Goal: Information Seeking & Learning: Learn about a topic

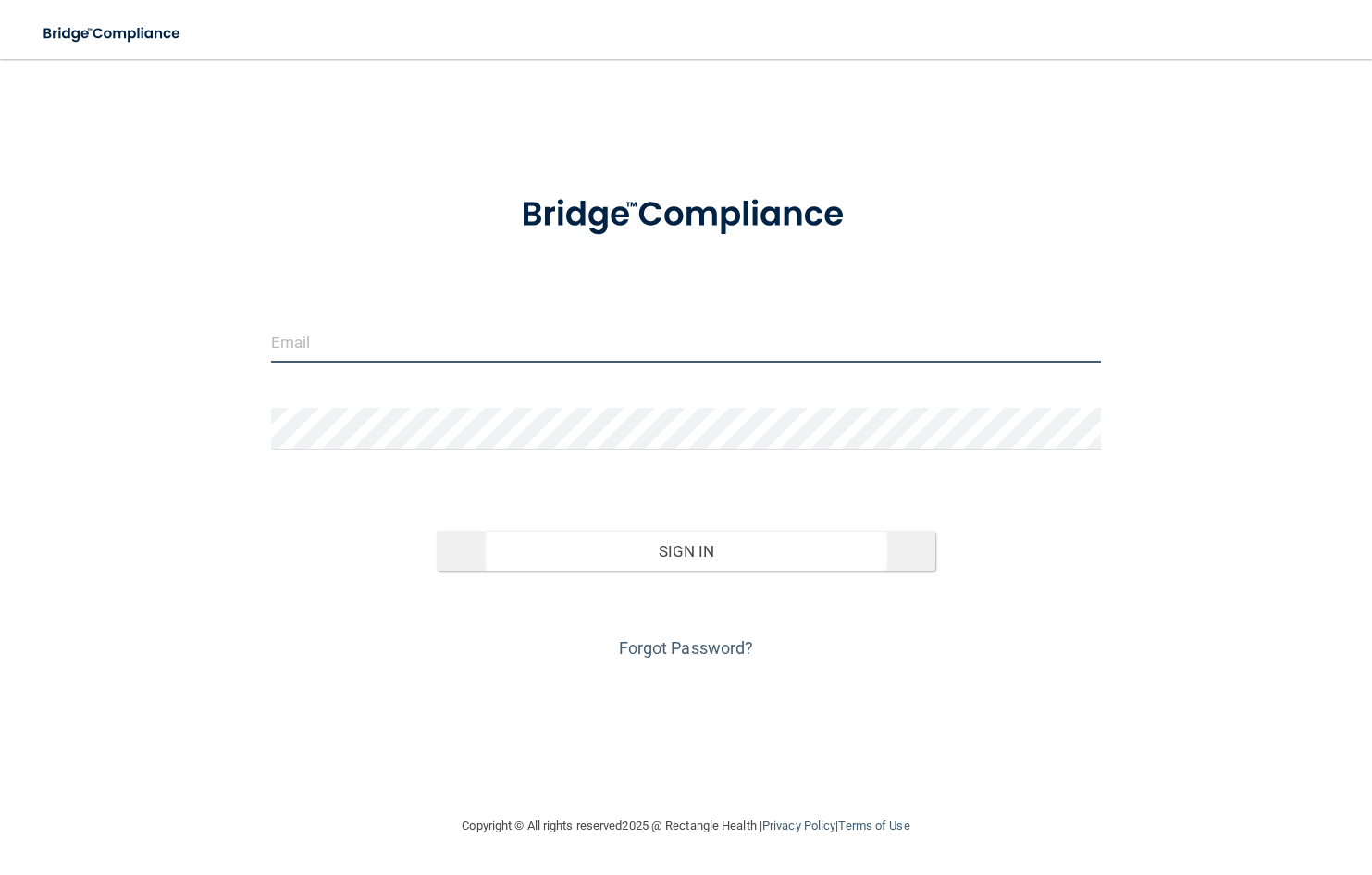
type input "[EMAIL_ADDRESS][DOMAIN_NAME]"
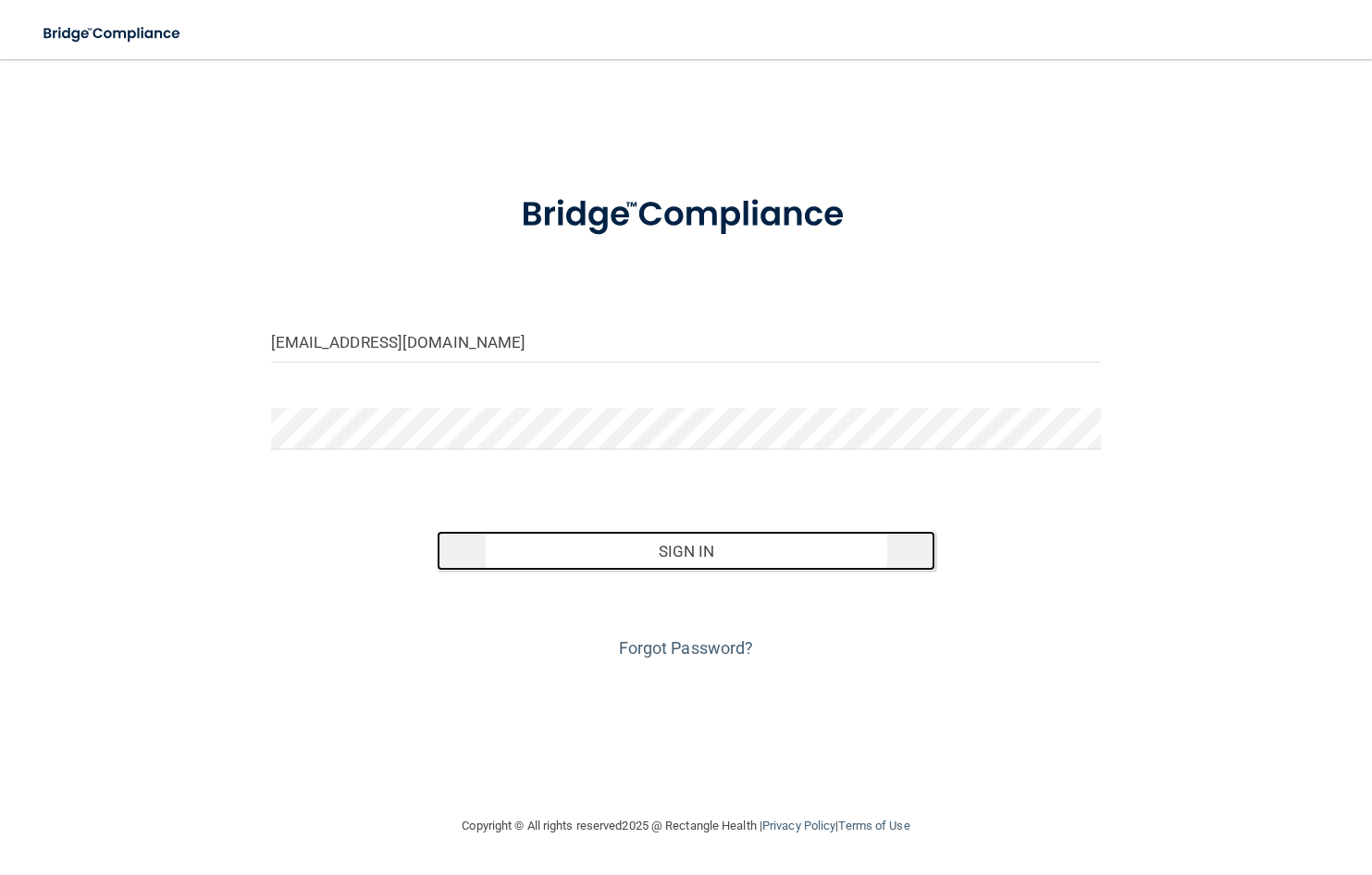
click at [714, 557] on button "Sign In" at bounding box center [686, 551] width 499 height 41
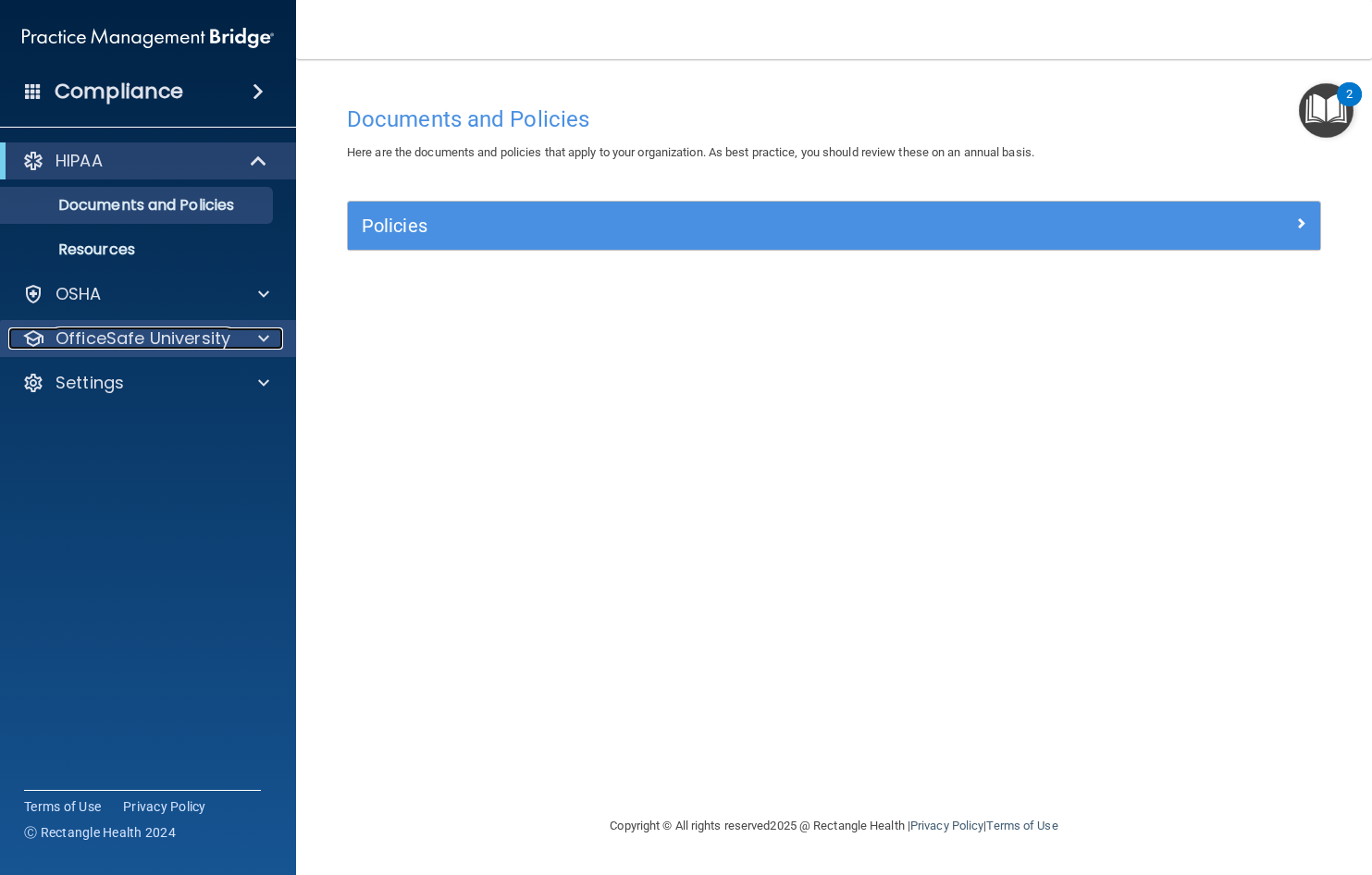
click at [270, 335] on div at bounding box center [260, 338] width 47 height 22
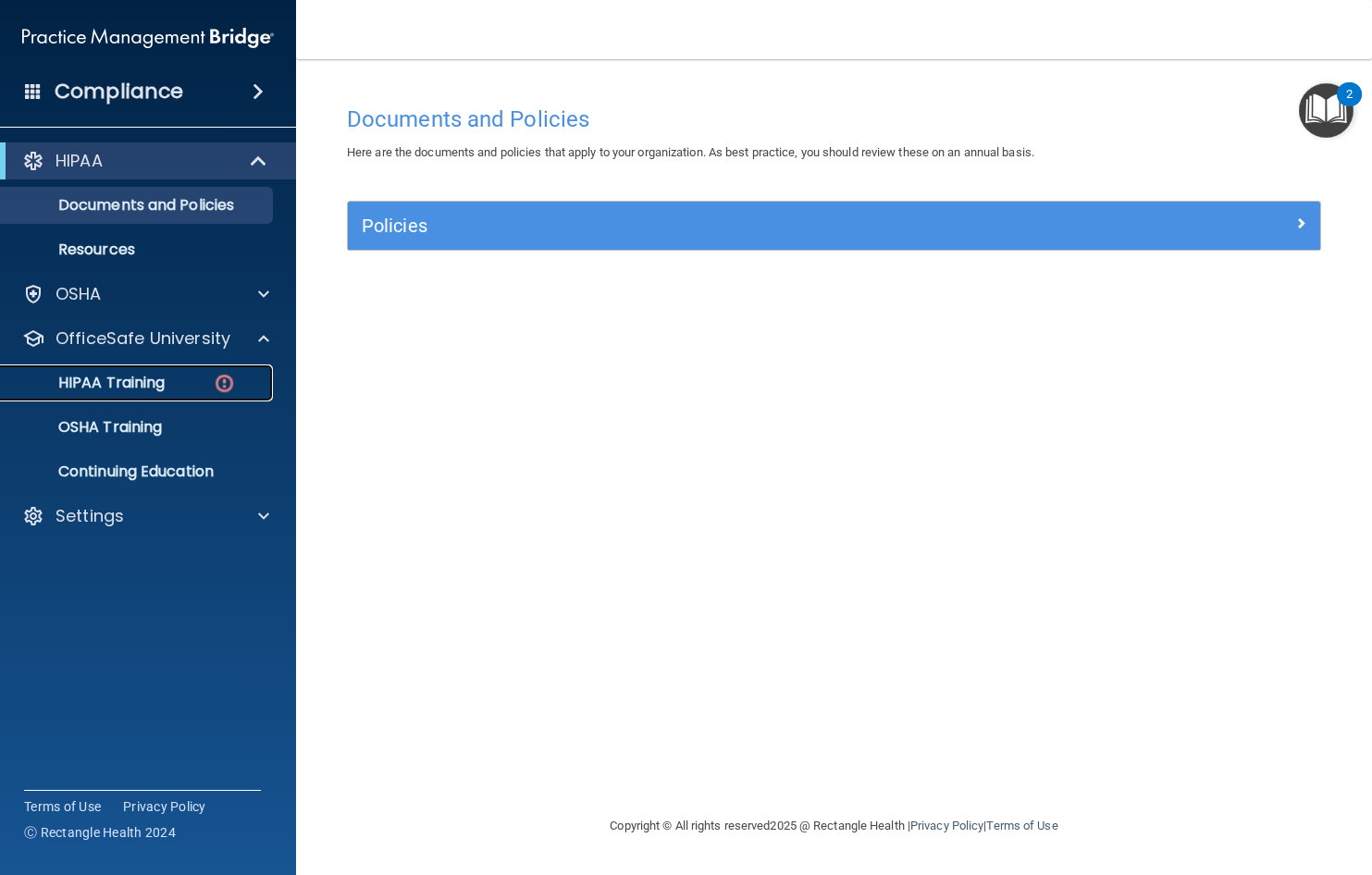
click at [142, 379] on p "HIPAA Training" at bounding box center [89, 382] width 153 height 18
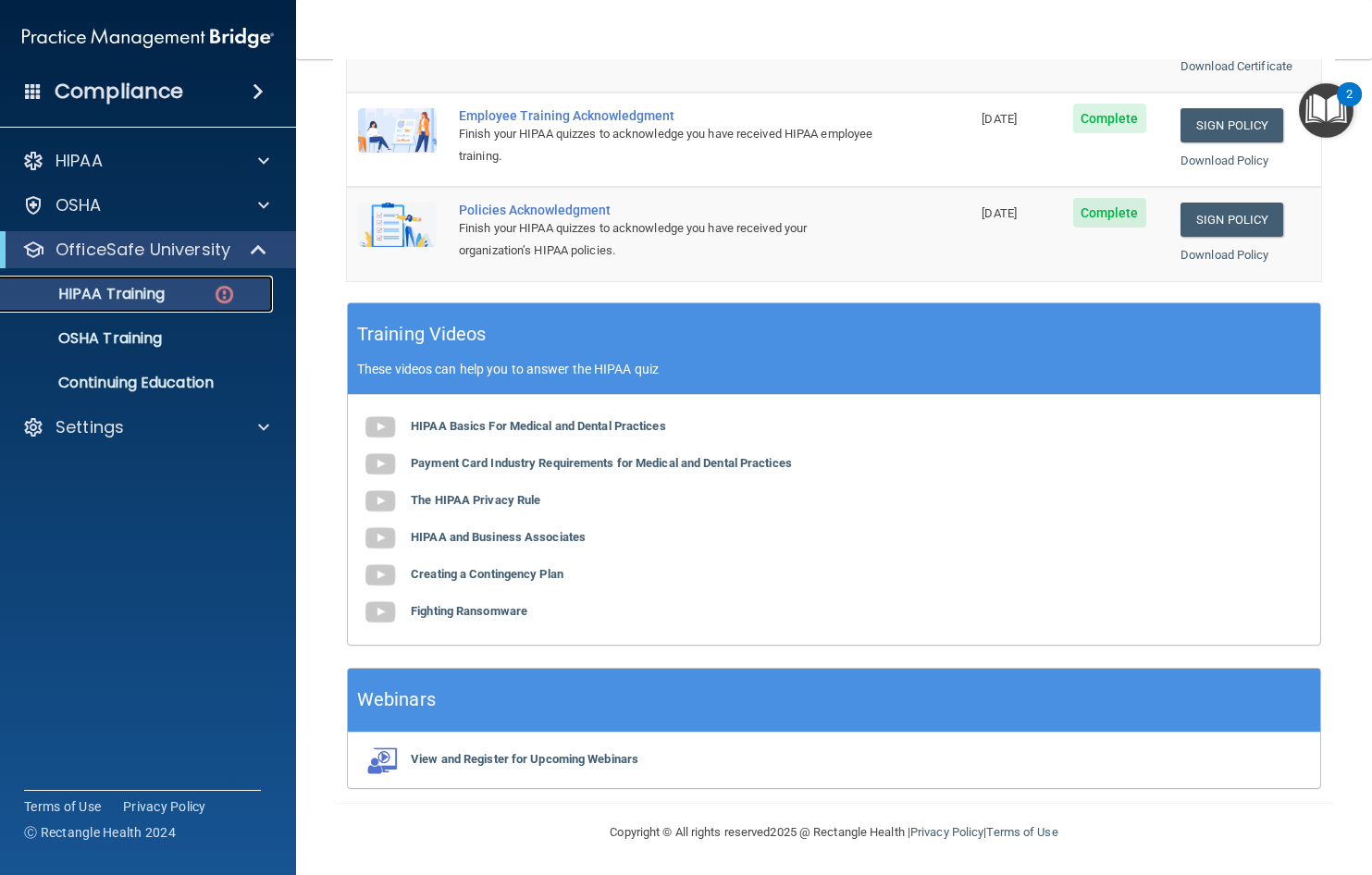
scroll to position [519, 0]
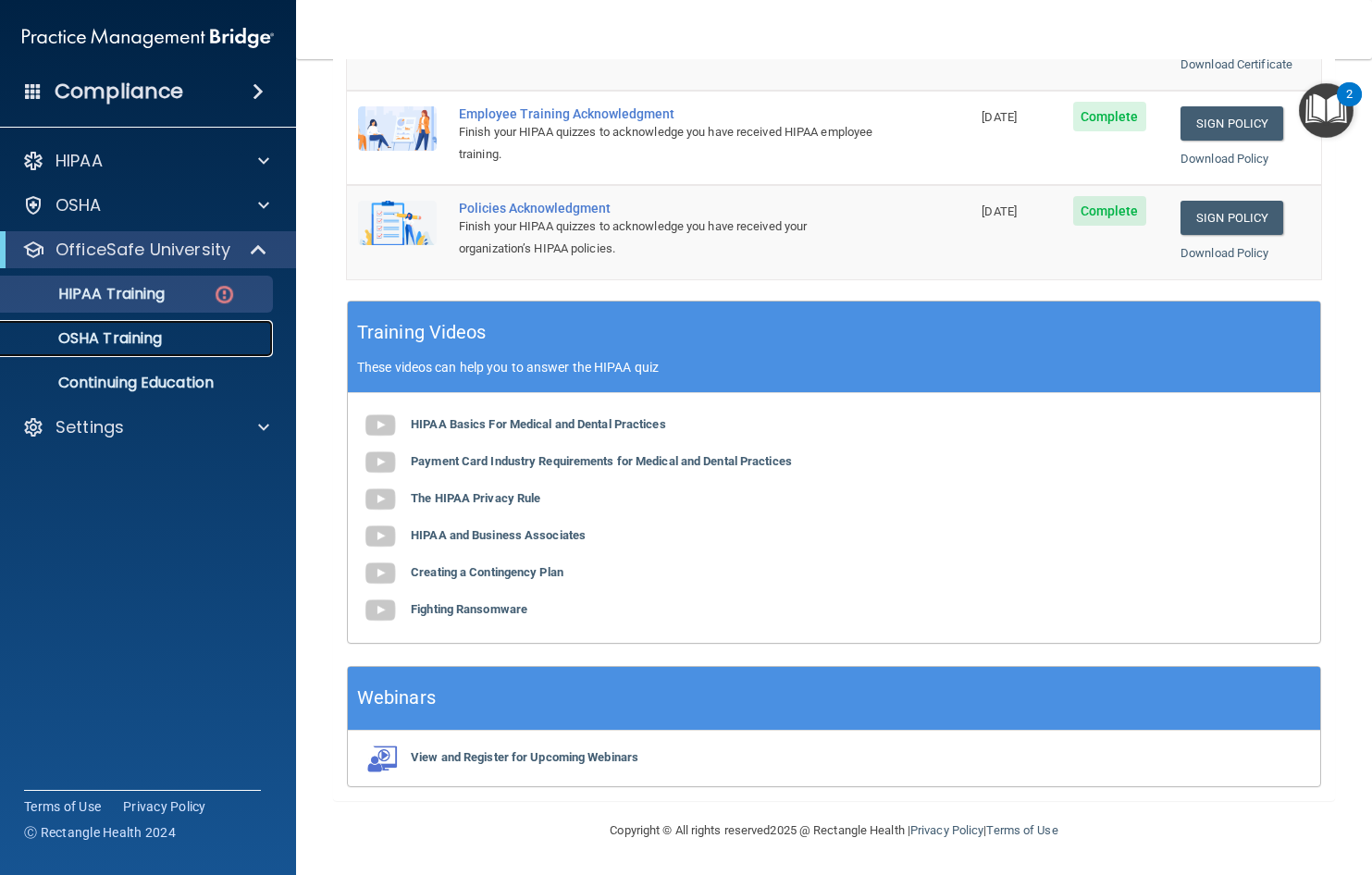
click at [133, 338] on p "OSHA Training" at bounding box center [87, 338] width 150 height 18
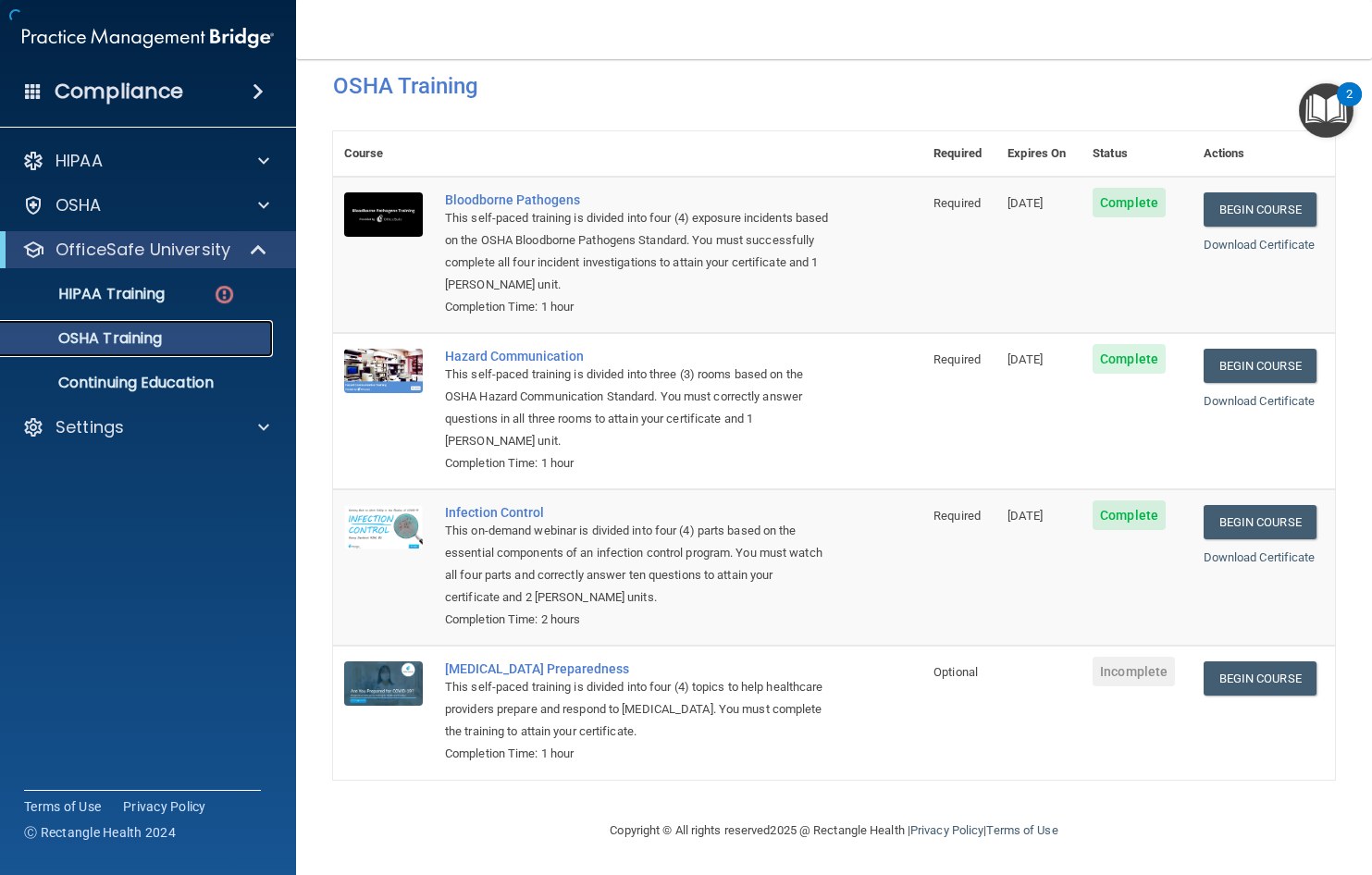
scroll to position [35, 0]
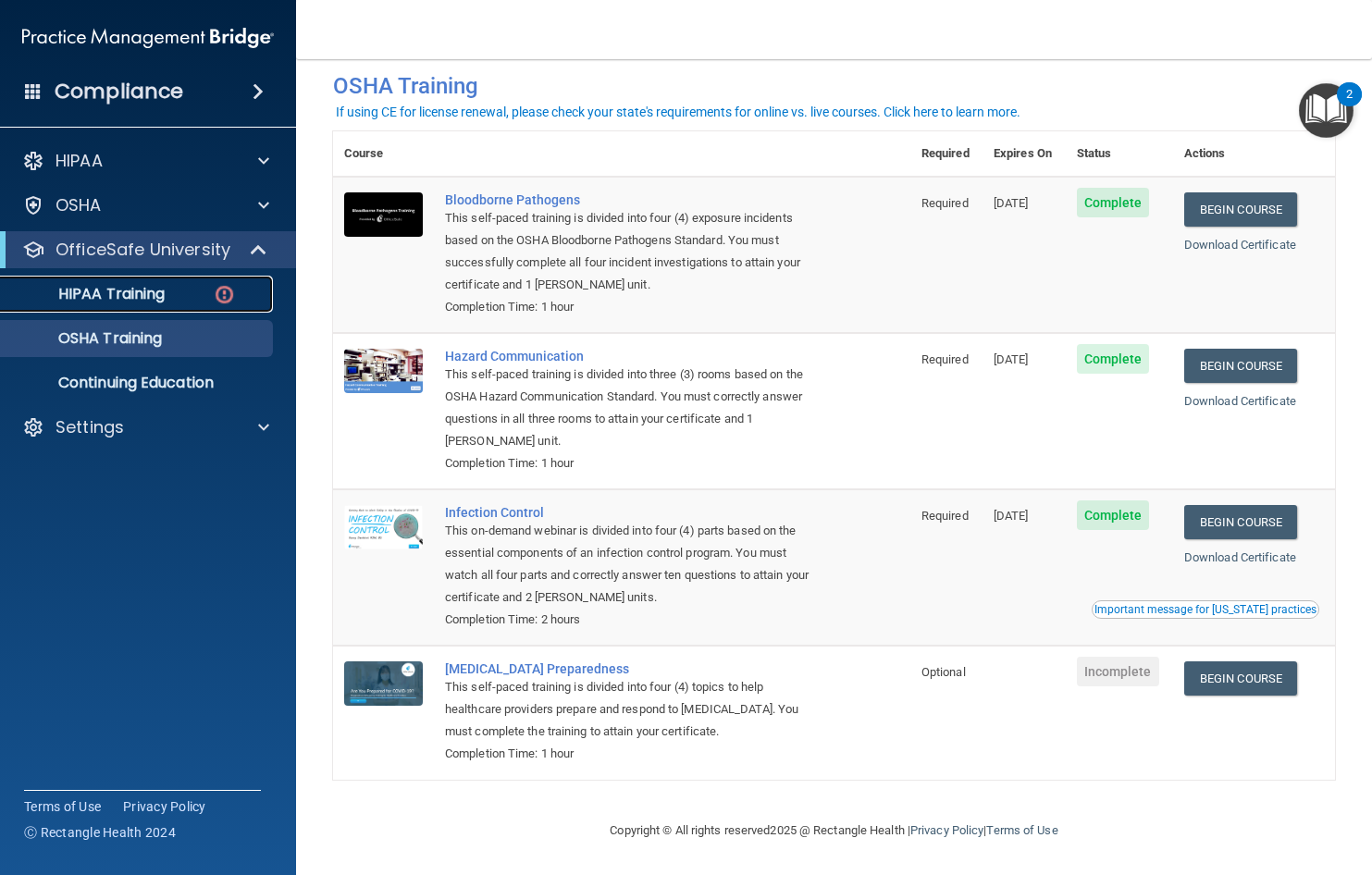
click at [120, 286] on p "HIPAA Training" at bounding box center [89, 294] width 153 height 18
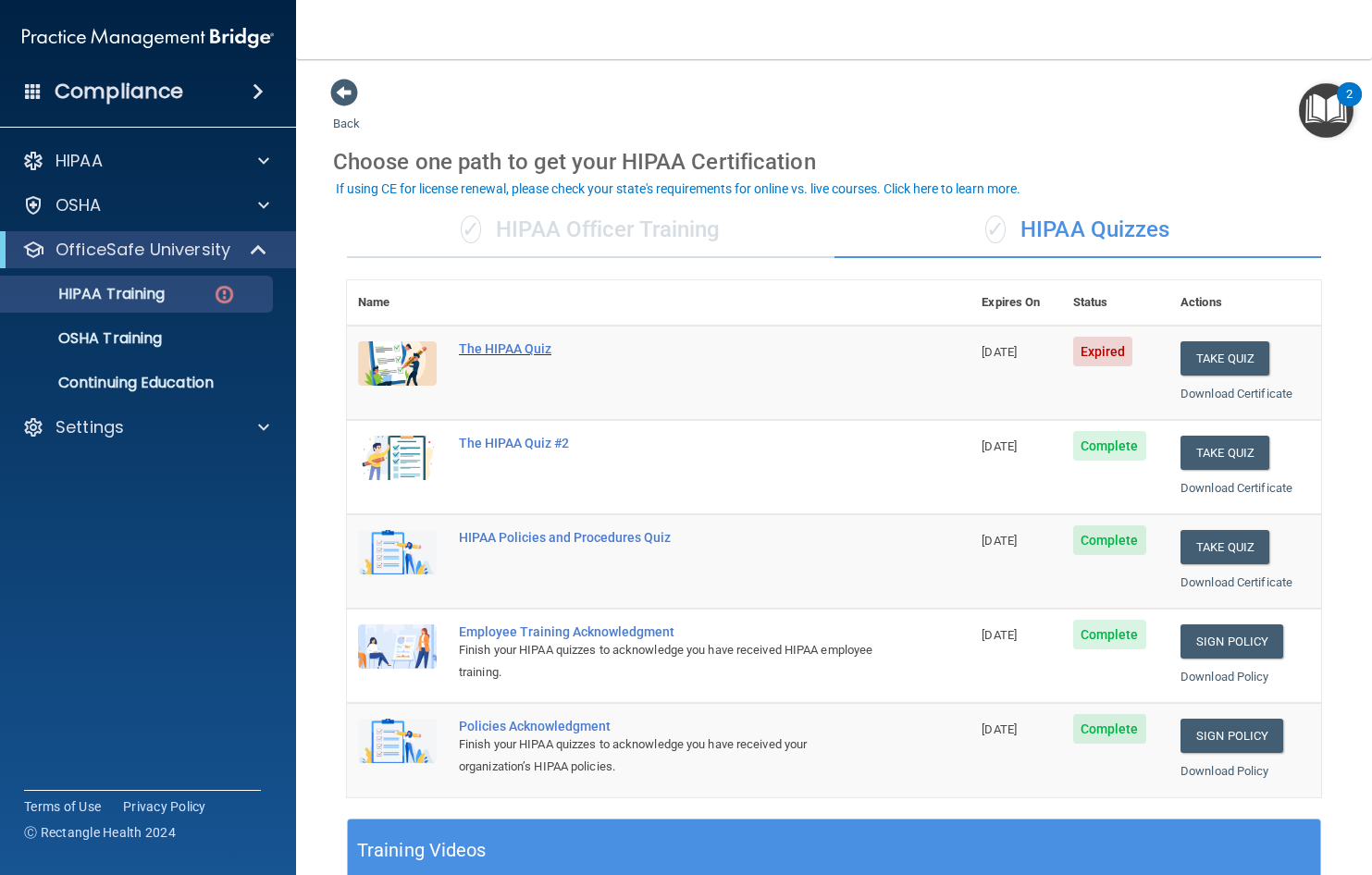
click at [467, 350] on div "The HIPAA Quiz" at bounding box center [668, 349] width 420 height 15
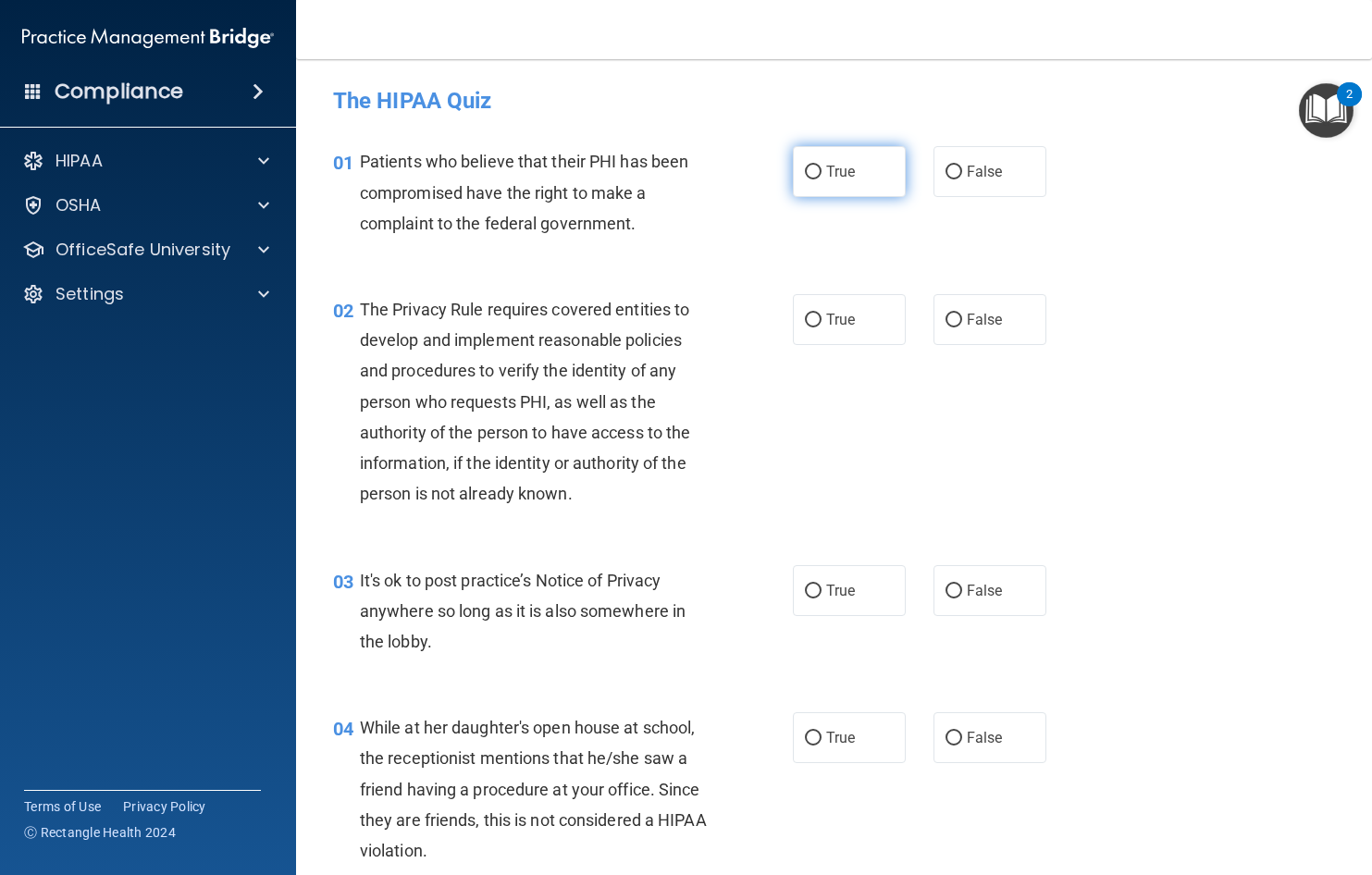
click at [805, 175] on input "True" at bounding box center [812, 173] width 16 height 14
radio input "true"
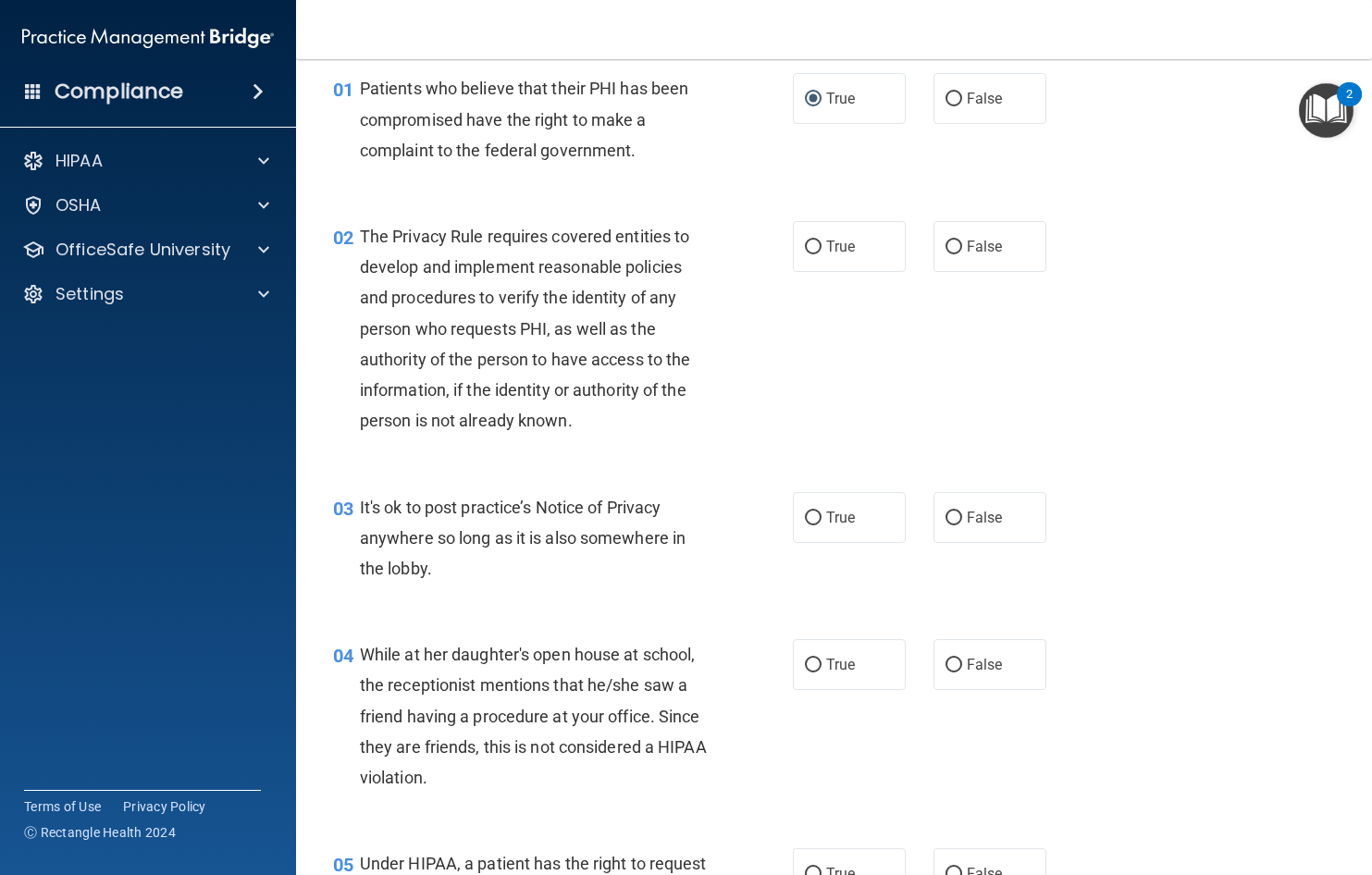
scroll to position [185, 0]
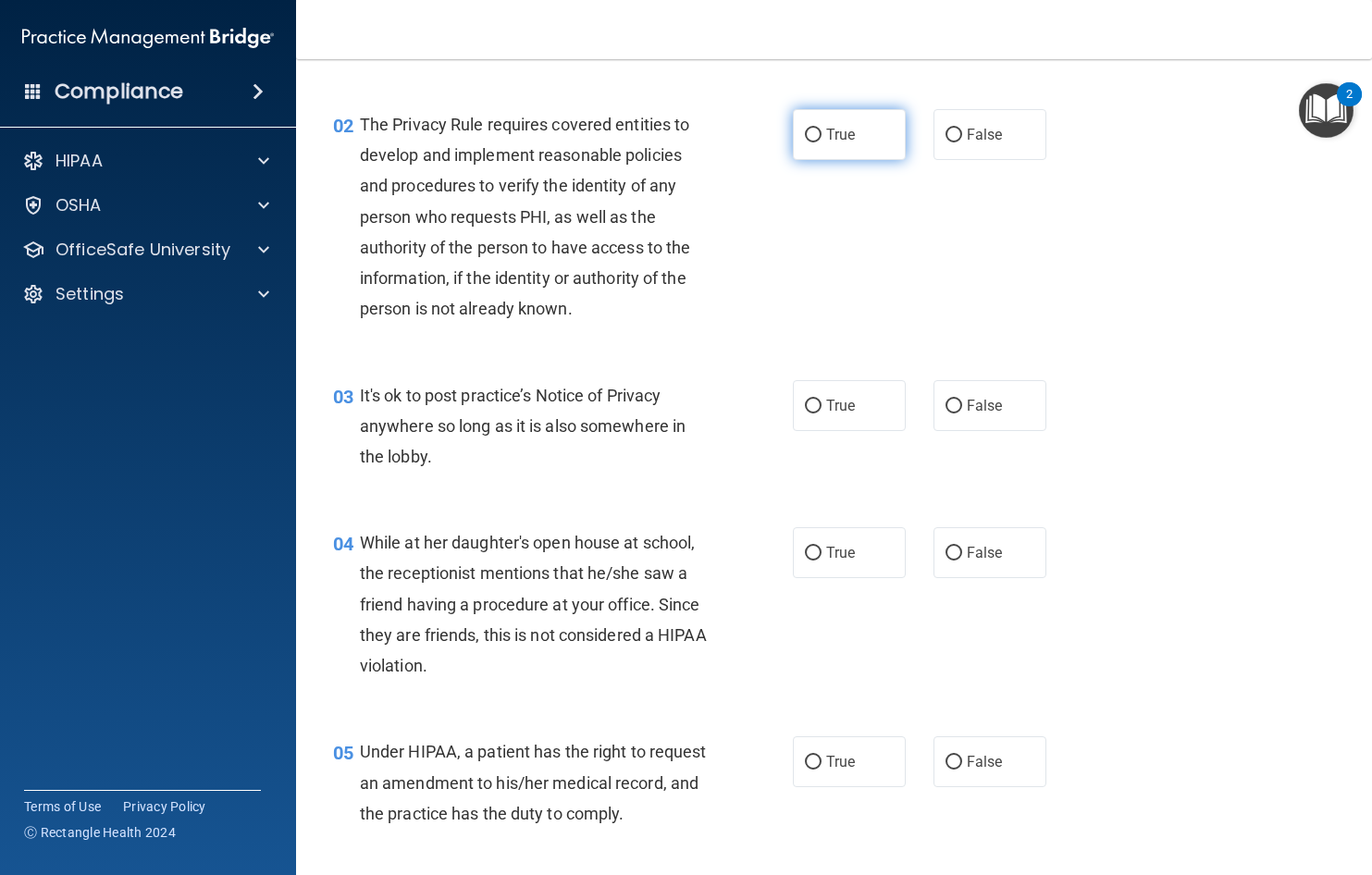
click at [811, 132] on input "True" at bounding box center [812, 135] width 16 height 14
radio input "true"
click at [815, 404] on label "True" at bounding box center [850, 405] width 113 height 51
click at [815, 404] on input "True" at bounding box center [812, 406] width 16 height 14
radio input "true"
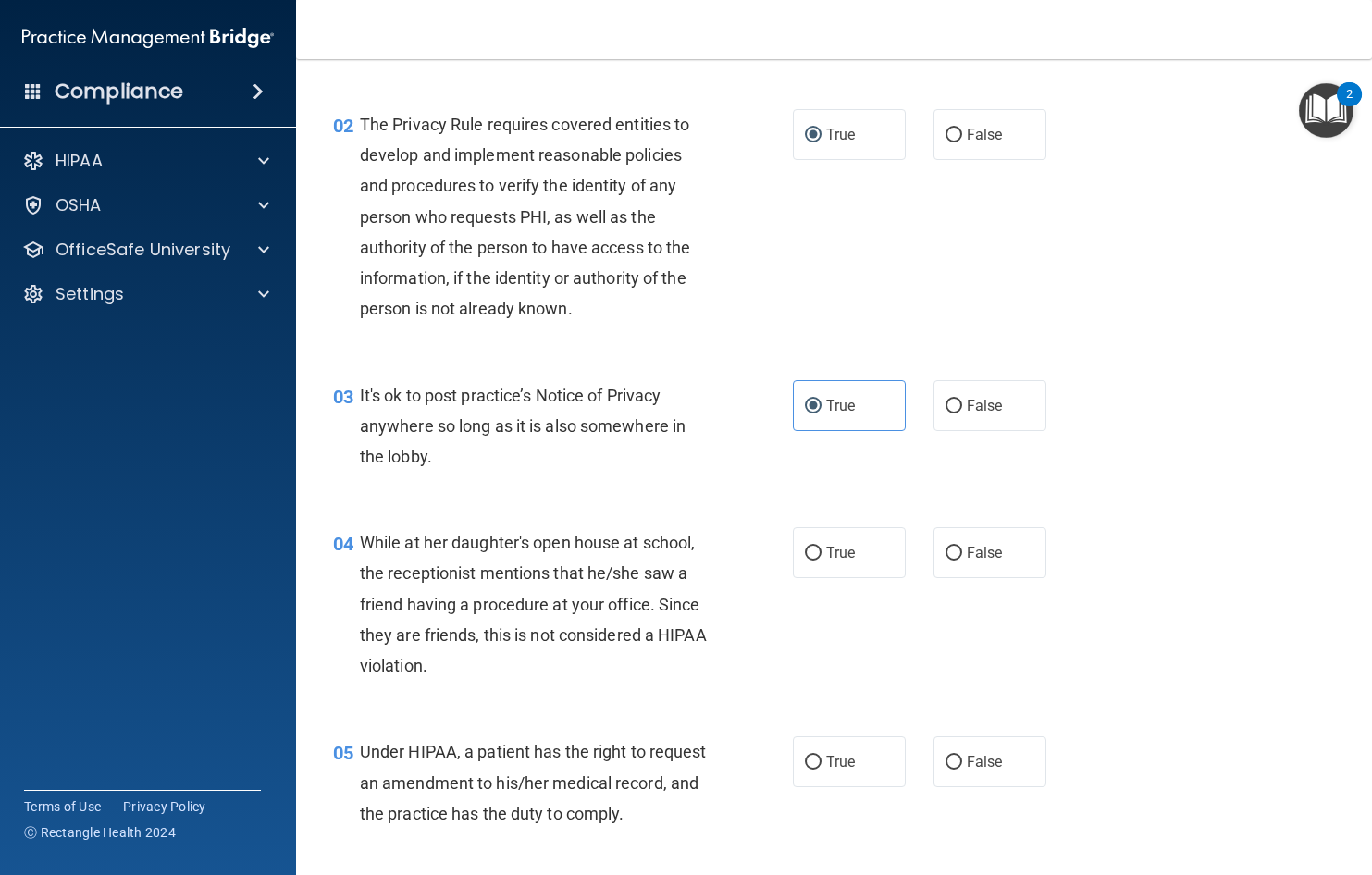
scroll to position [277, 0]
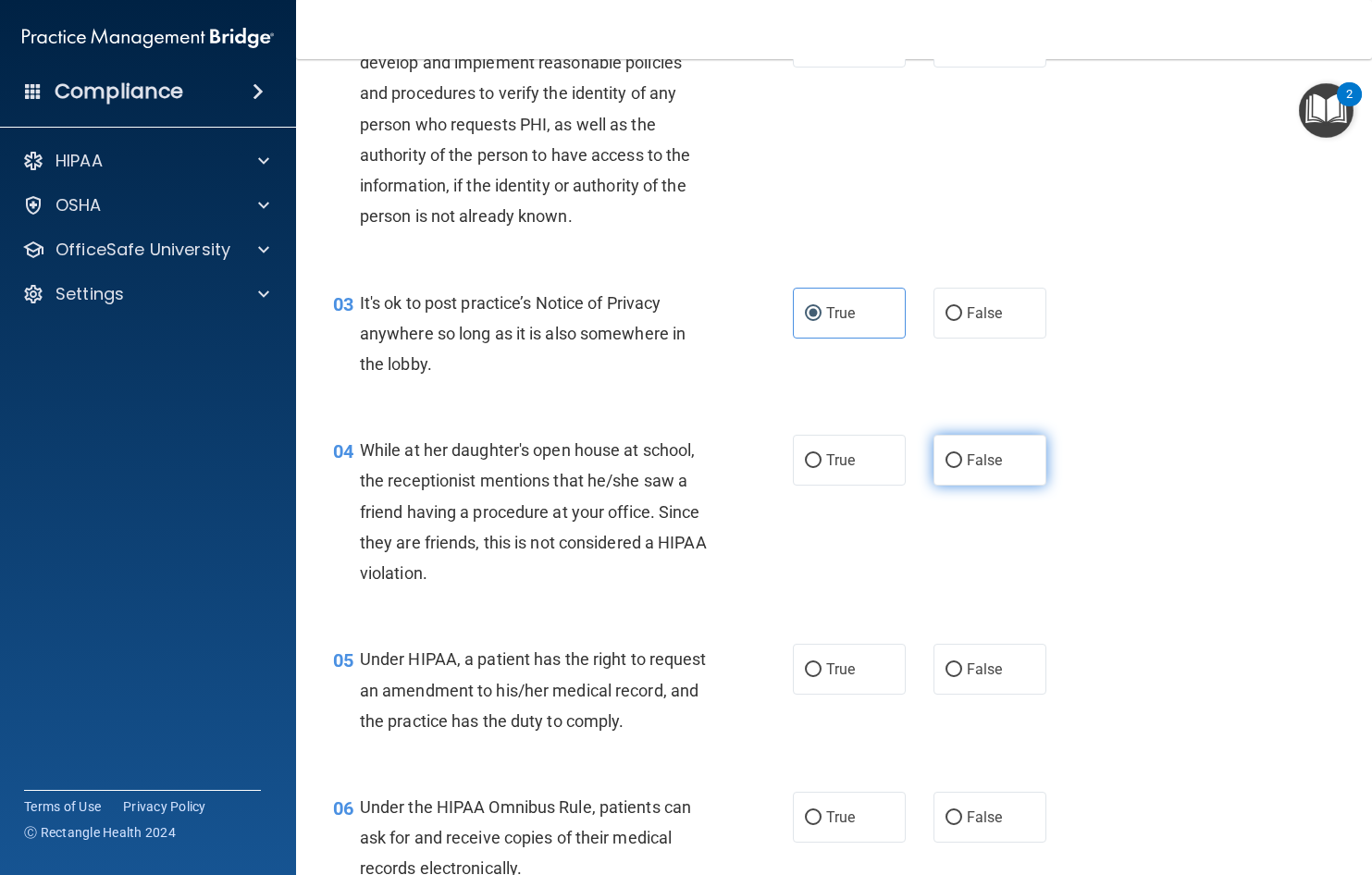
click at [938, 469] on label "False" at bounding box center [990, 459] width 113 height 51
click at [946, 468] on input "False" at bounding box center [953, 461] width 16 height 14
radio input "true"
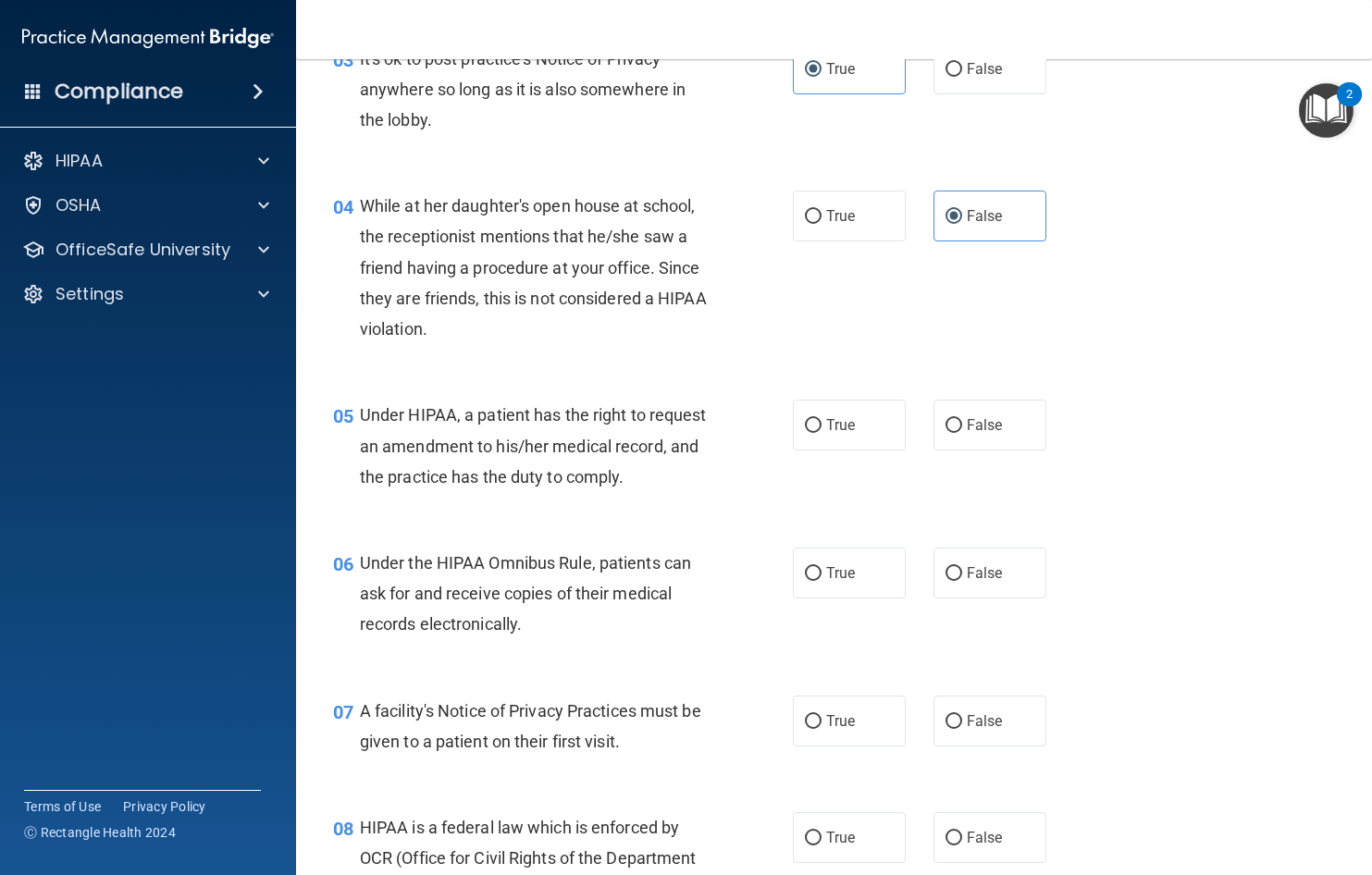
scroll to position [555, 0]
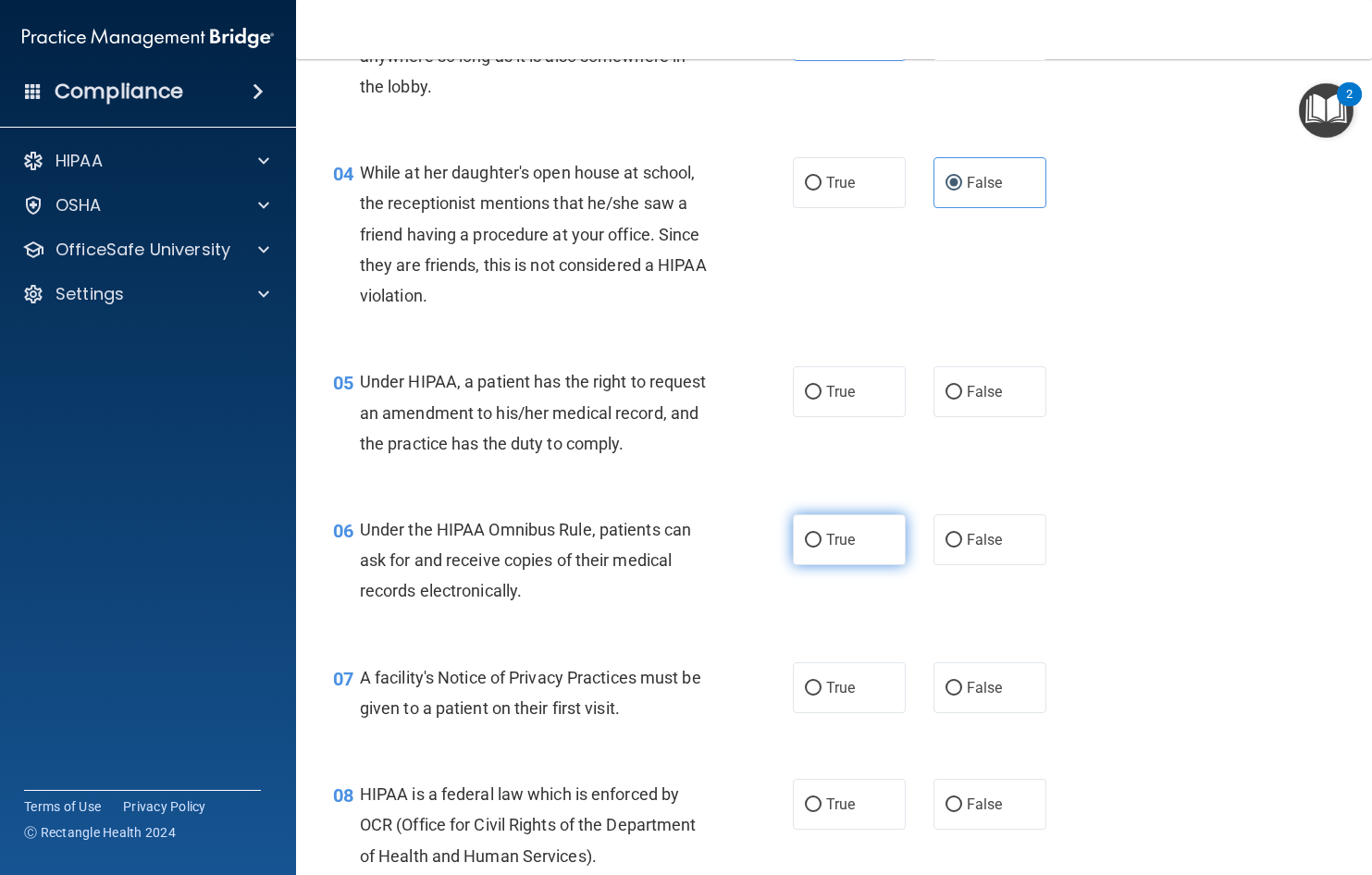
click at [807, 548] on input "True" at bounding box center [812, 540] width 16 height 14
radio input "true"
click at [805, 393] on input "True" at bounding box center [812, 393] width 16 height 14
radio input "true"
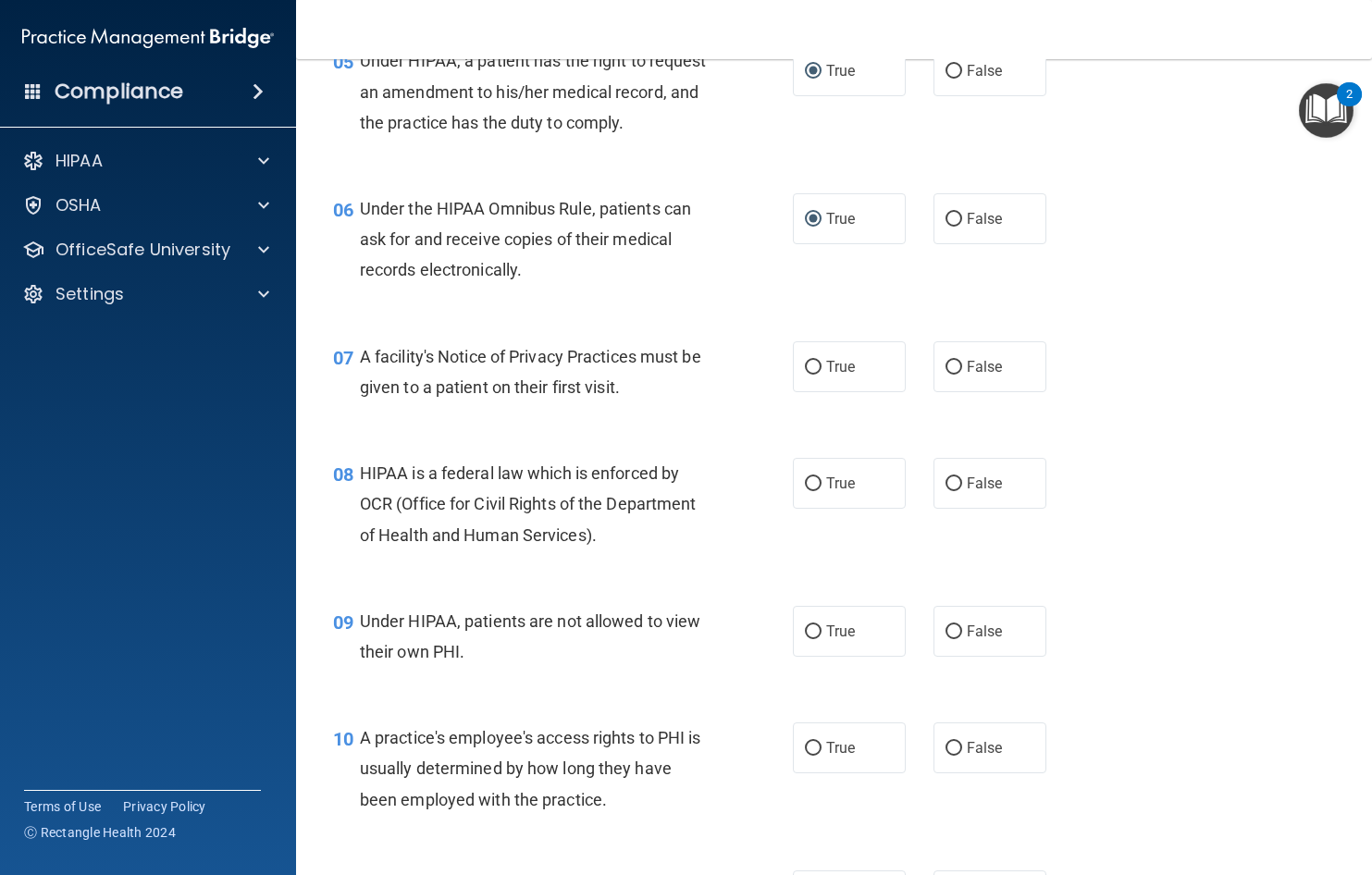
scroll to position [926, 0]
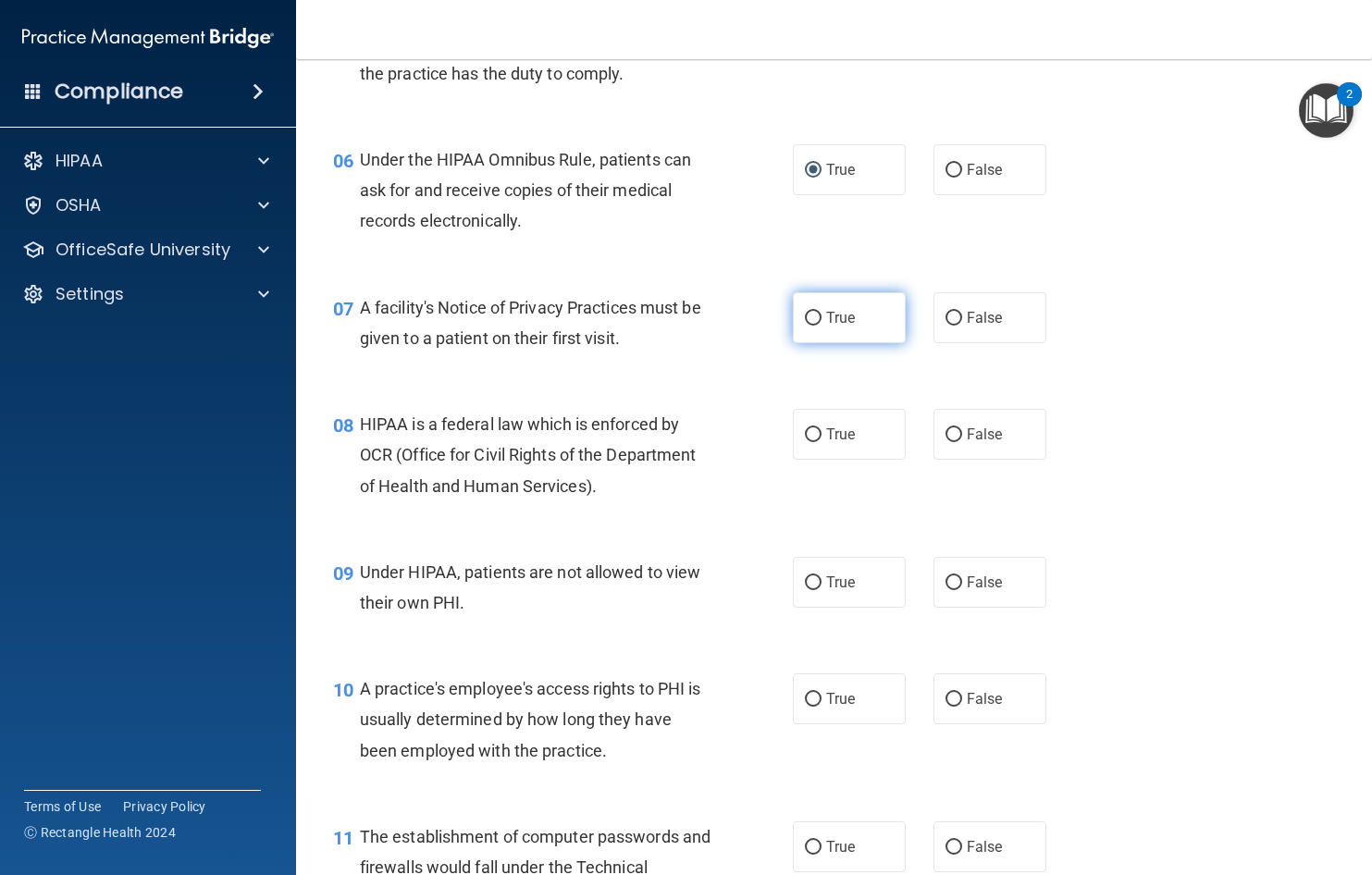
click at [814, 343] on label "True" at bounding box center [850, 317] width 113 height 51
click at [814, 326] on input "True" at bounding box center [812, 318] width 16 height 14
radio input "true"
click at [814, 459] on label "True" at bounding box center [850, 434] width 113 height 51
click at [814, 442] on input "True" at bounding box center [812, 435] width 16 height 14
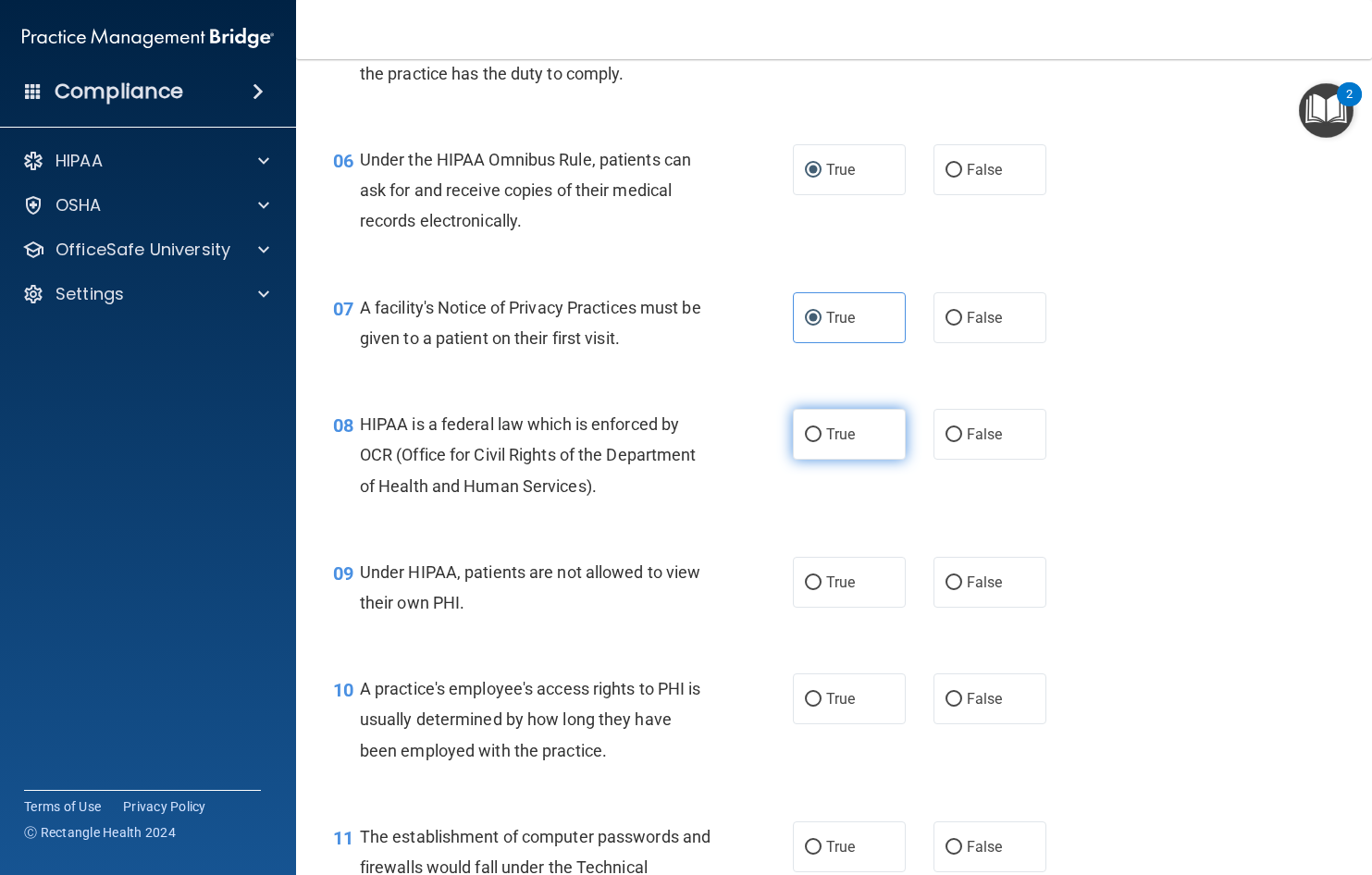
radio input "true"
click at [954, 608] on label "False" at bounding box center [990, 581] width 113 height 51
click at [954, 590] on input "False" at bounding box center [953, 583] width 16 height 14
radio input "true"
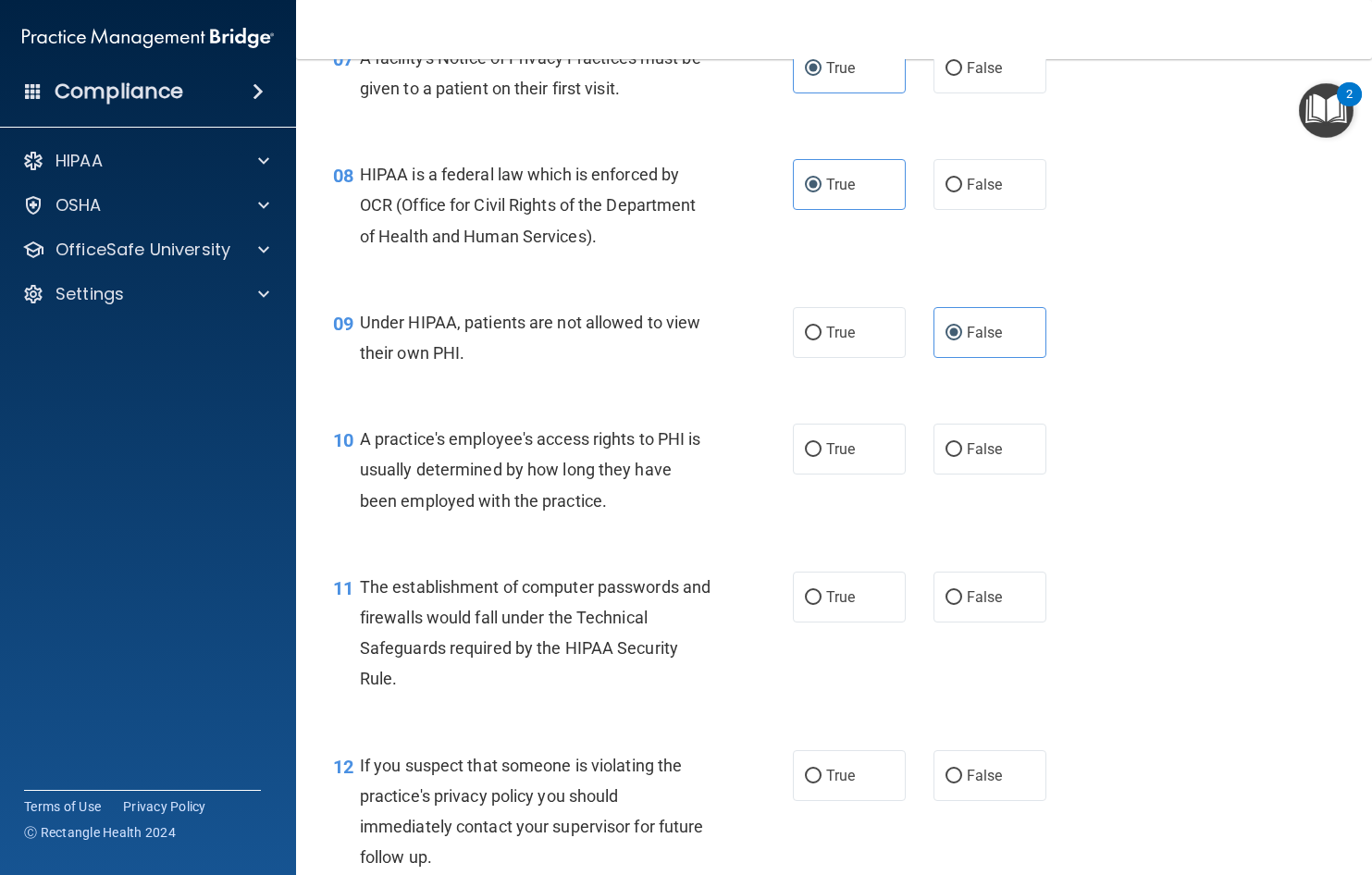
scroll to position [1203, 0]
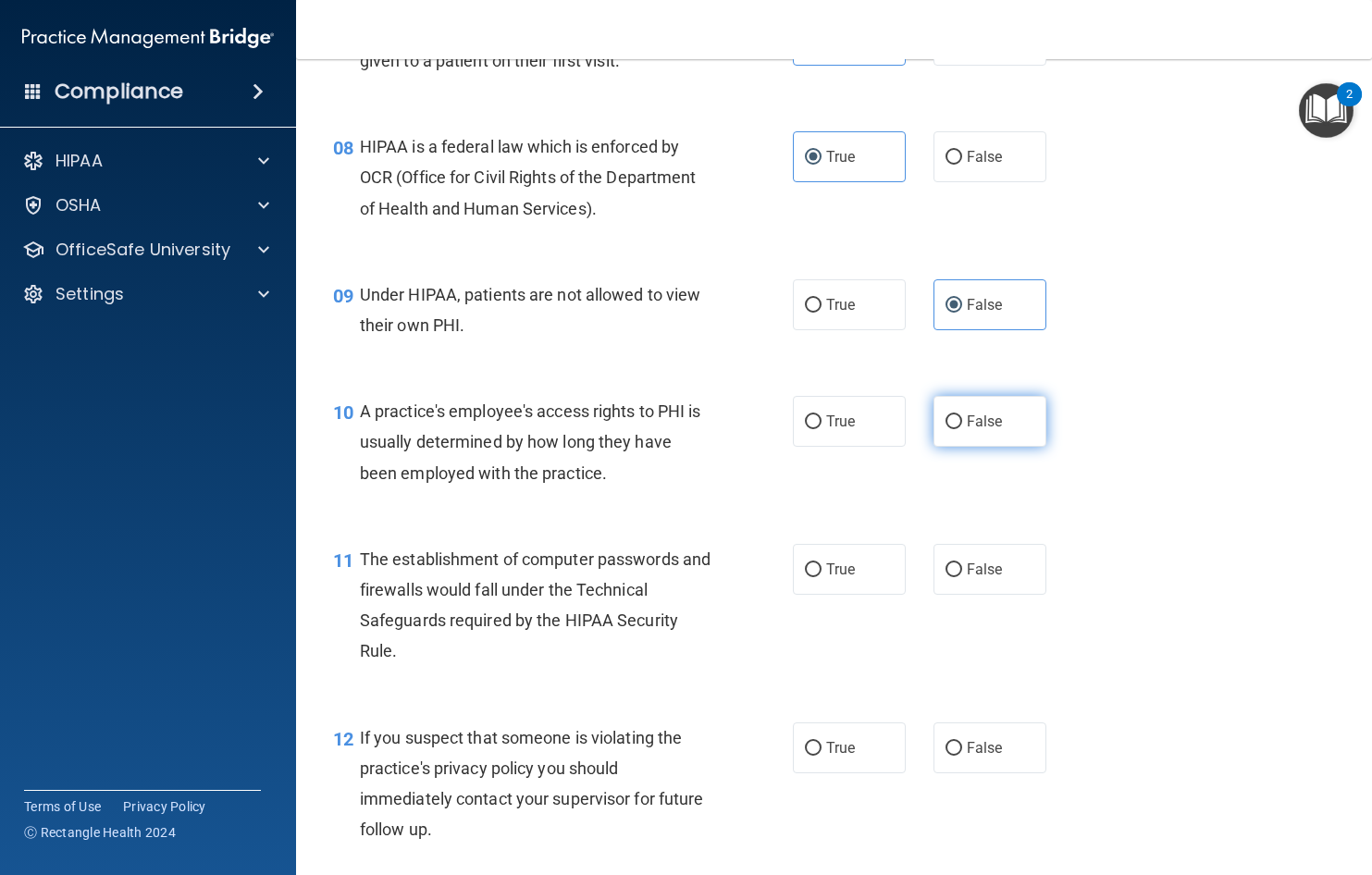
click at [946, 429] on input "False" at bounding box center [953, 422] width 16 height 14
radio input "true"
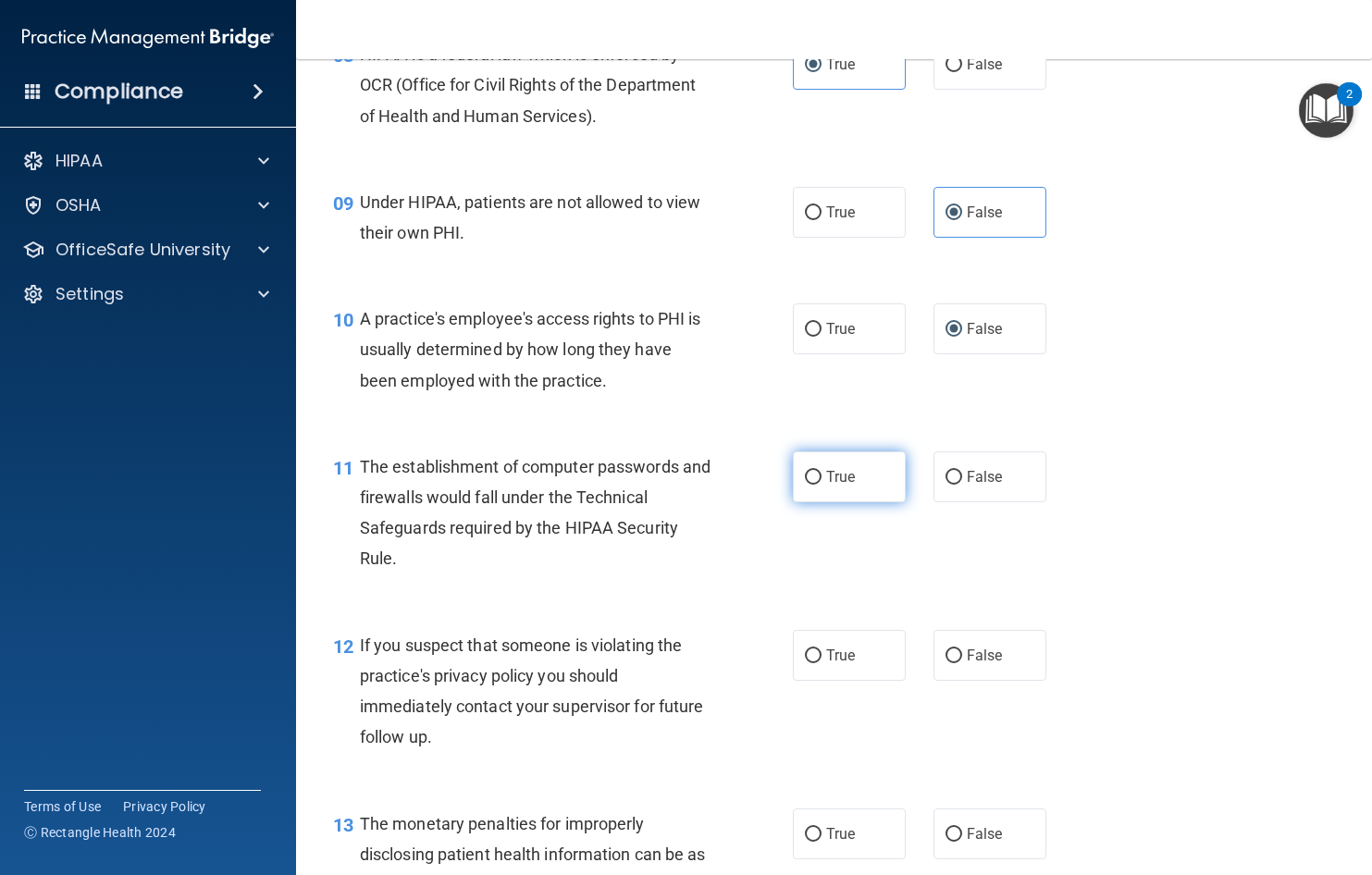
click at [817, 502] on label "True" at bounding box center [850, 477] width 113 height 51
click at [817, 485] on input "True" at bounding box center [812, 478] width 16 height 14
radio input "true"
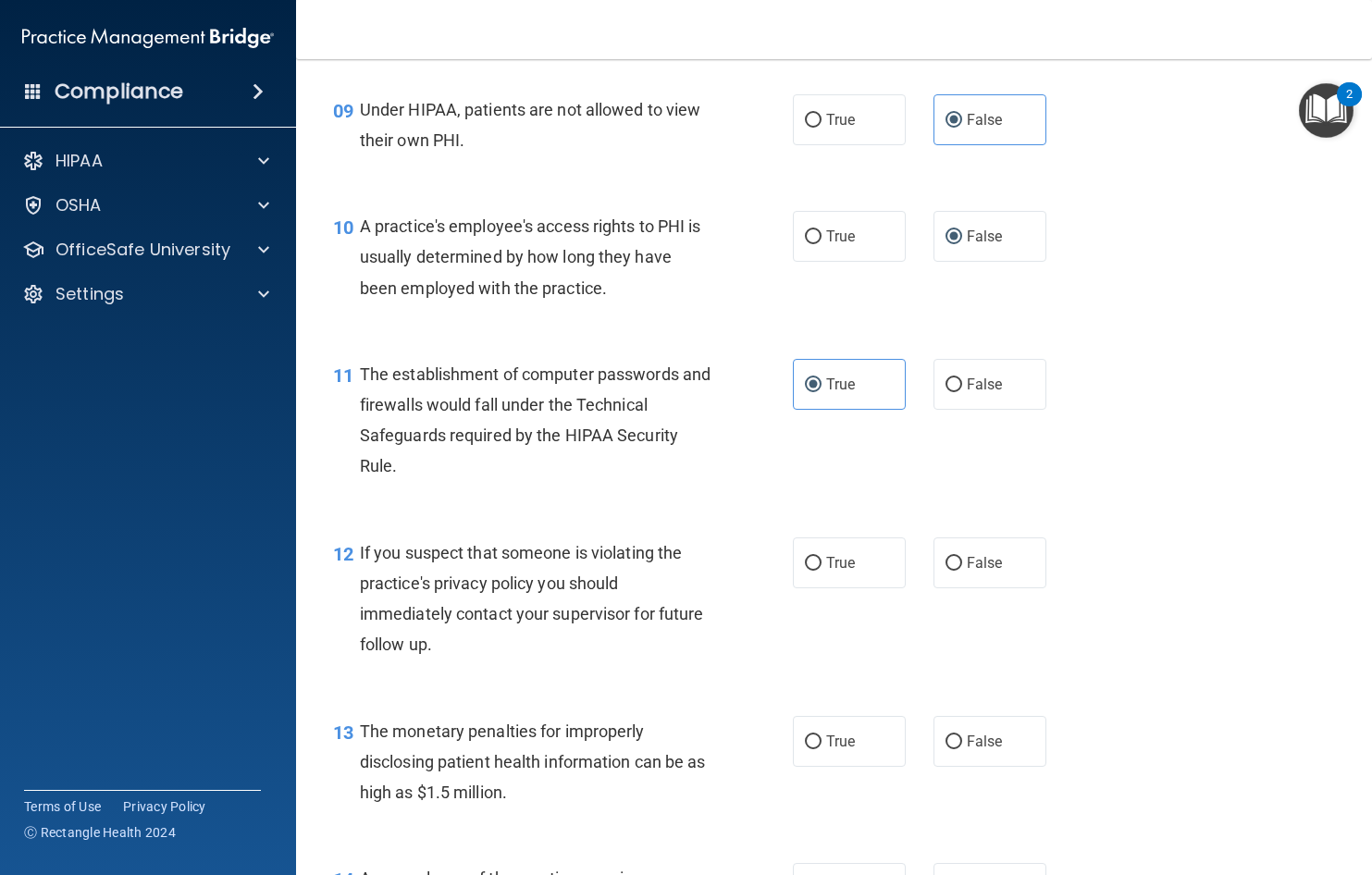
scroll to position [1480, 0]
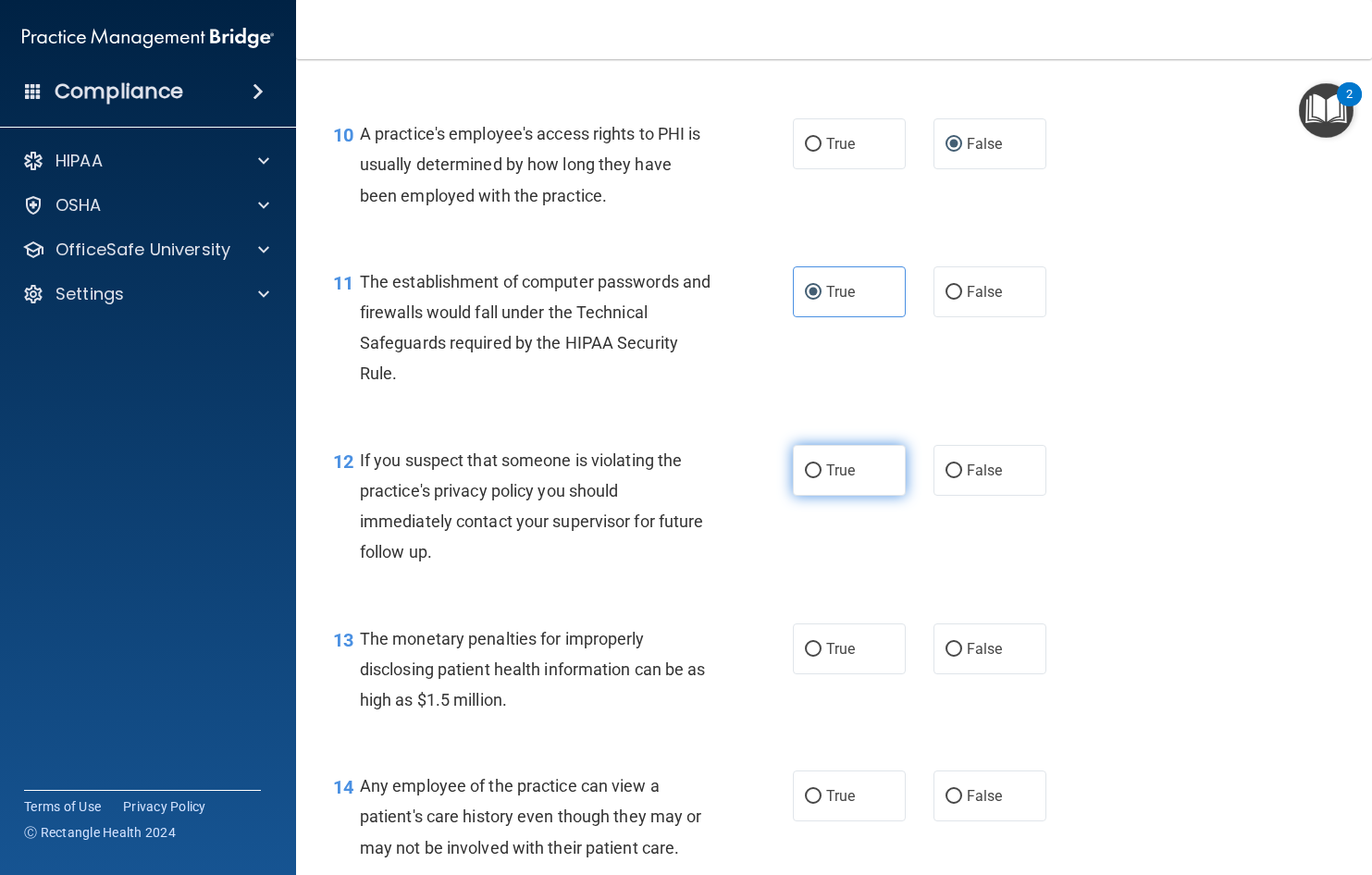
click at [827, 479] on span "True" at bounding box center [841, 470] width 29 height 17
click at [819, 478] on input "True" at bounding box center [812, 471] width 16 height 14
radio input "true"
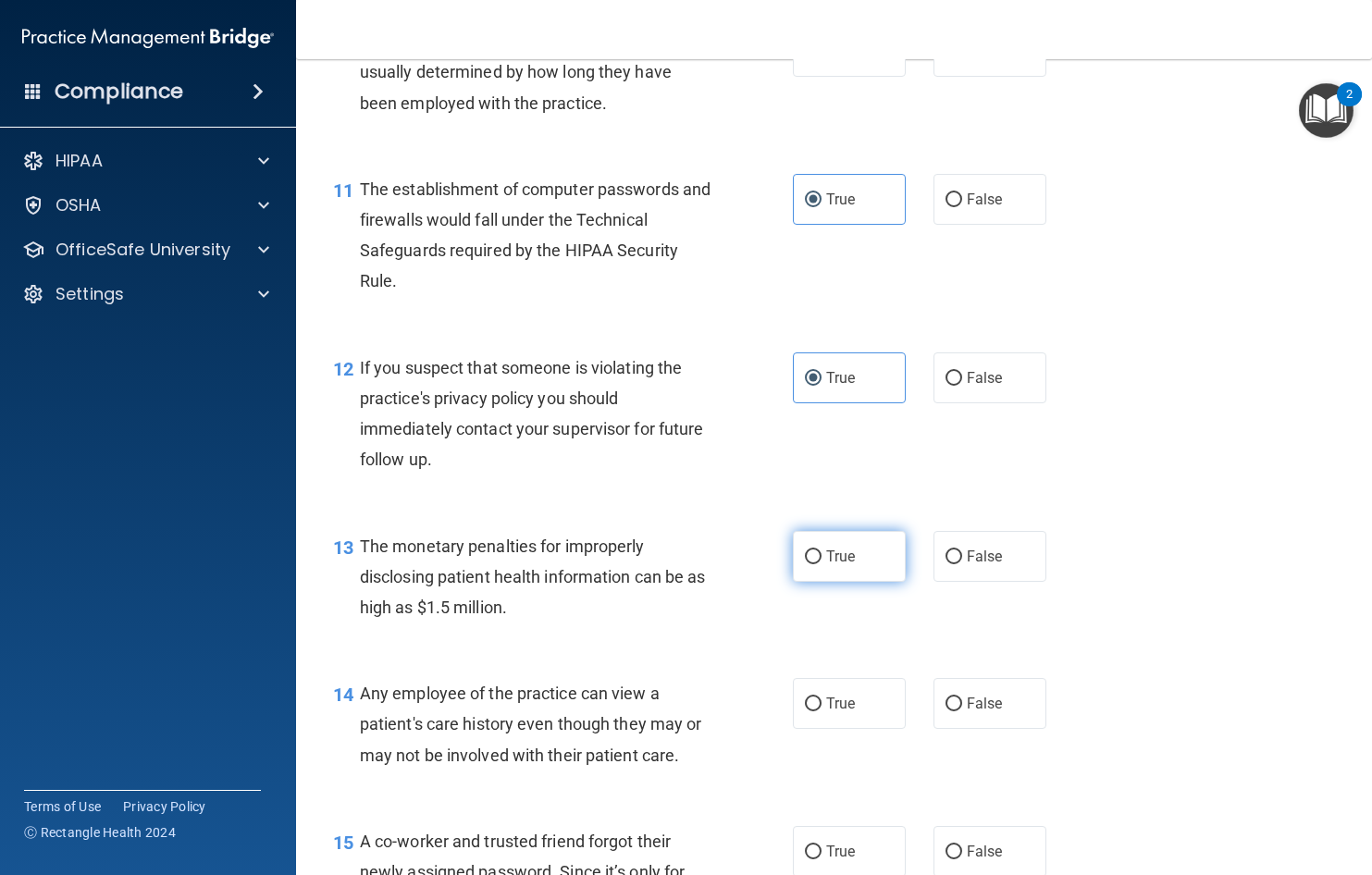
click at [805, 564] on input "True" at bounding box center [812, 557] width 16 height 14
radio input "true"
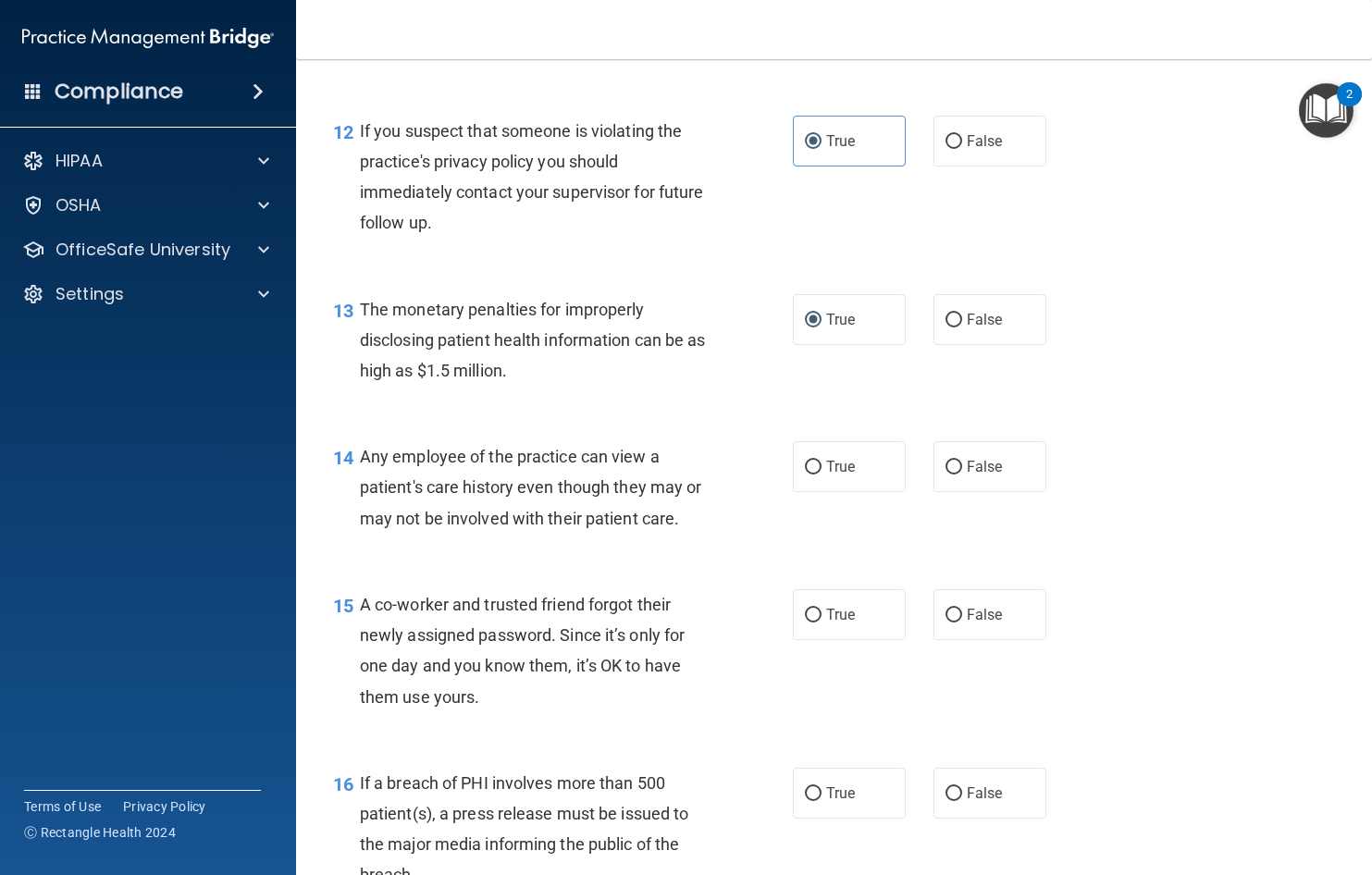
scroll to position [1850, 0]
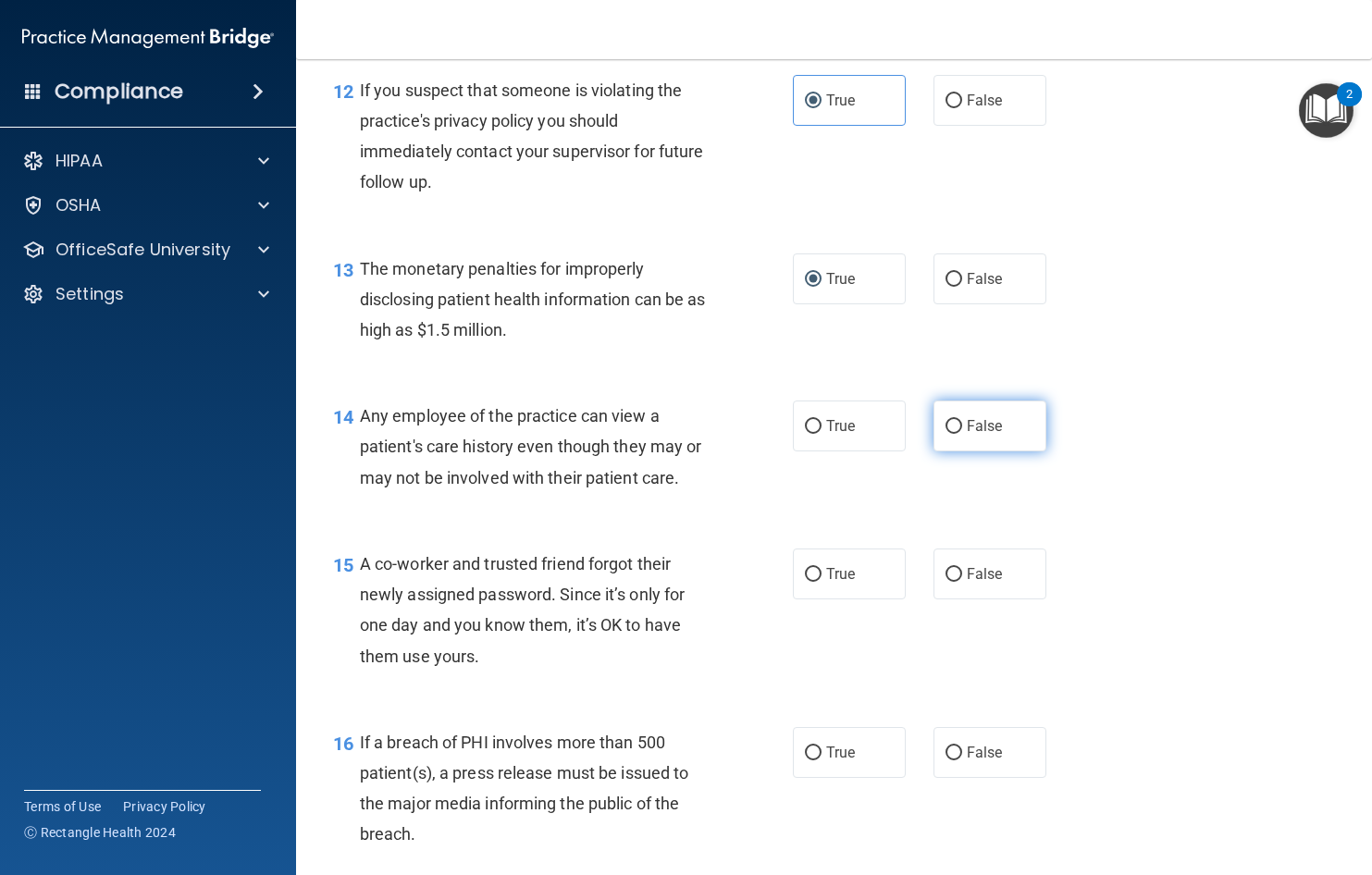
click at [948, 434] on input "False" at bounding box center [953, 427] width 16 height 14
radio input "true"
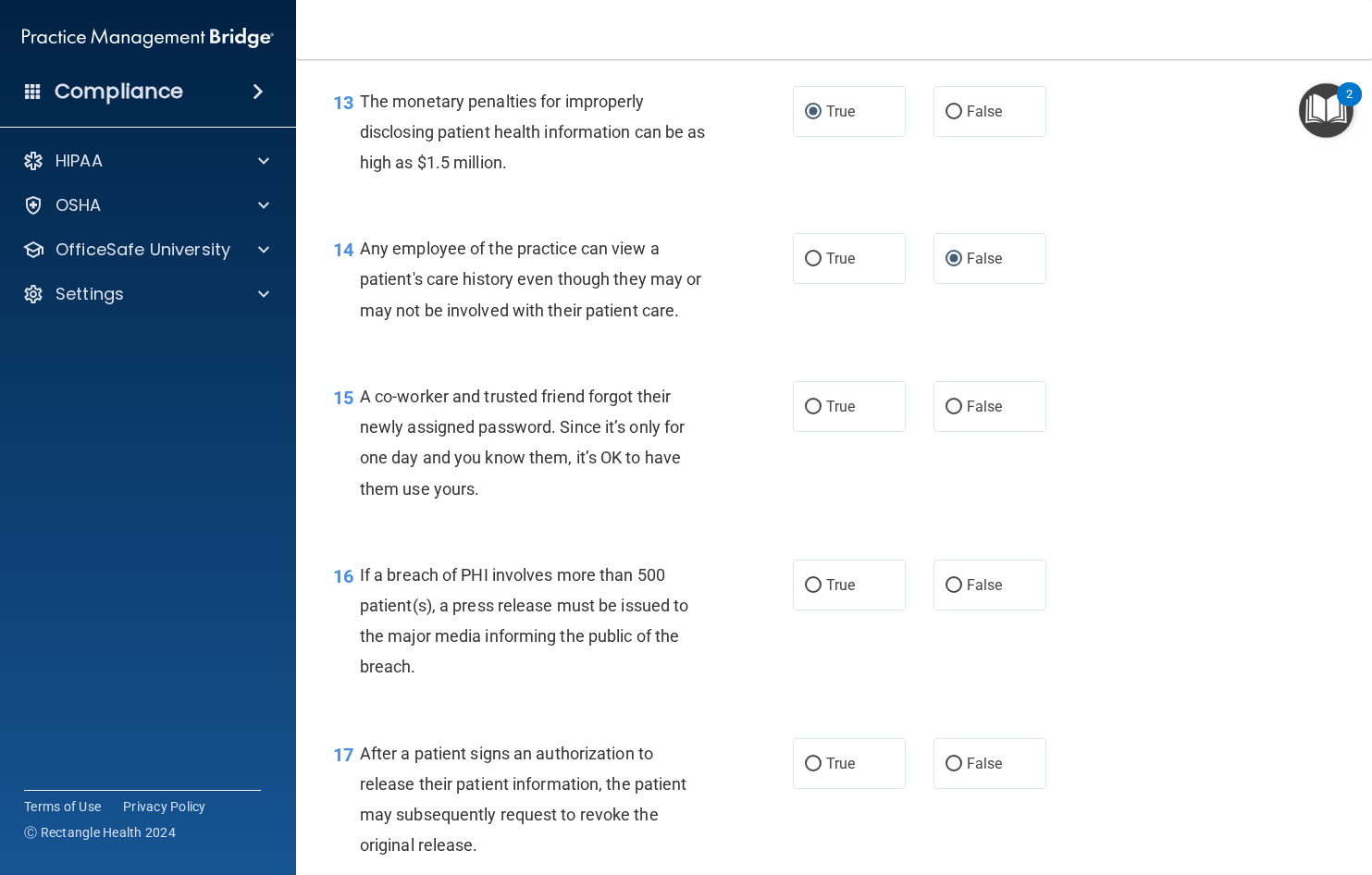
scroll to position [2035, 0]
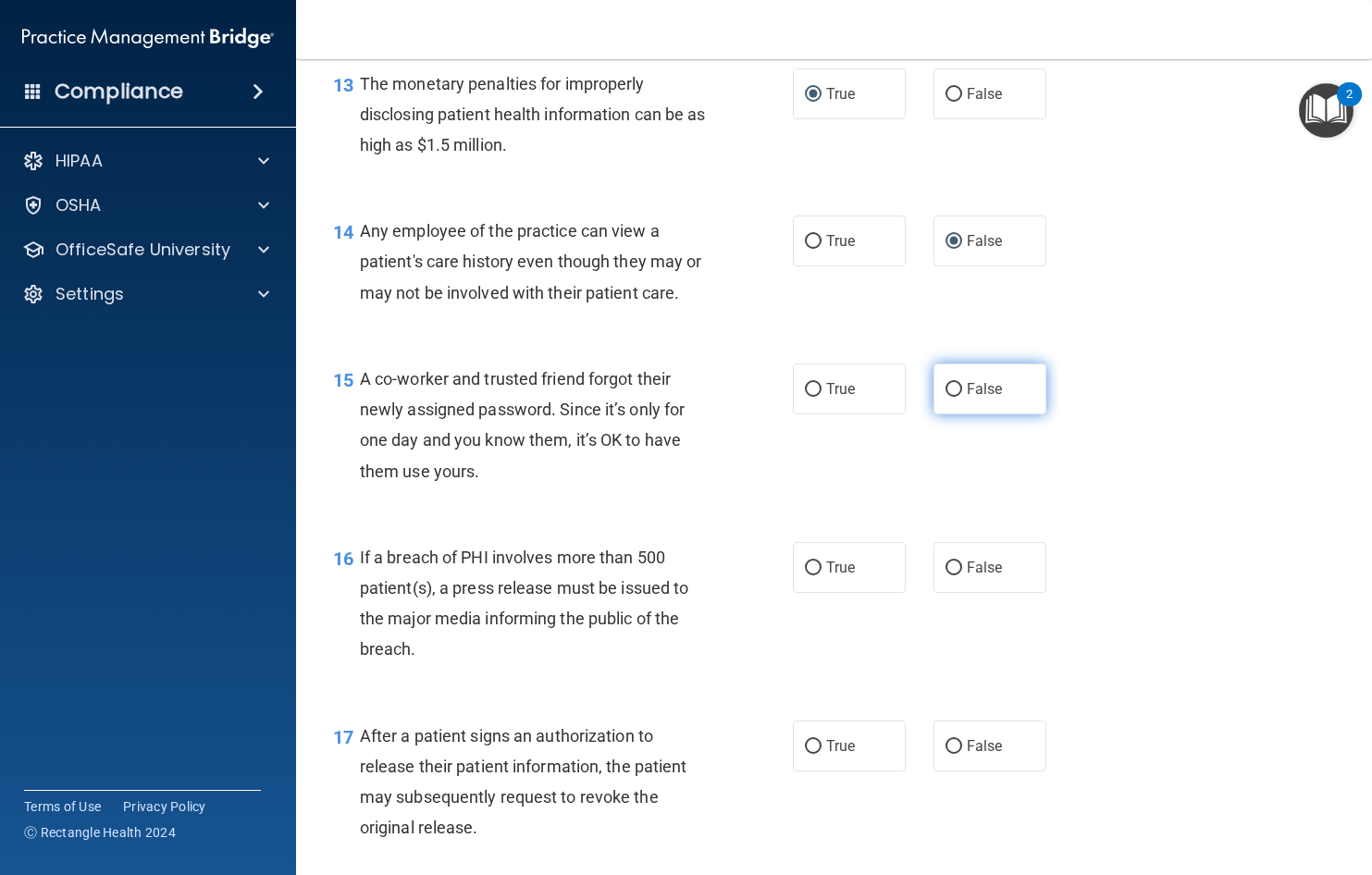
click at [953, 415] on label "False" at bounding box center [990, 388] width 113 height 51
click at [953, 397] on input "False" at bounding box center [953, 390] width 16 height 14
radio input "true"
click at [809, 576] on input "True" at bounding box center [812, 568] width 16 height 14
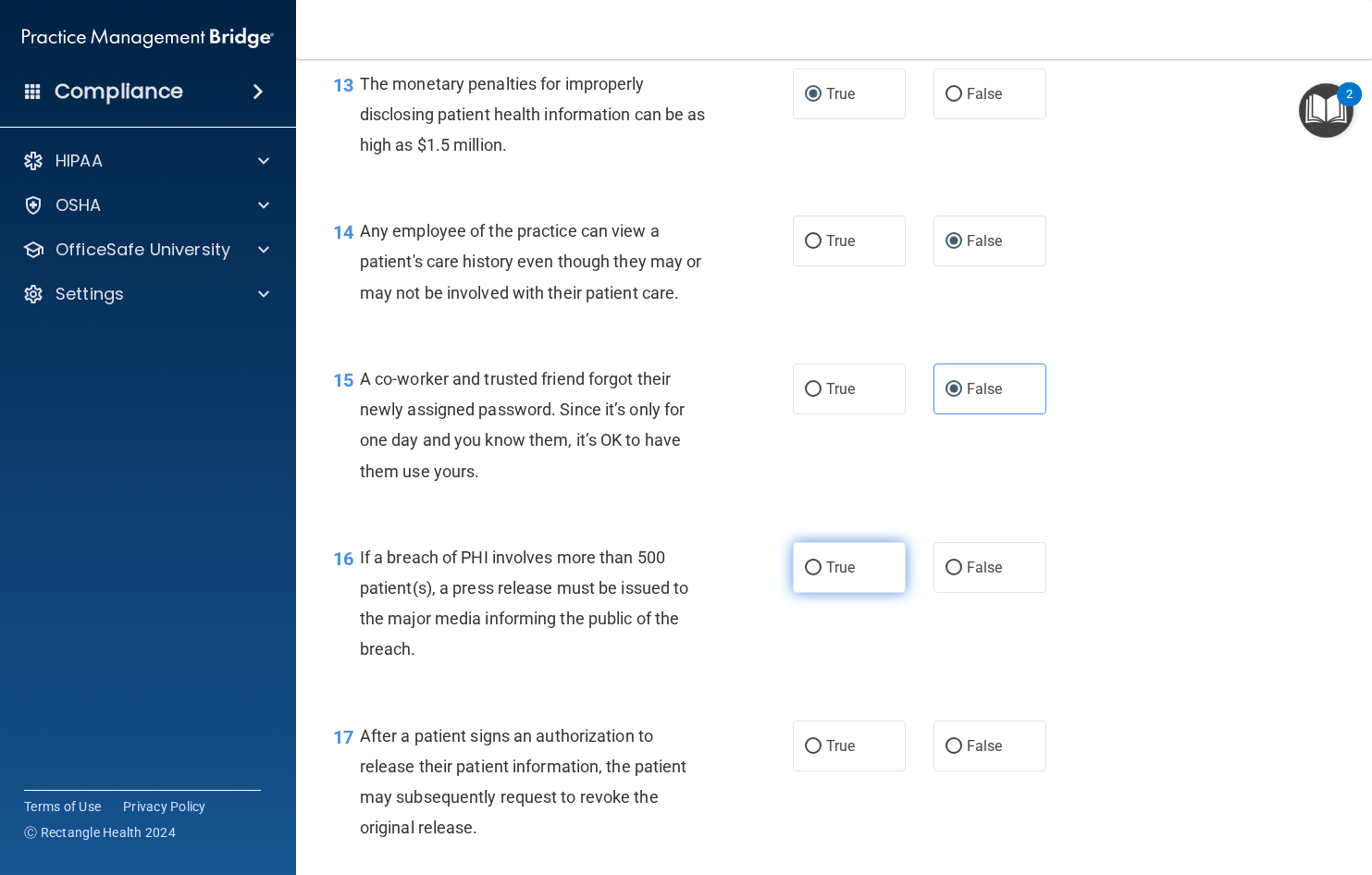
radio input "true"
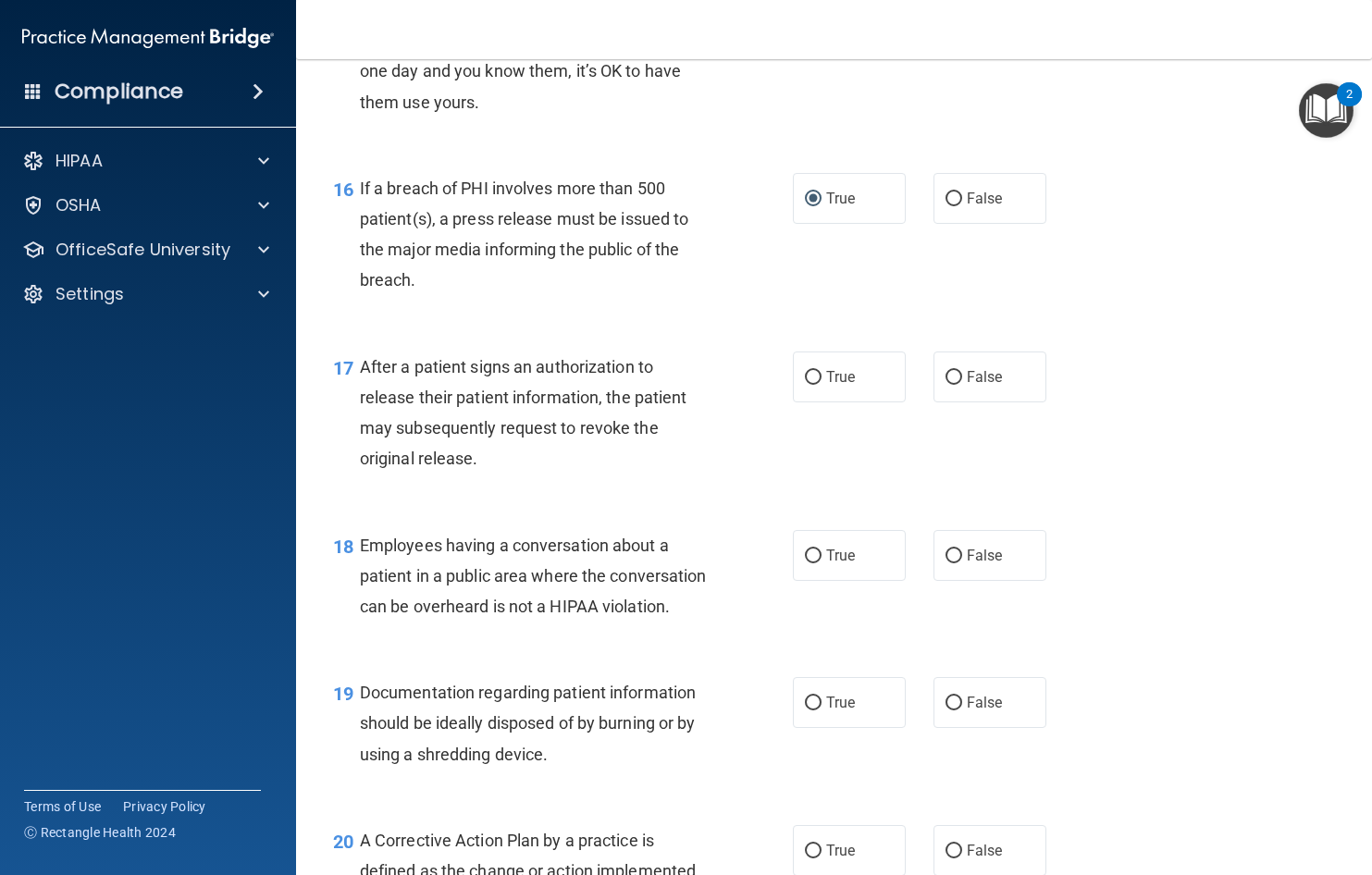
scroll to position [2405, 0]
click at [813, 384] on input "True" at bounding box center [812, 376] width 16 height 14
radio input "true"
click at [958, 580] on label "False" at bounding box center [990, 554] width 113 height 51
click at [958, 562] on input "False" at bounding box center [953, 556] width 16 height 14
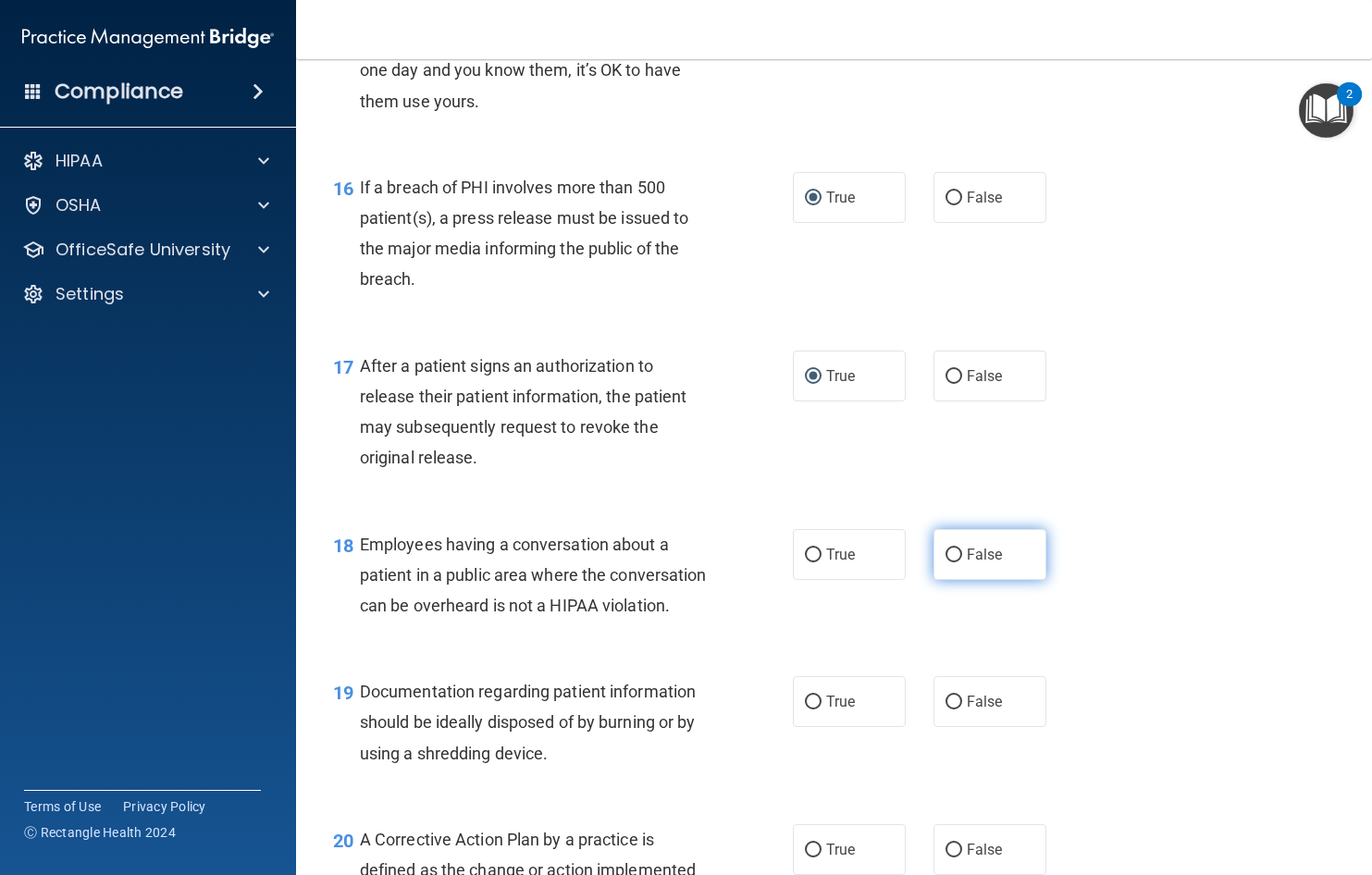
radio input "true"
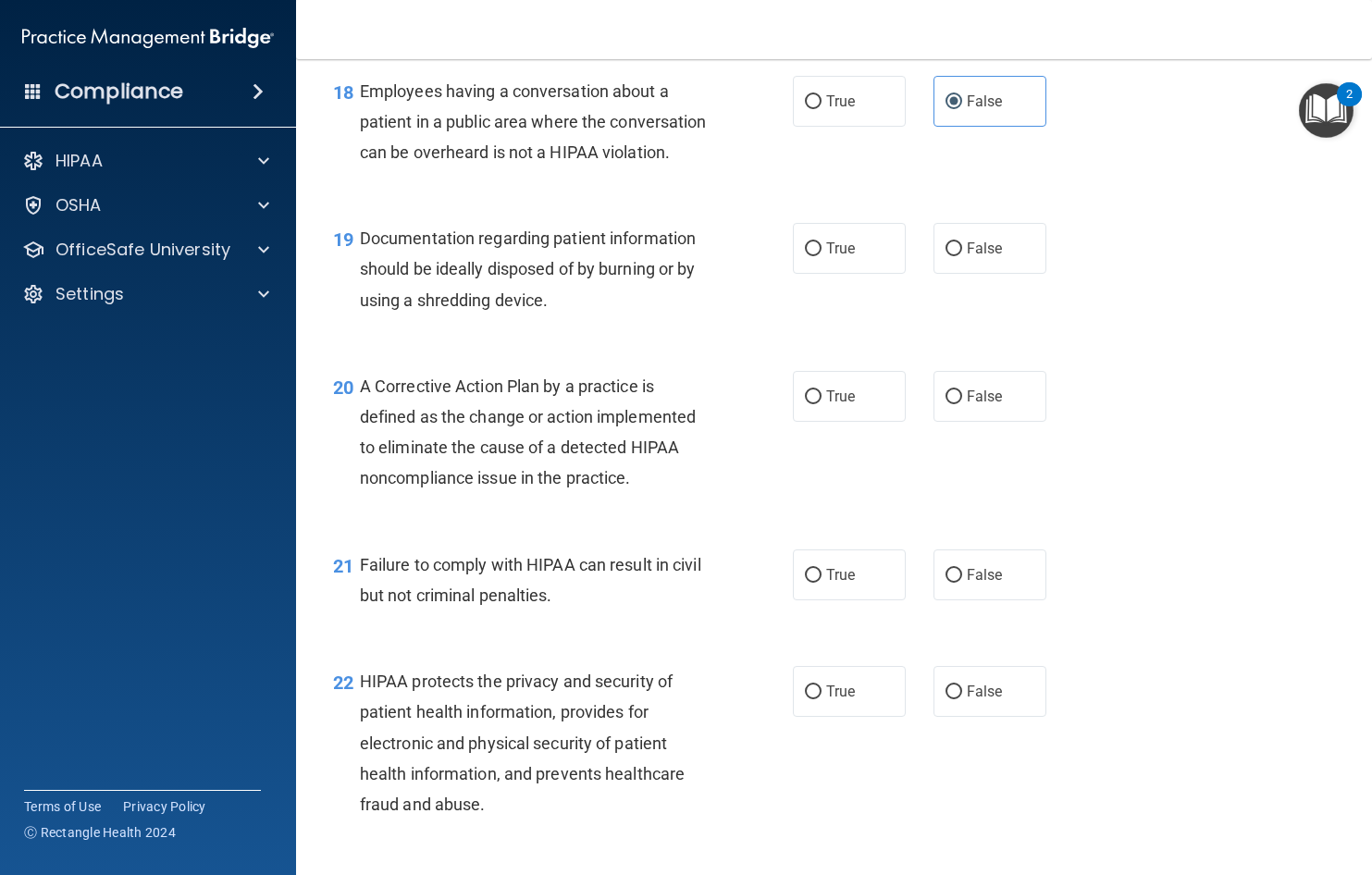
scroll to position [2873, 0]
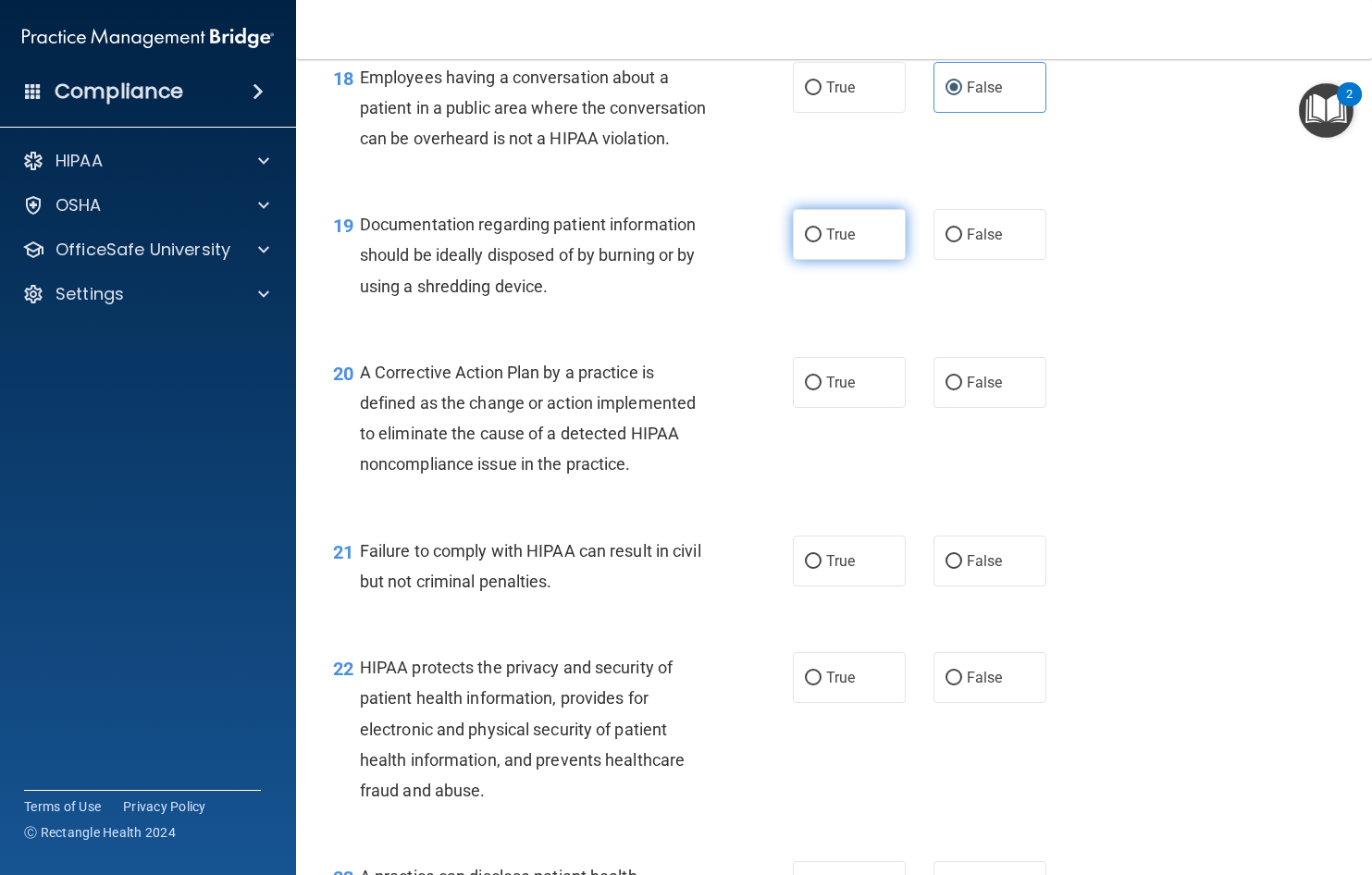
click at [809, 260] on label "True" at bounding box center [850, 234] width 113 height 51
click at [809, 242] on input "True" at bounding box center [812, 235] width 16 height 14
radio input "true"
click at [810, 391] on input "True" at bounding box center [812, 383] width 16 height 14
radio input "true"
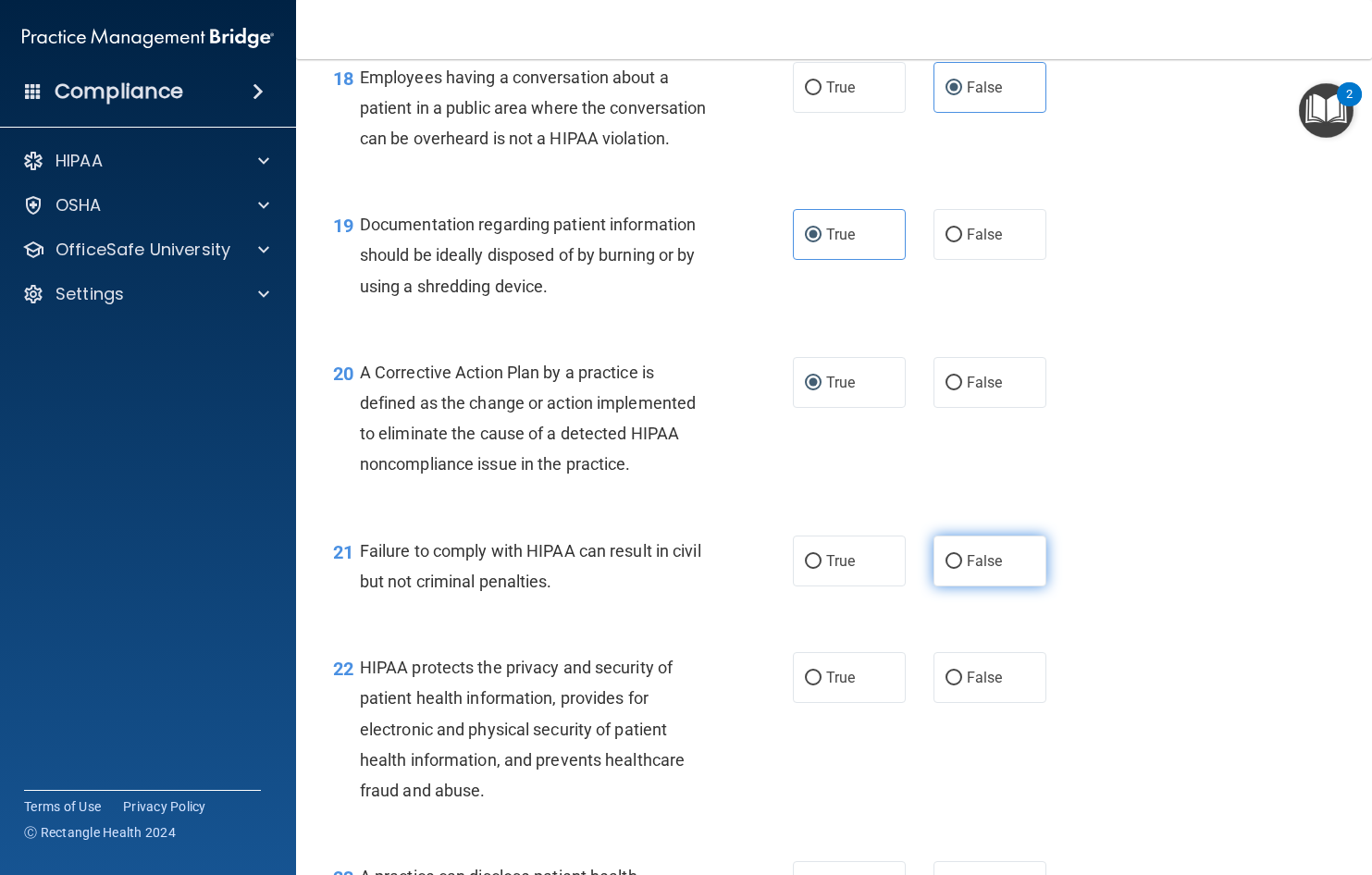
click at [946, 569] on input "False" at bounding box center [953, 561] width 16 height 14
radio input "true"
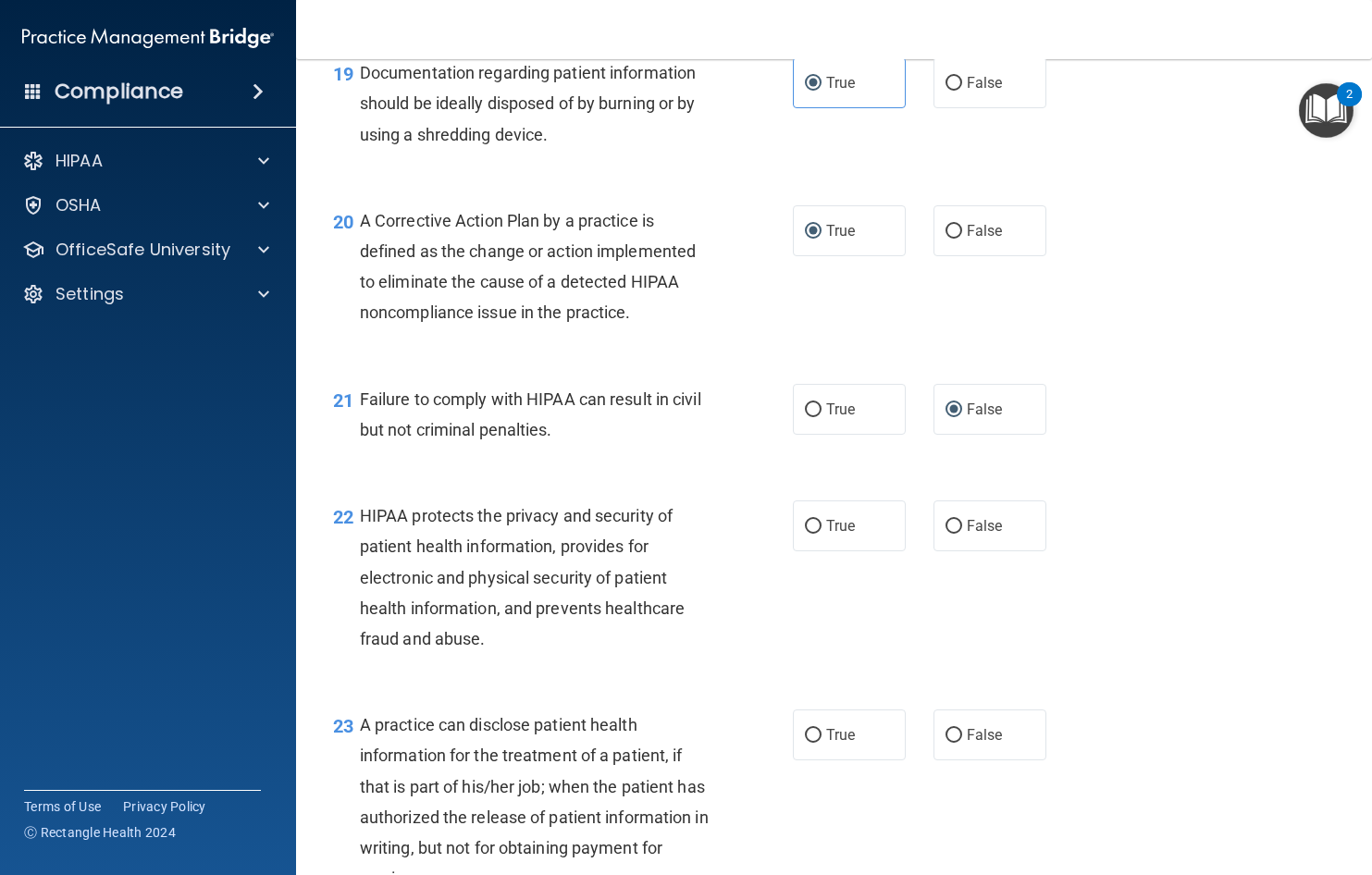
scroll to position [3058, 0]
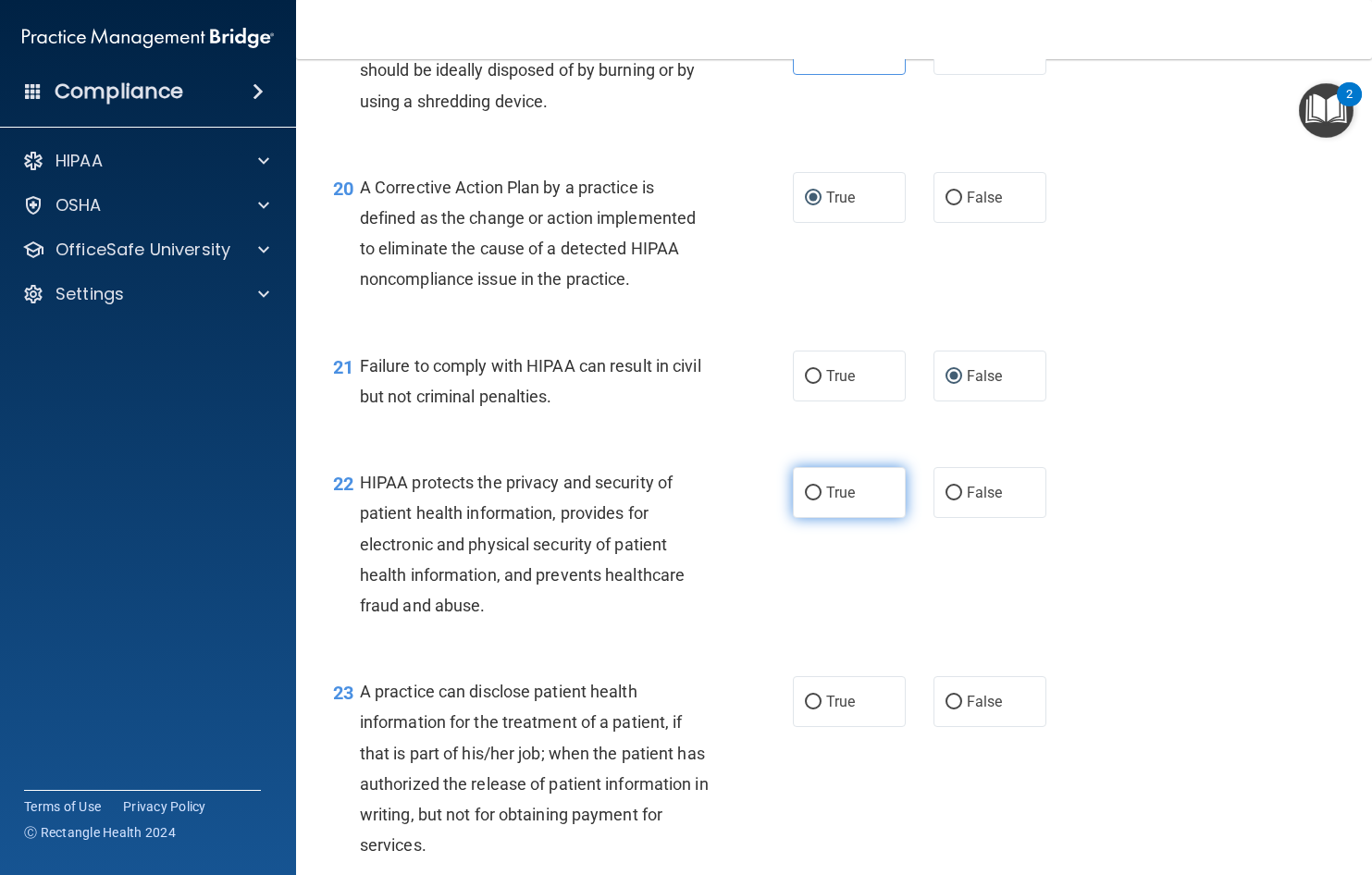
click at [811, 500] on input "True" at bounding box center [812, 494] width 16 height 14
radio input "true"
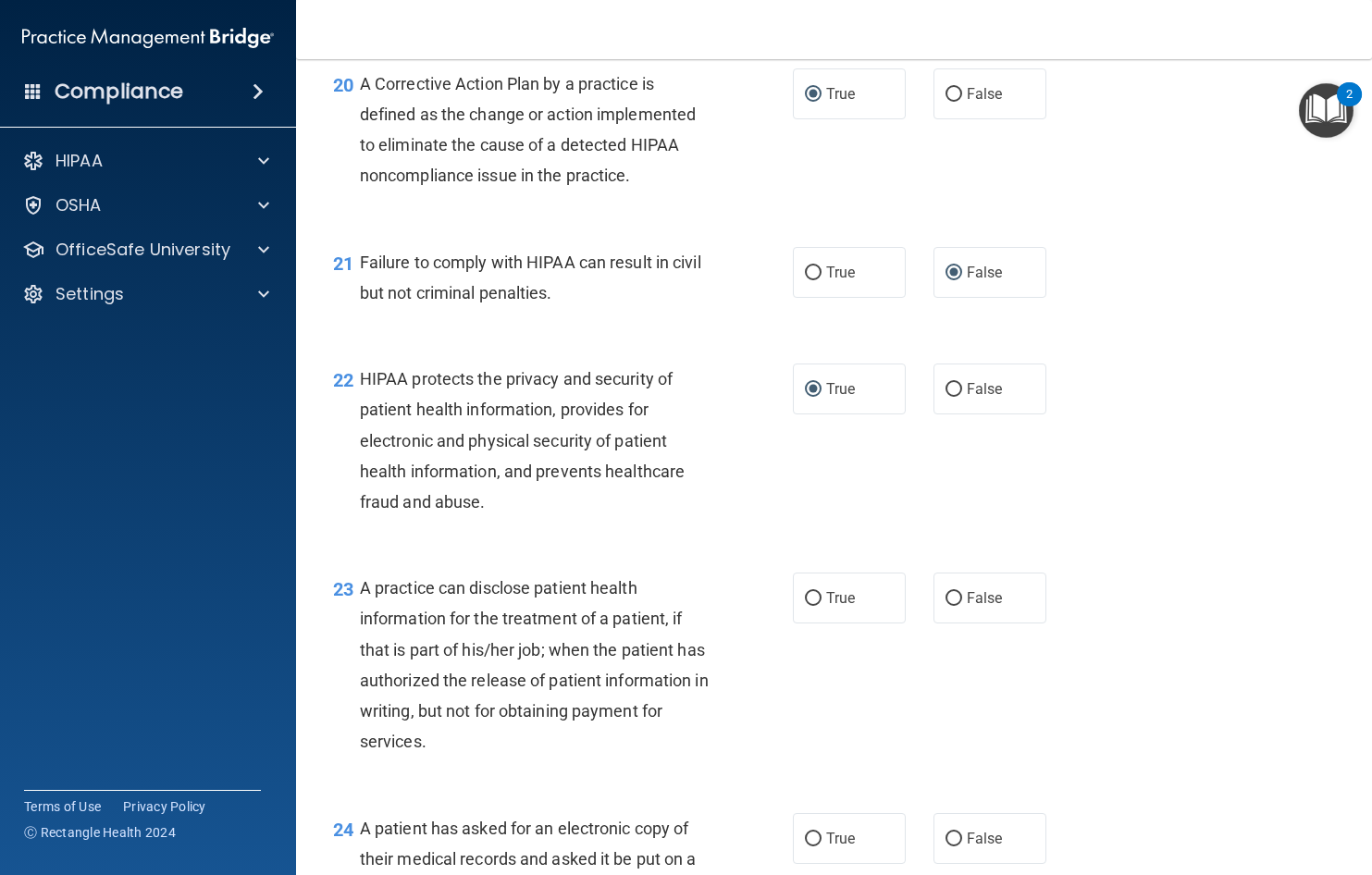
scroll to position [3243, 0]
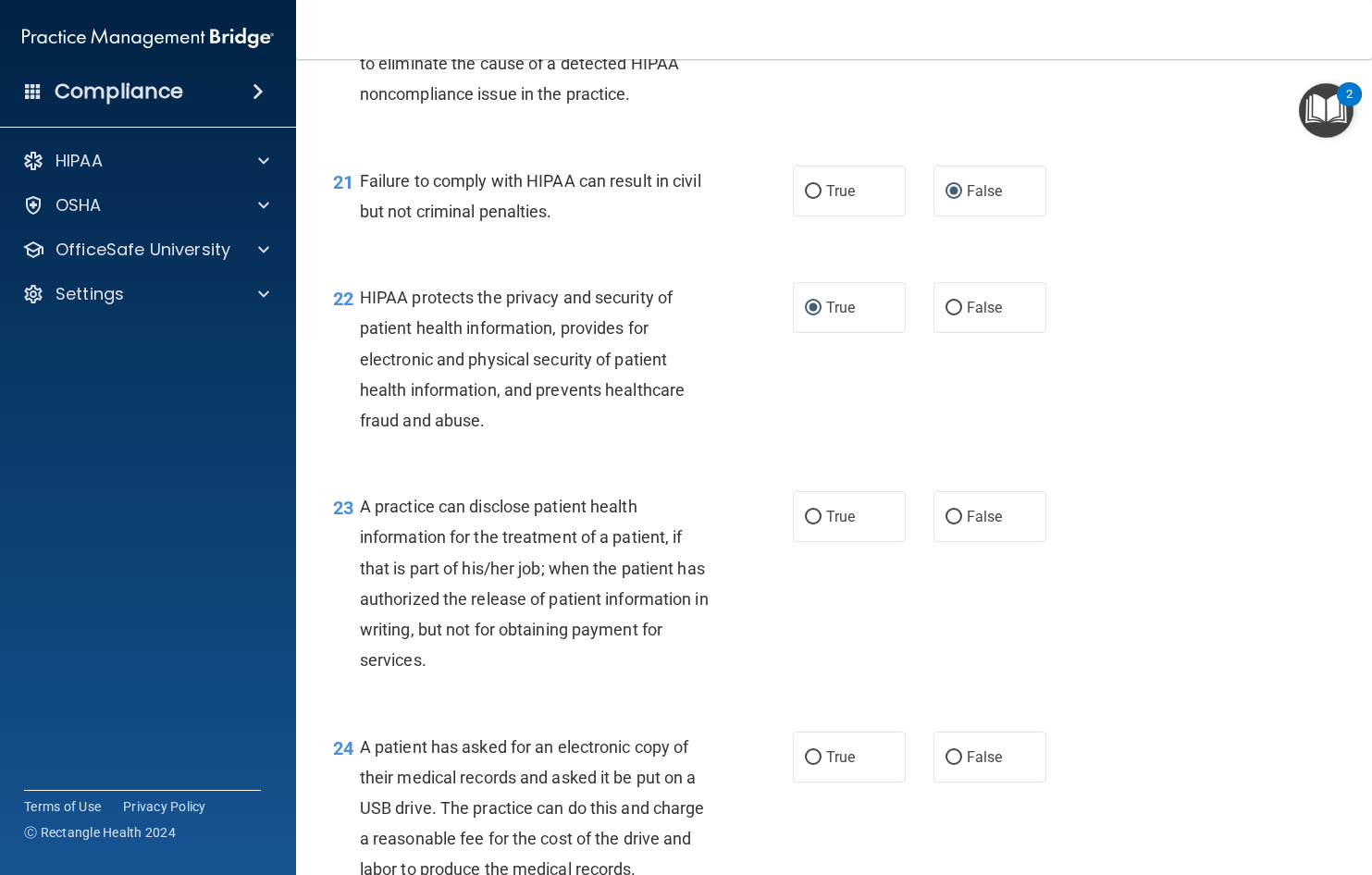
click at [681, 647] on div "A practice can disclose patient health information for the treatment of a patie…" at bounding box center [543, 582] width 365 height 184
click at [630, 661] on span "A practice can disclose patient health information for the treatment of a patie…" at bounding box center [535, 582] width 349 height 173
click at [521, 675] on div "A practice can disclose patient health information for the treatment of a patie…" at bounding box center [543, 582] width 365 height 184
click at [796, 542] on label "True" at bounding box center [850, 516] width 113 height 51
click at [805, 524] on input "True" at bounding box center [812, 518] width 16 height 14
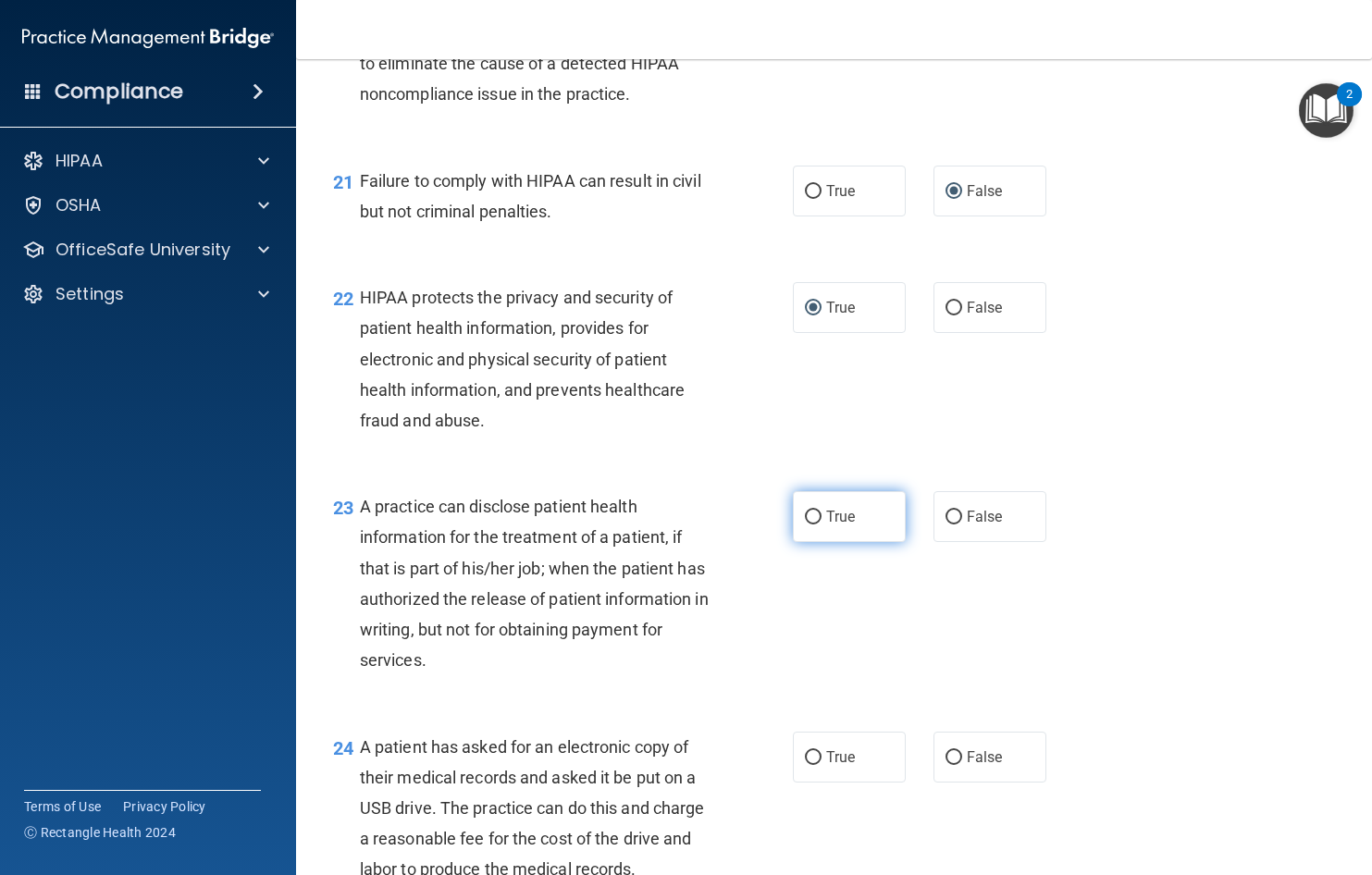
radio input "true"
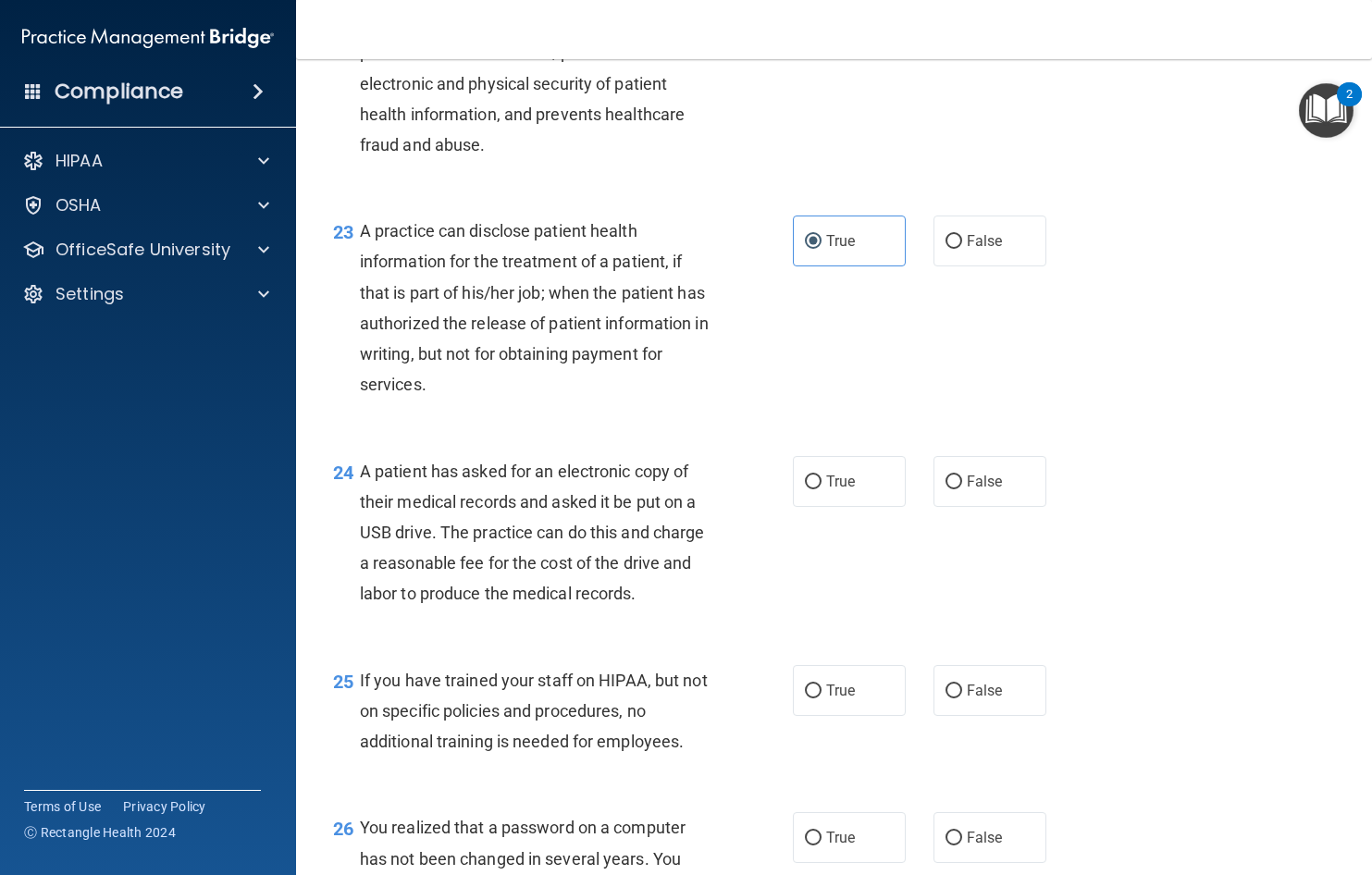
scroll to position [3520, 0]
click at [813, 487] on input "True" at bounding box center [812, 480] width 16 height 14
radio input "true"
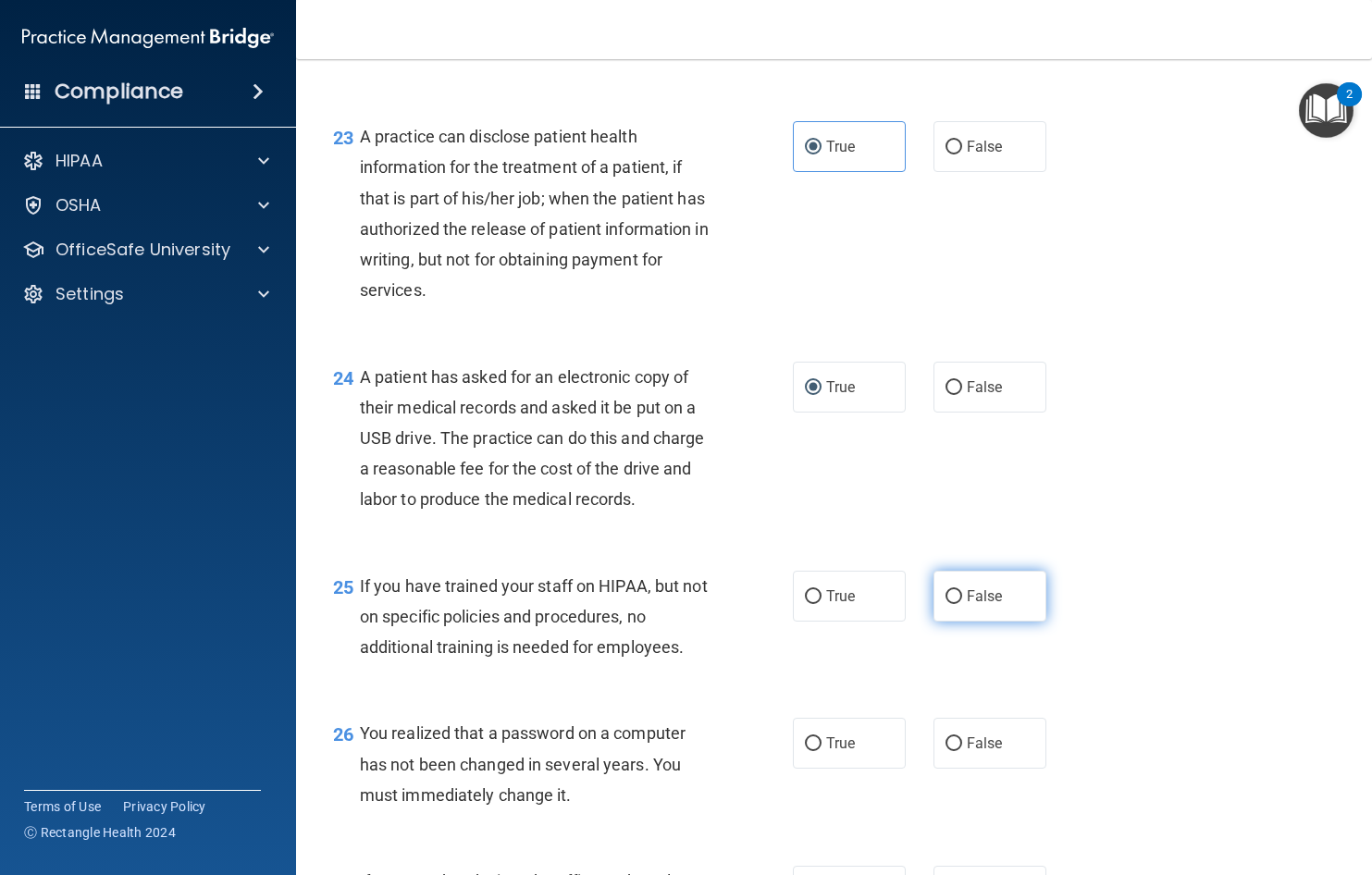
click at [946, 604] on input "False" at bounding box center [953, 597] width 16 height 14
radio input "true"
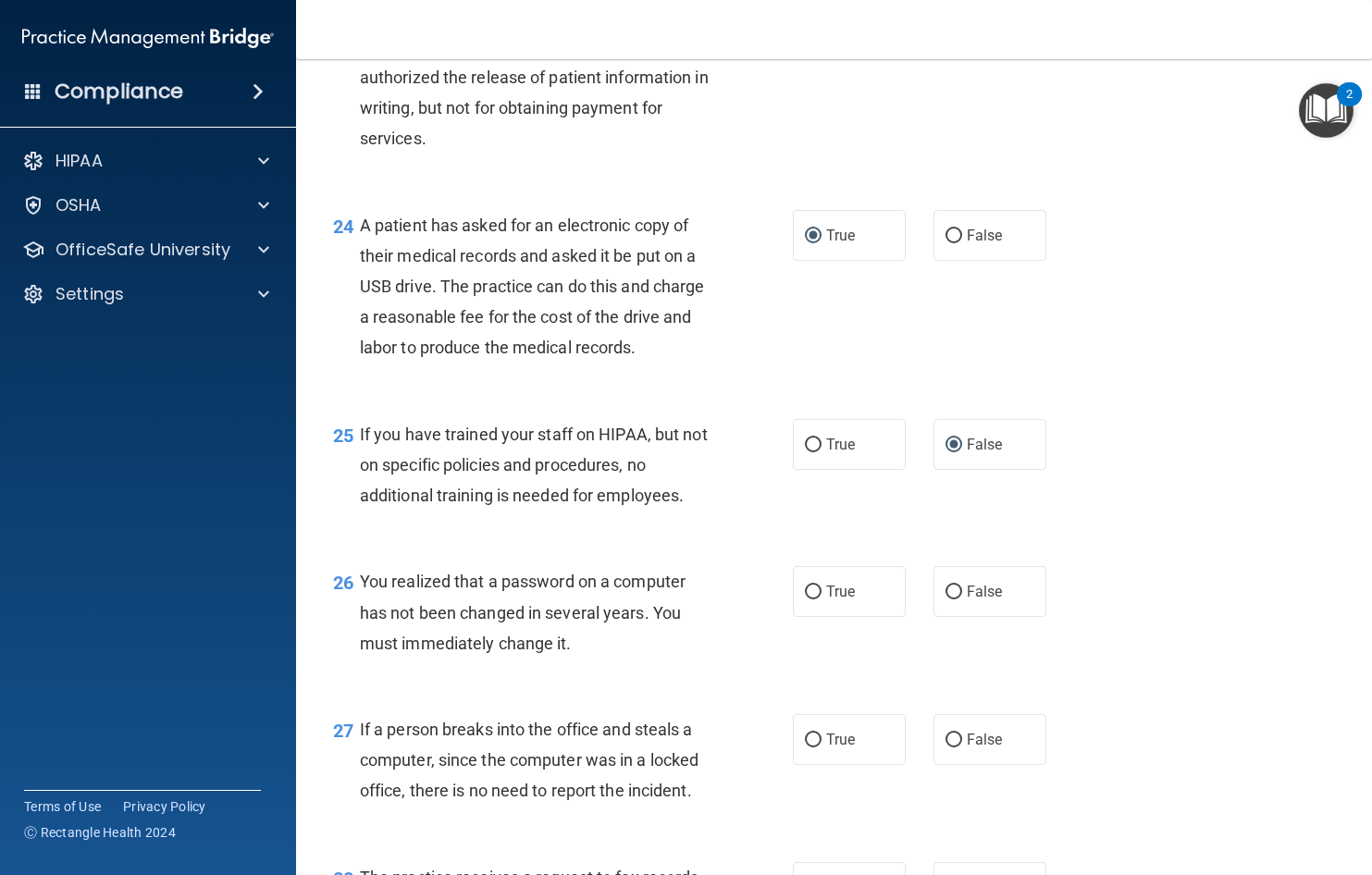
scroll to position [3797, 0]
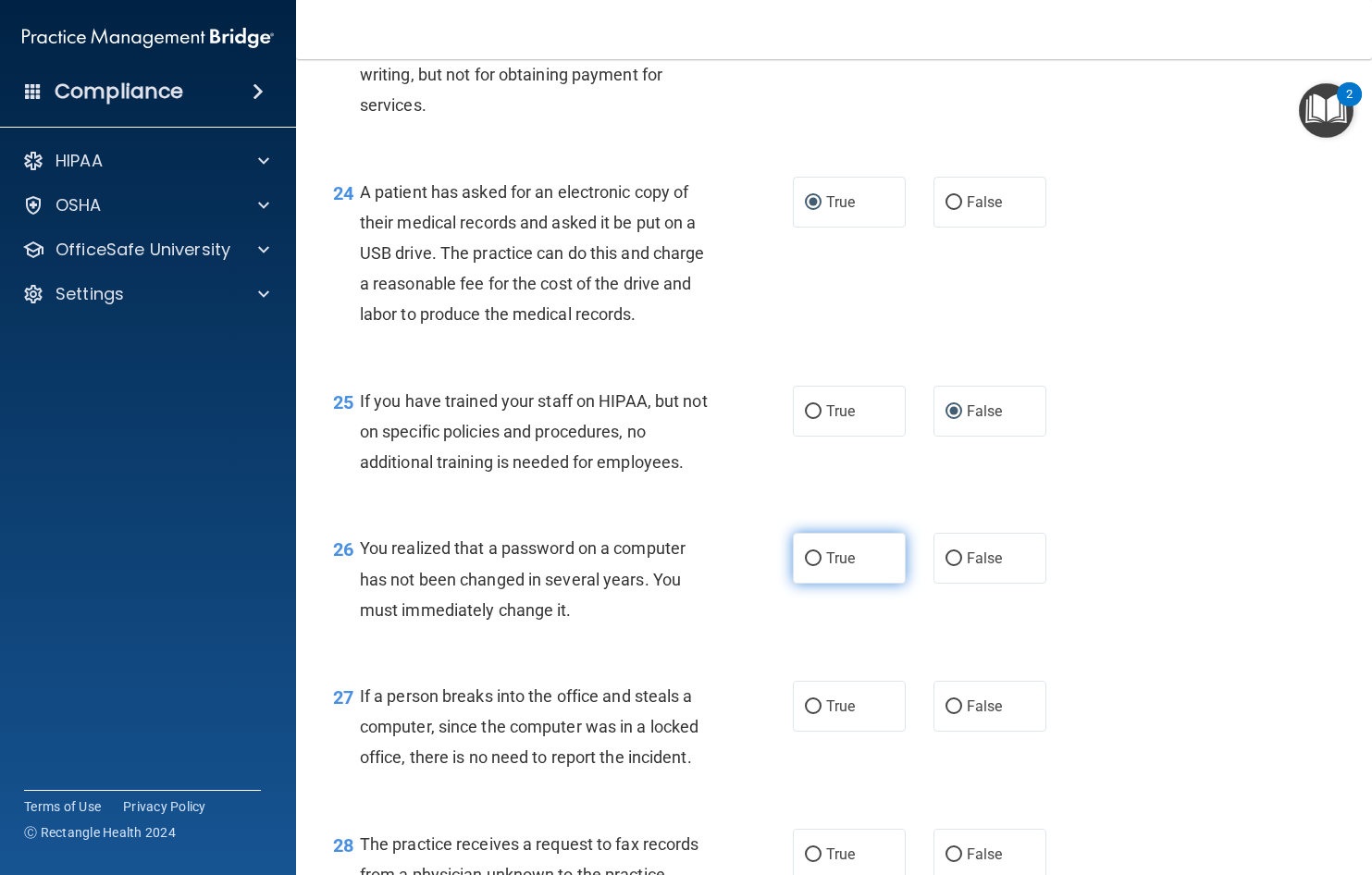
click at [817, 583] on label "True" at bounding box center [850, 558] width 113 height 51
click at [817, 566] on input "True" at bounding box center [812, 559] width 16 height 14
radio input "true"
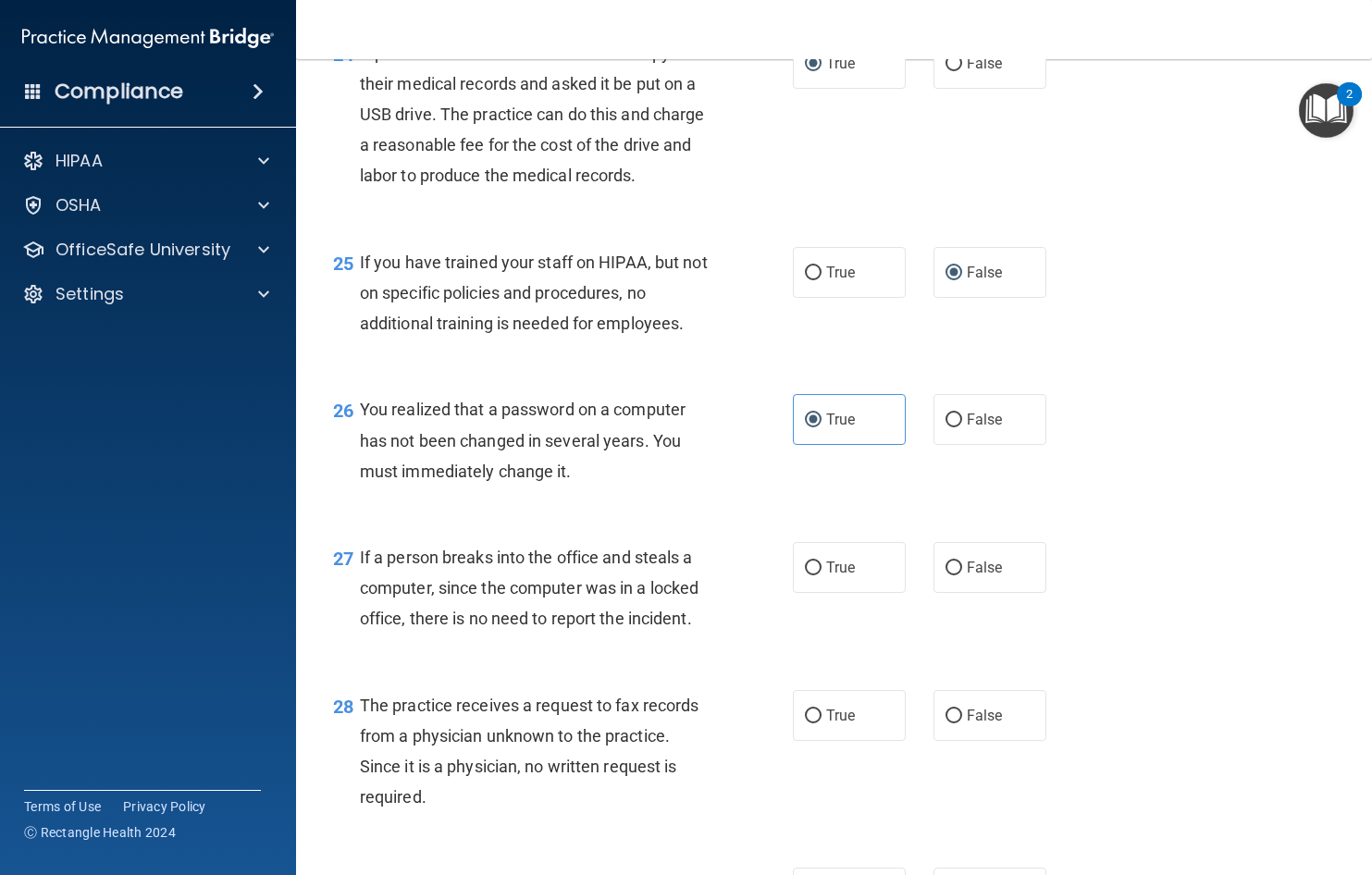
scroll to position [3982, 0]
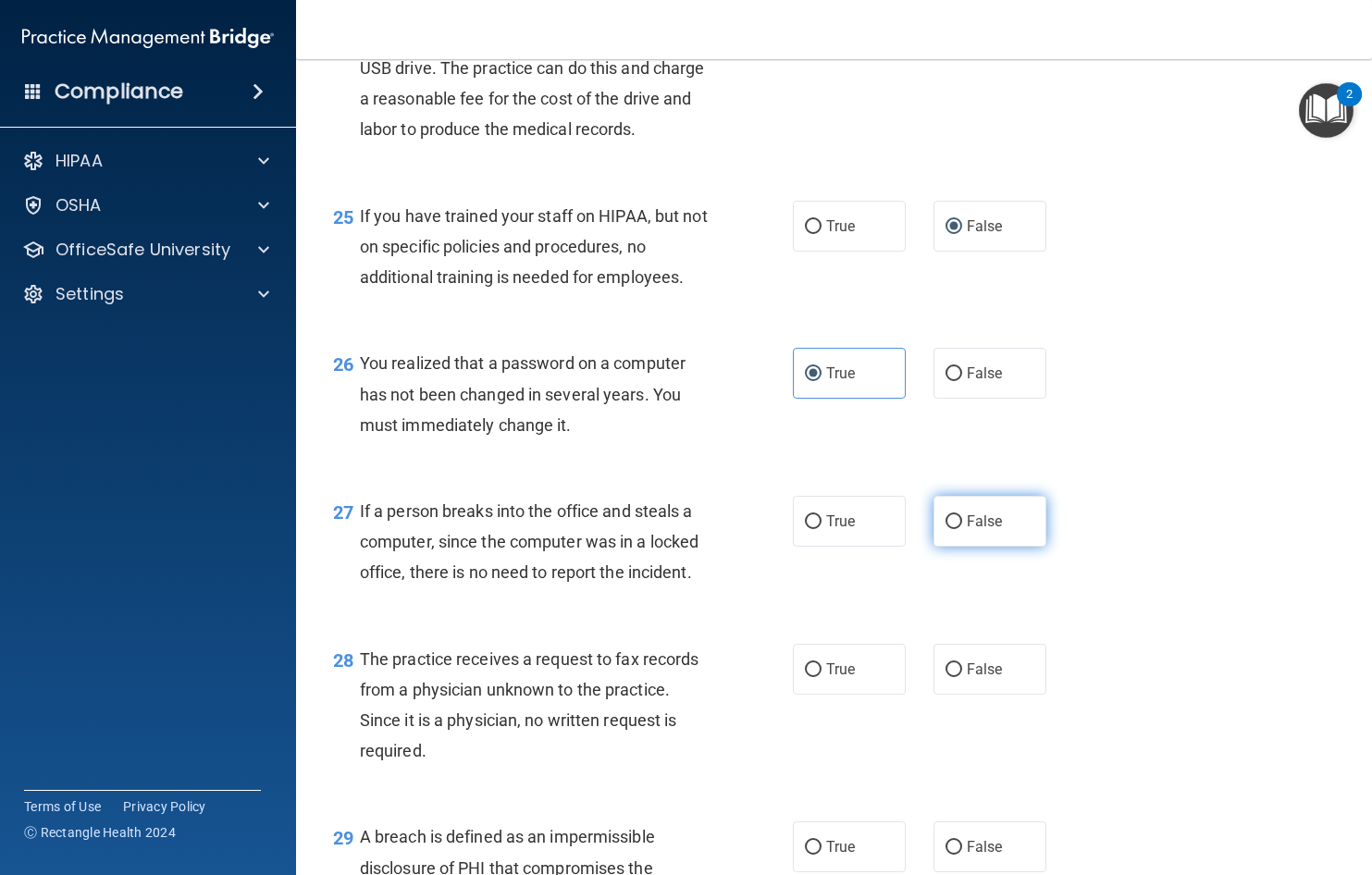
click at [949, 529] on input "False" at bounding box center [953, 522] width 16 height 14
radio input "true"
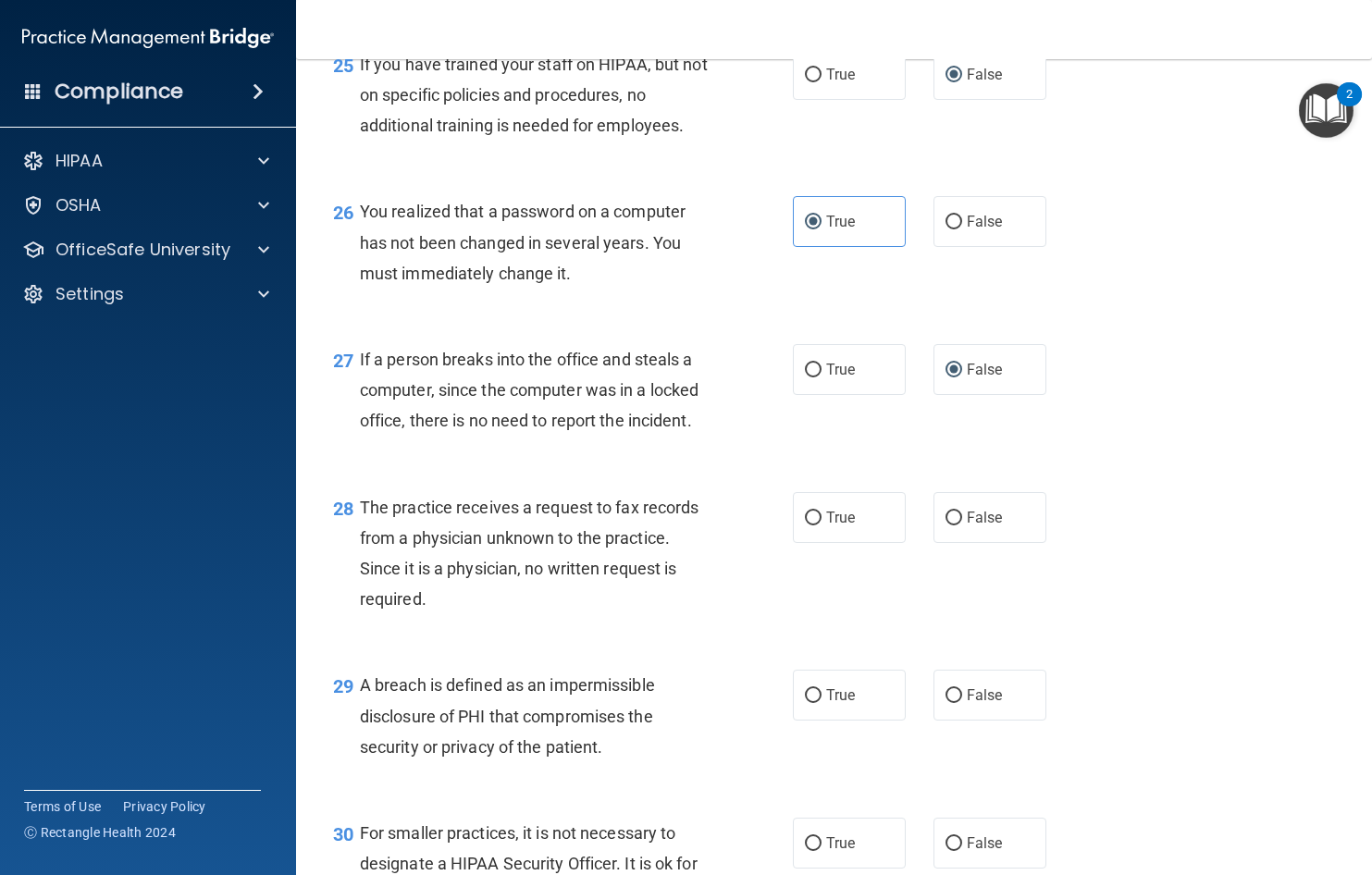
scroll to position [4167, 0]
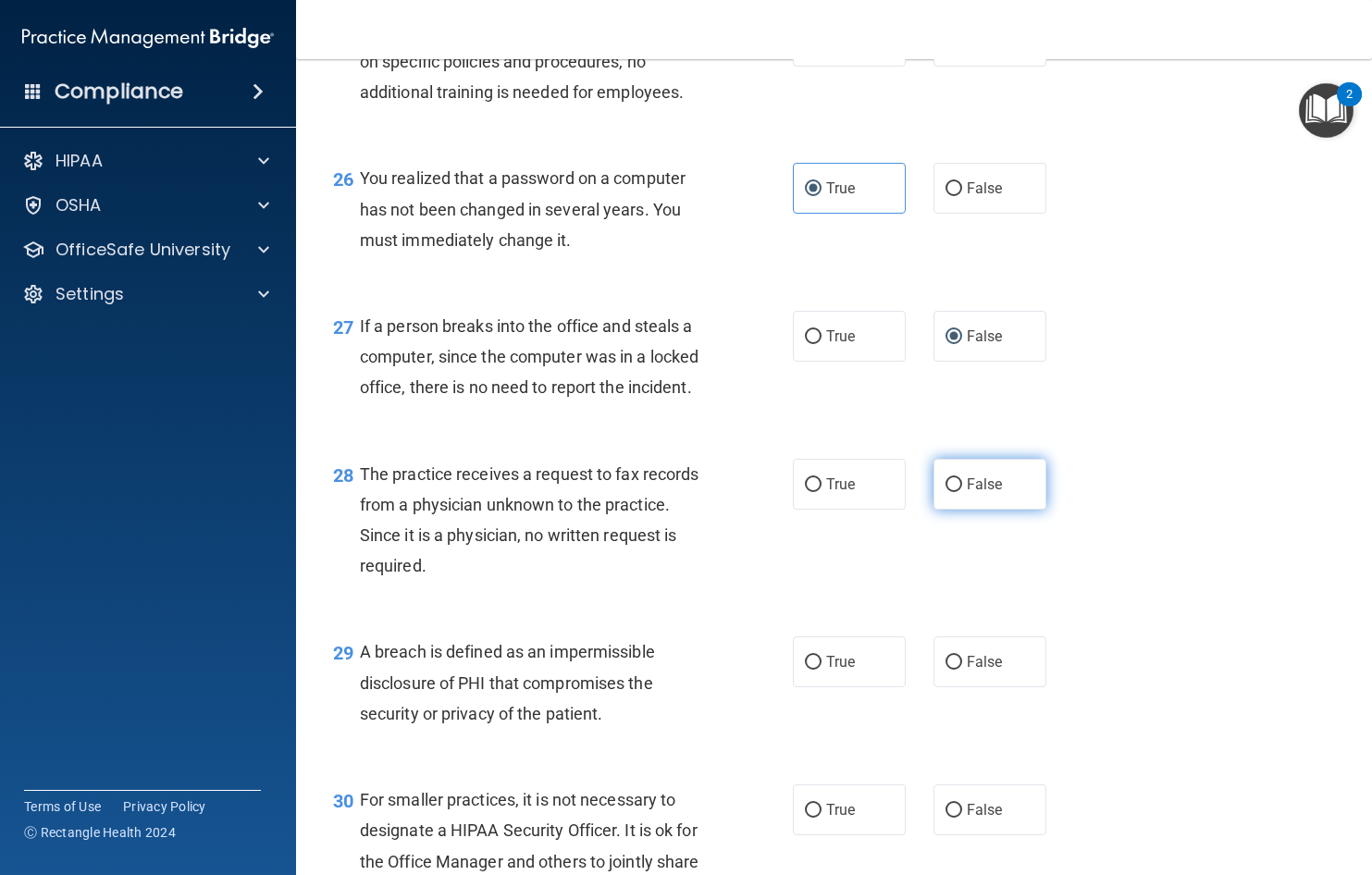
click at [950, 492] on input "False" at bounding box center [953, 485] width 16 height 14
radio input "true"
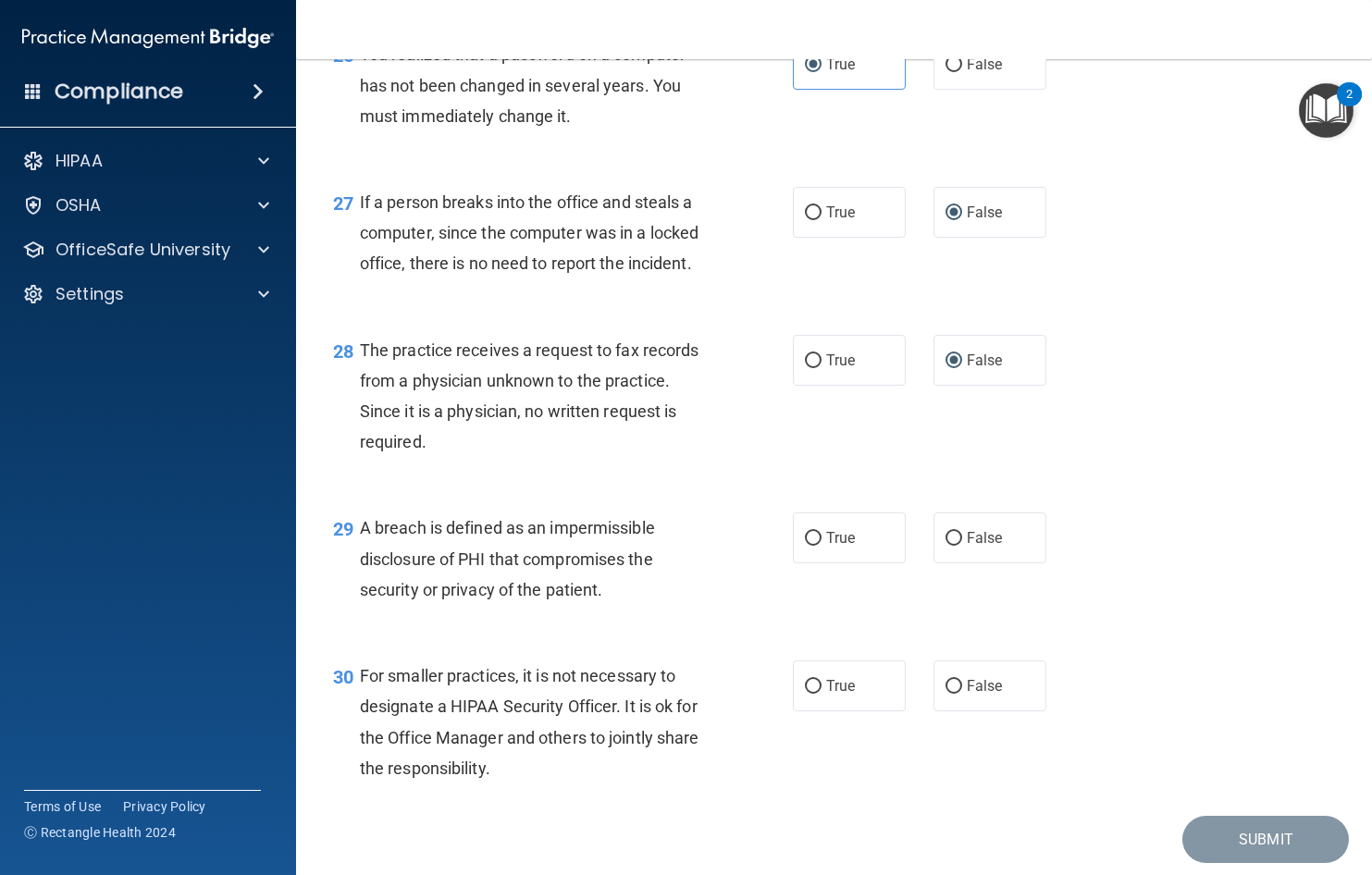
scroll to position [4260, 0]
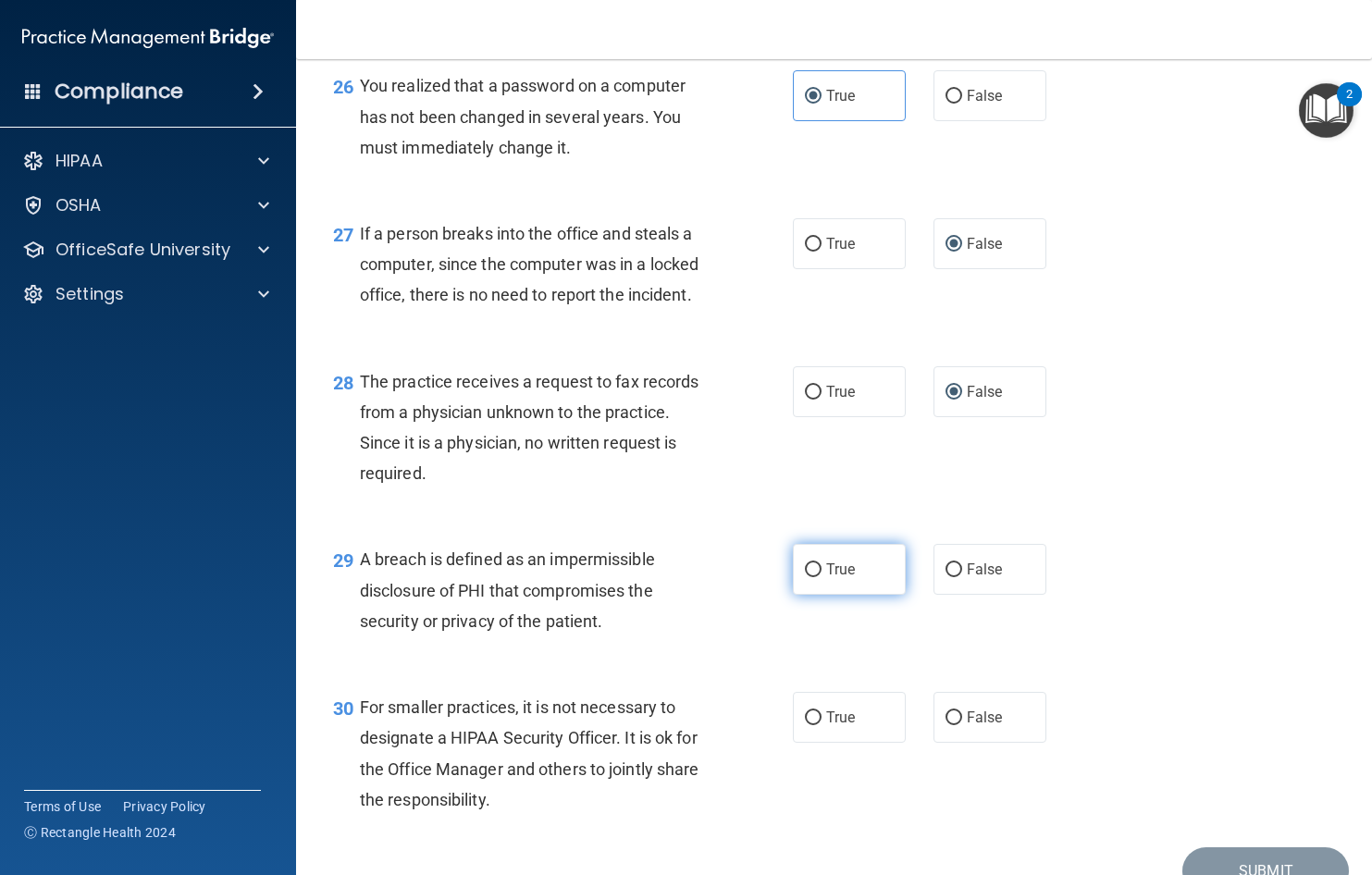
click at [806, 578] on input "True" at bounding box center [812, 570] width 16 height 14
radio input "true"
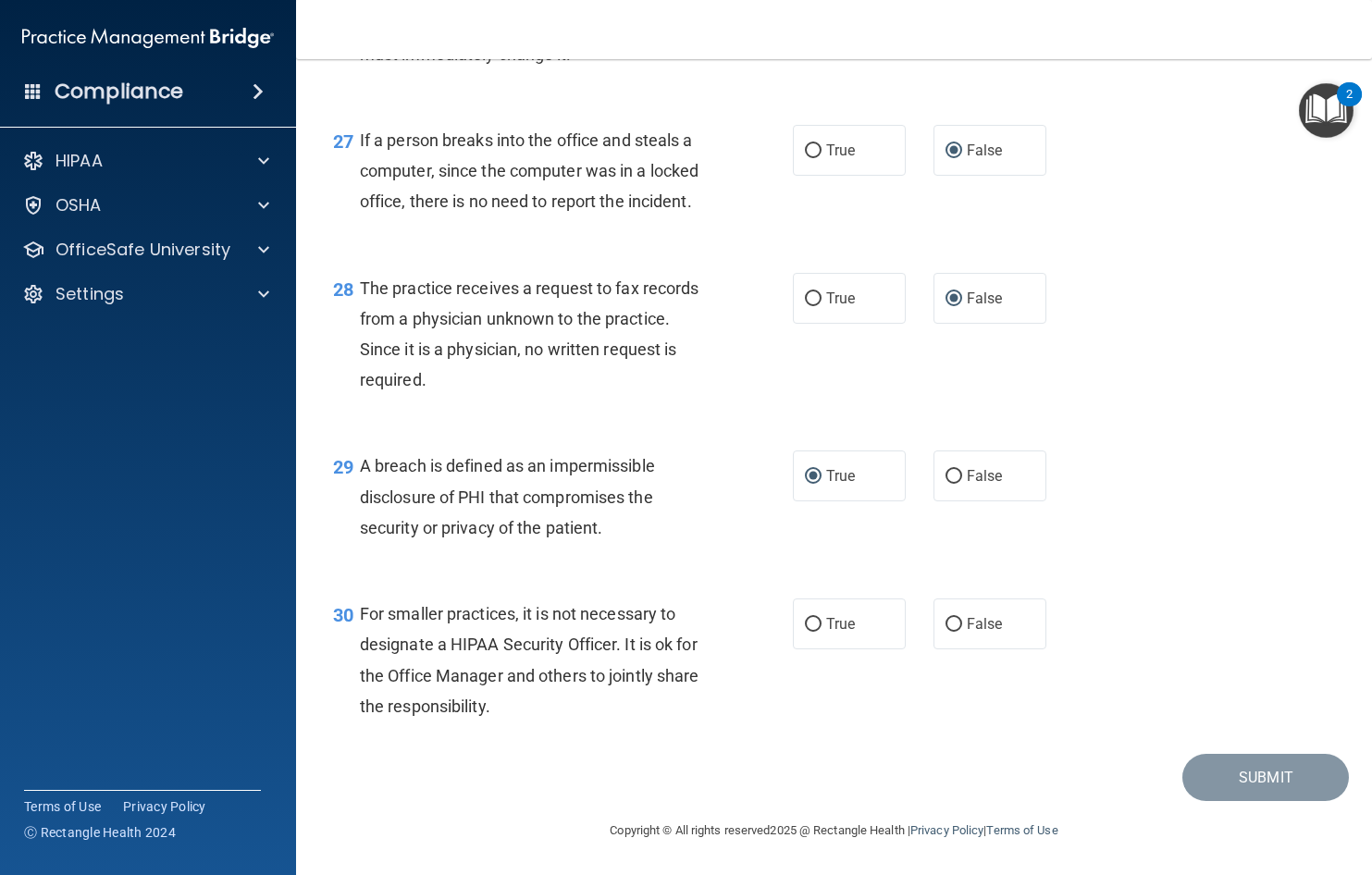
scroll to position [4445, 0]
click at [953, 625] on input "False" at bounding box center [953, 624] width 16 height 14
radio input "true"
click at [1234, 763] on button "Submit" at bounding box center [1265, 777] width 167 height 47
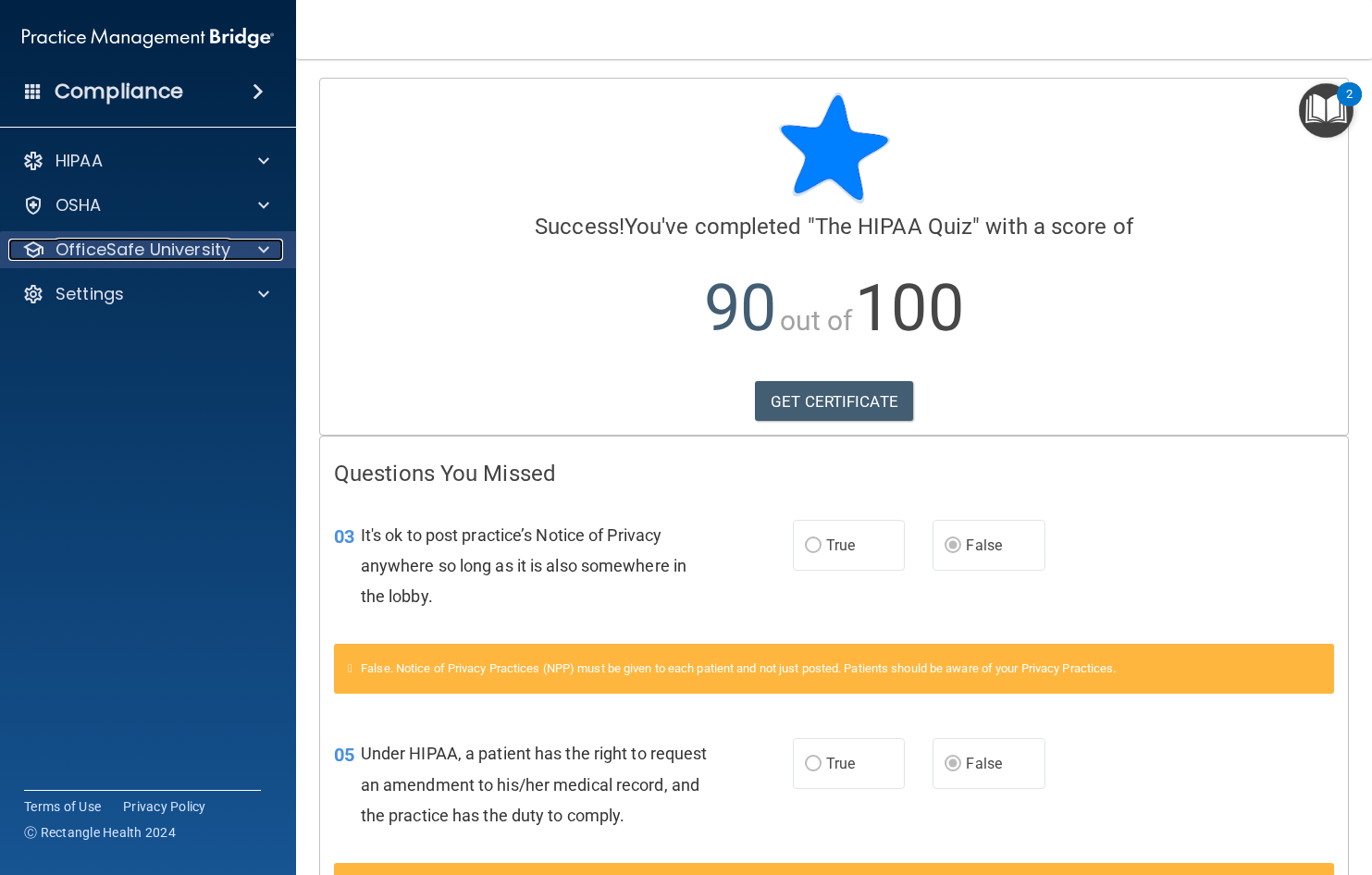
click at [180, 245] on p "OfficeSafe University" at bounding box center [142, 249] width 174 height 22
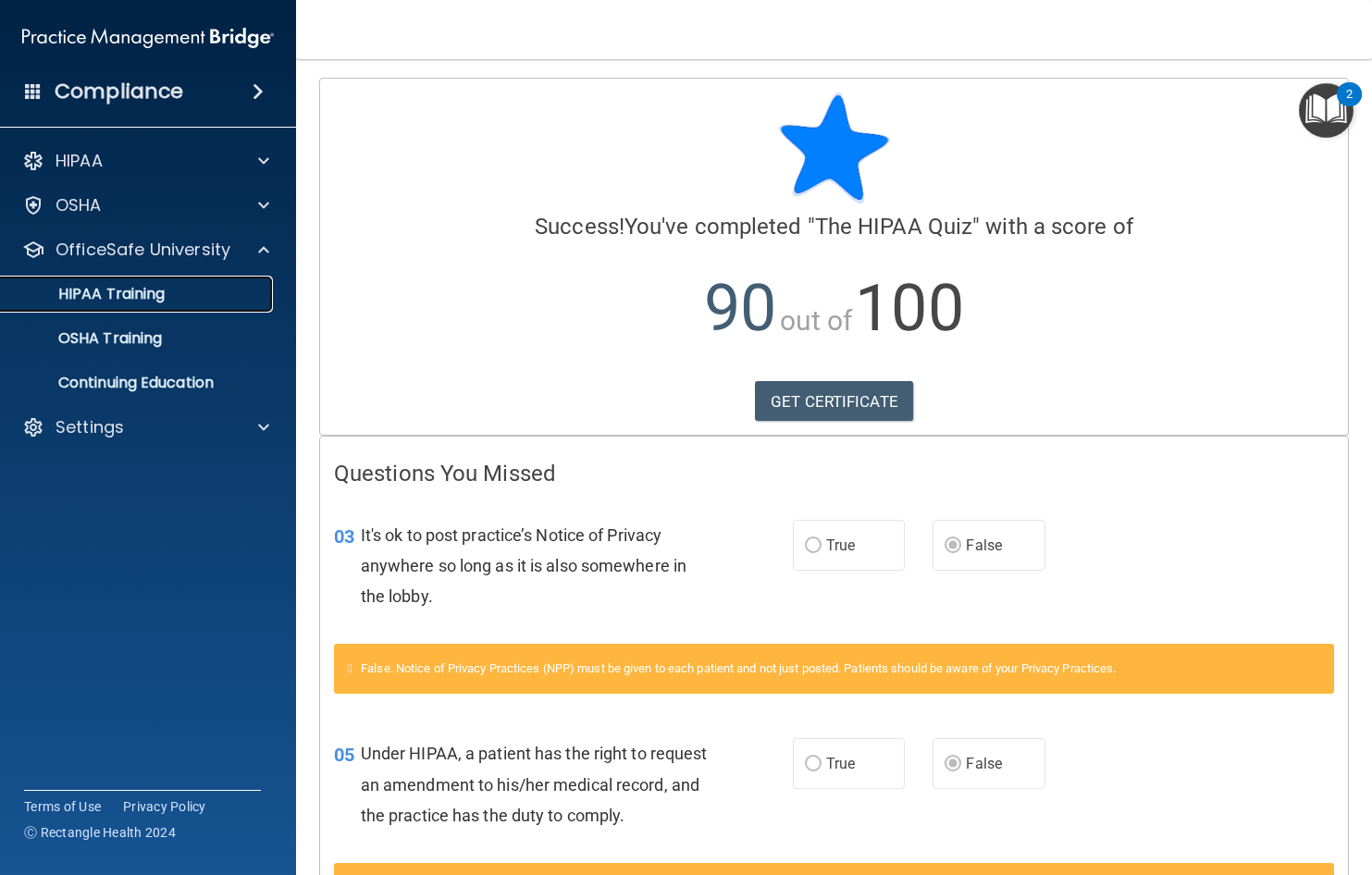
click at [128, 295] on p "HIPAA Training" at bounding box center [89, 294] width 153 height 18
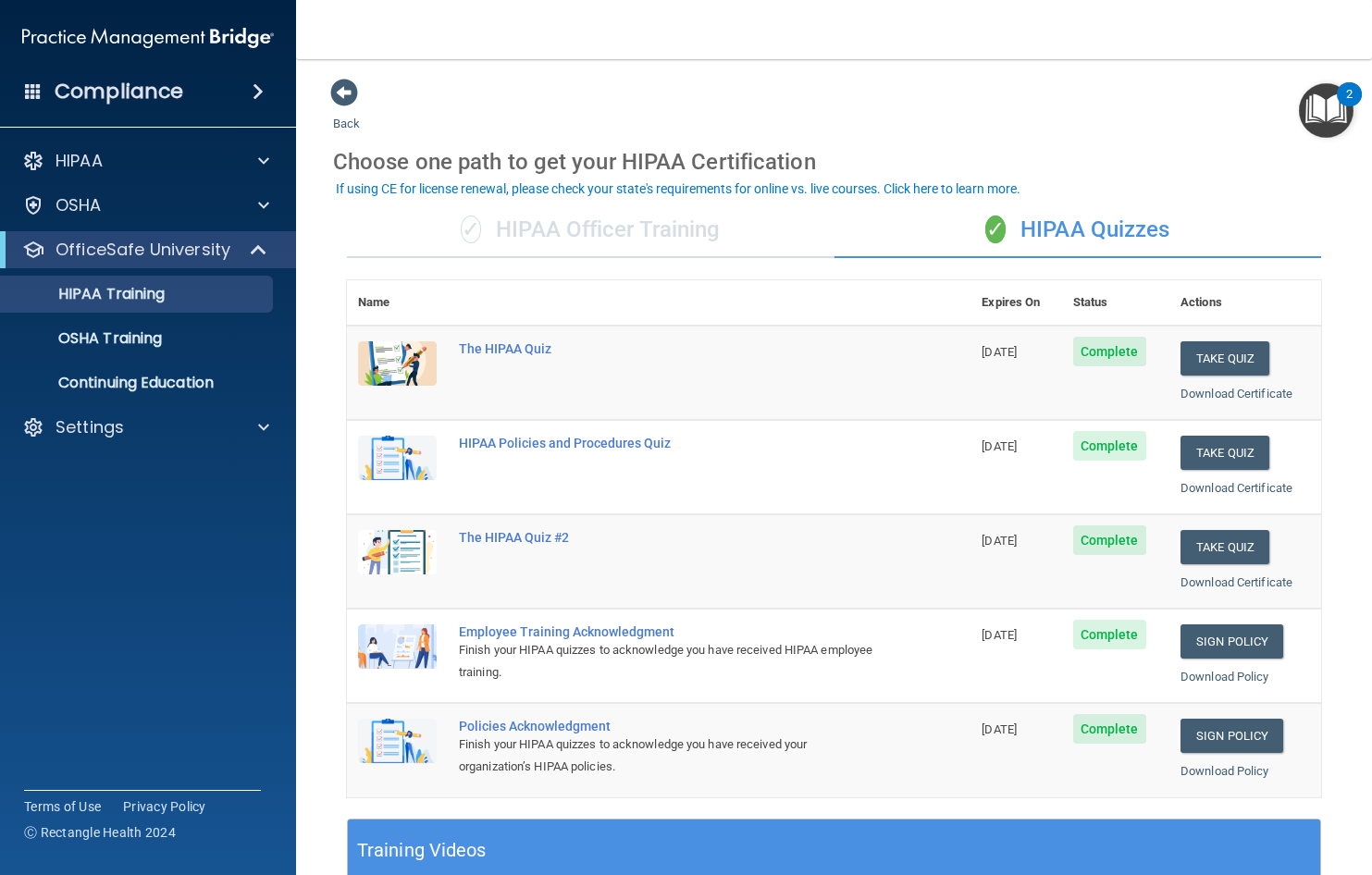
click at [660, 214] on div "✓ HIPAA Officer Training" at bounding box center [590, 231] width 487 height 55
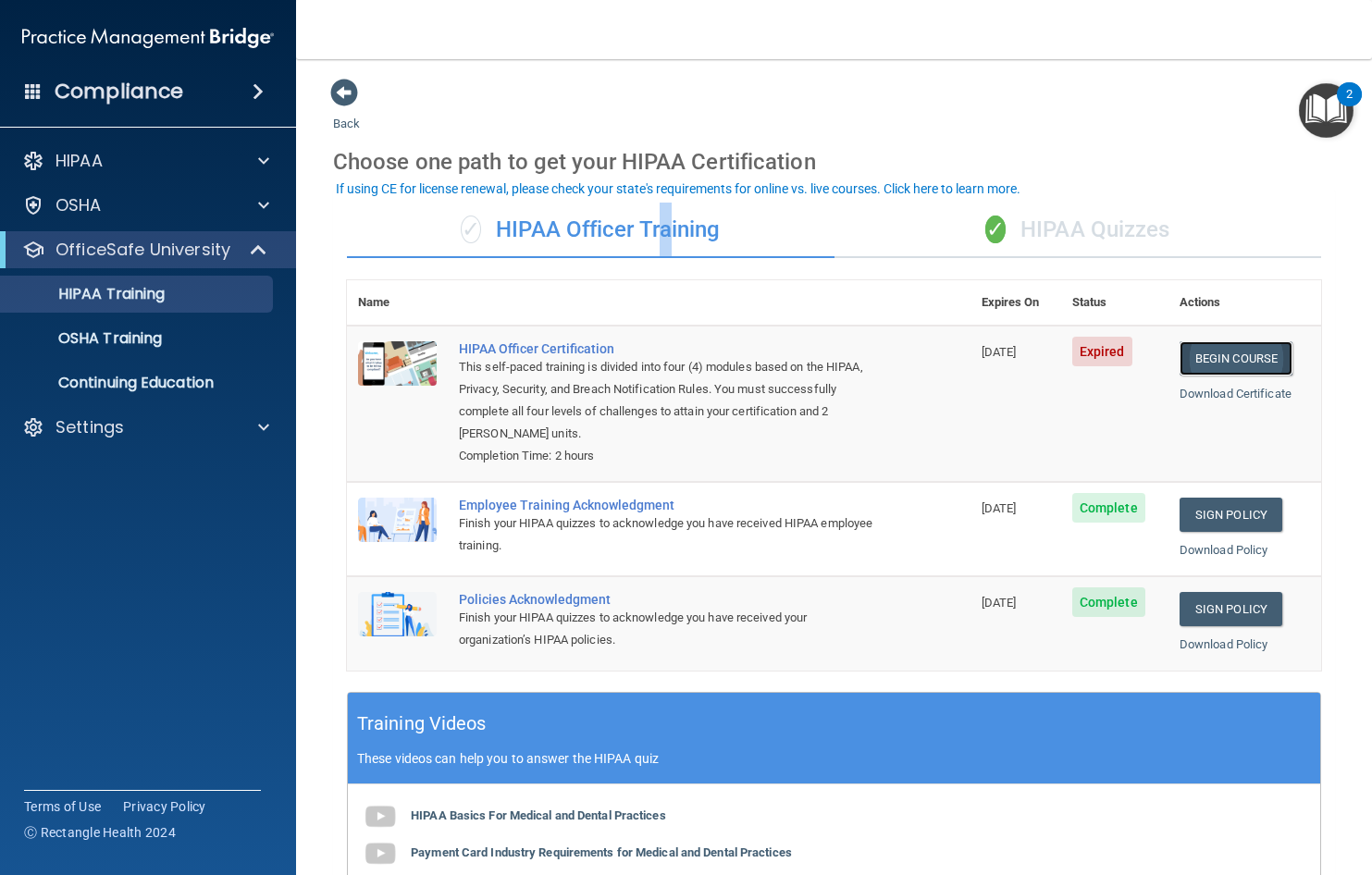
click at [1267, 349] on link "Begin Course" at bounding box center [1236, 358] width 113 height 34
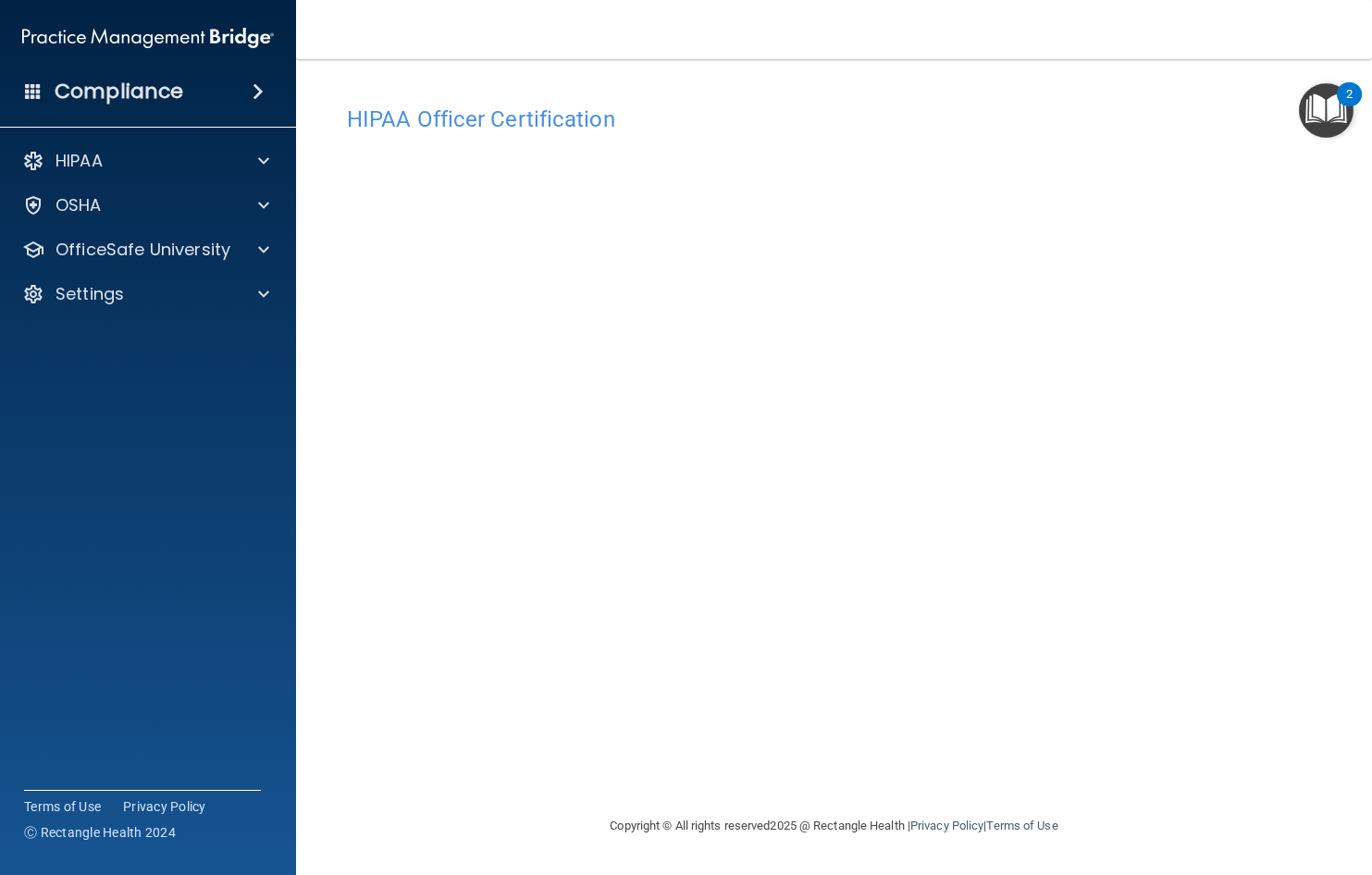
click at [1212, 71] on main "HIPAA Officer Certification This course doesn’t expire until 08/08/2025. Are yo…" at bounding box center [834, 467] width 1076 height 816
click at [1113, 35] on nav "Toggle navigation Katarina Schwanbeck kschwanbeck@williamsportoms.com Manage My…" at bounding box center [834, 30] width 1076 height 59
click at [256, 92] on span at bounding box center [258, 91] width 11 height 22
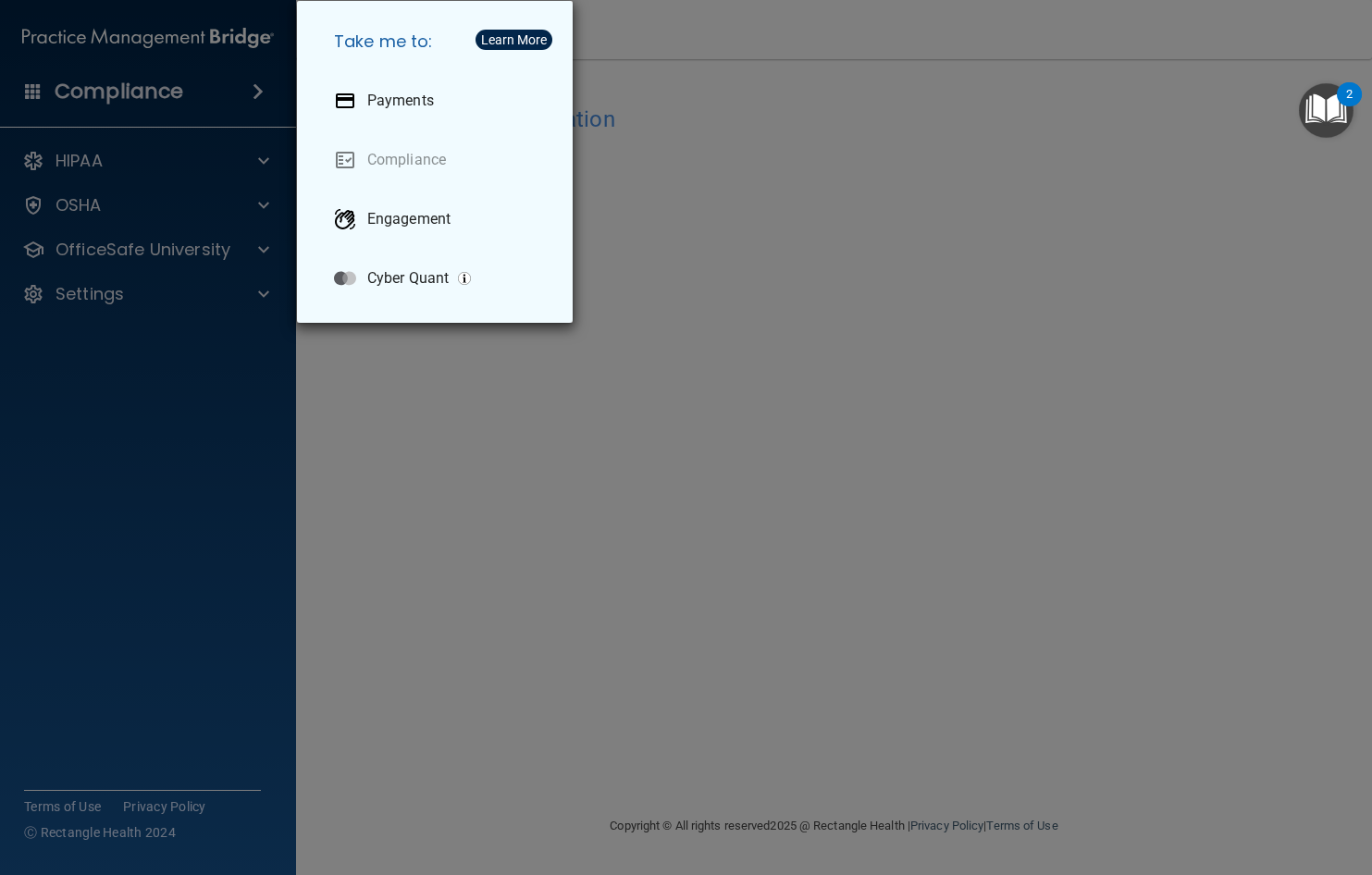
click at [809, 71] on div "Take me to: Payments Compliance Engagement Cyber Quant" at bounding box center [686, 438] width 1372 height 875
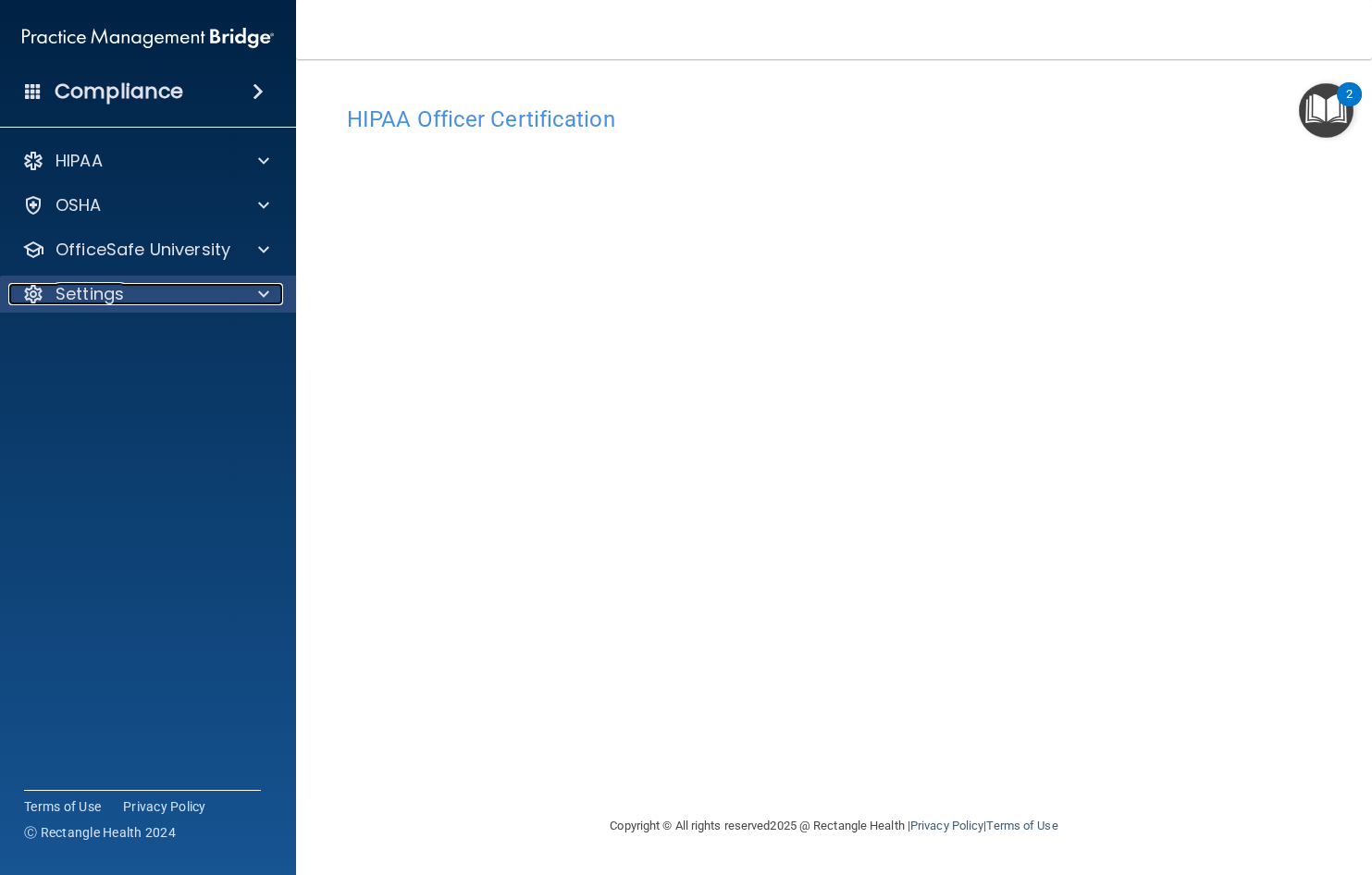
click at [268, 295] on span at bounding box center [264, 294] width 11 height 22
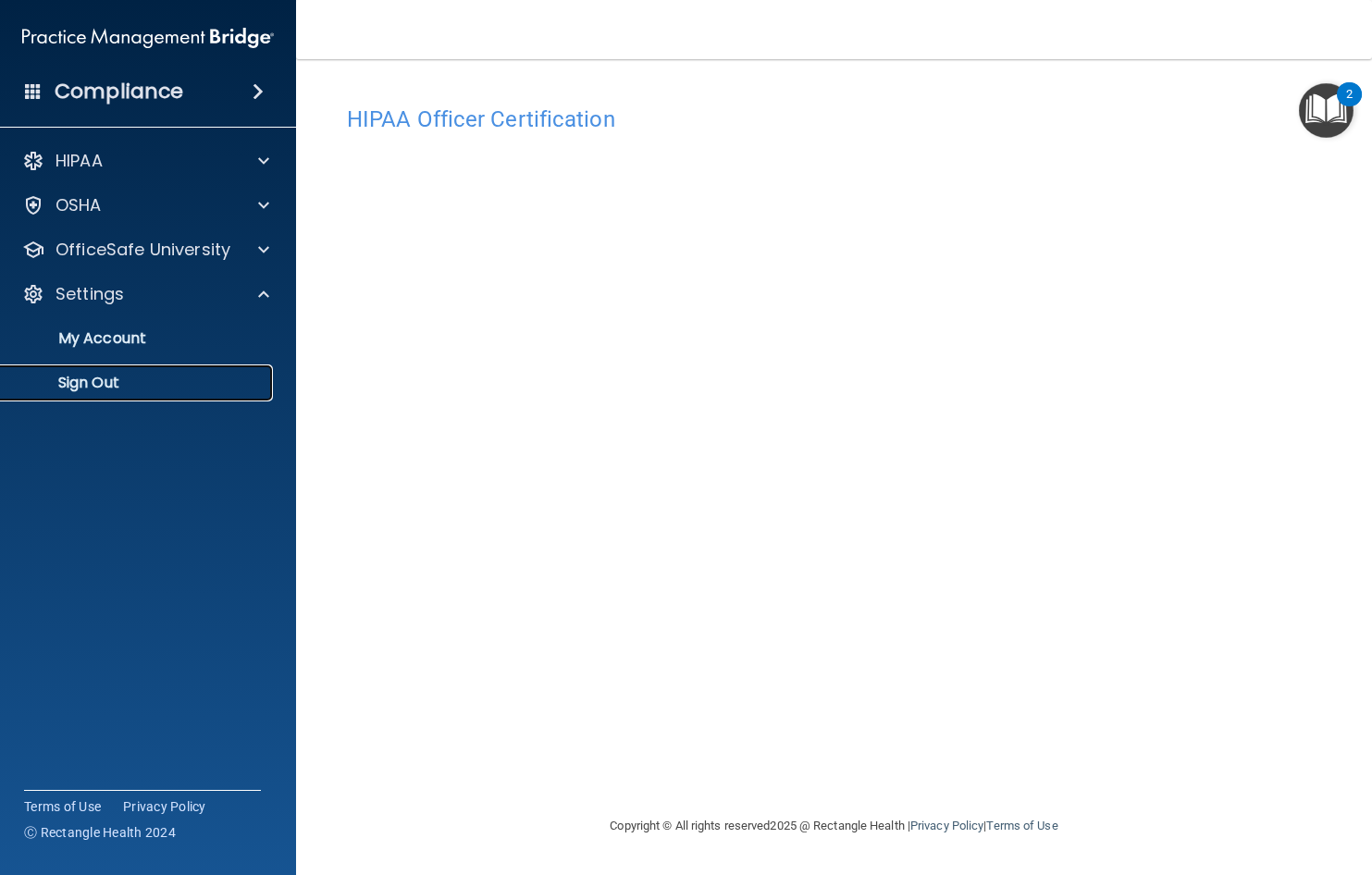
click at [110, 392] on p "Sign Out" at bounding box center [138, 382] width 253 height 18
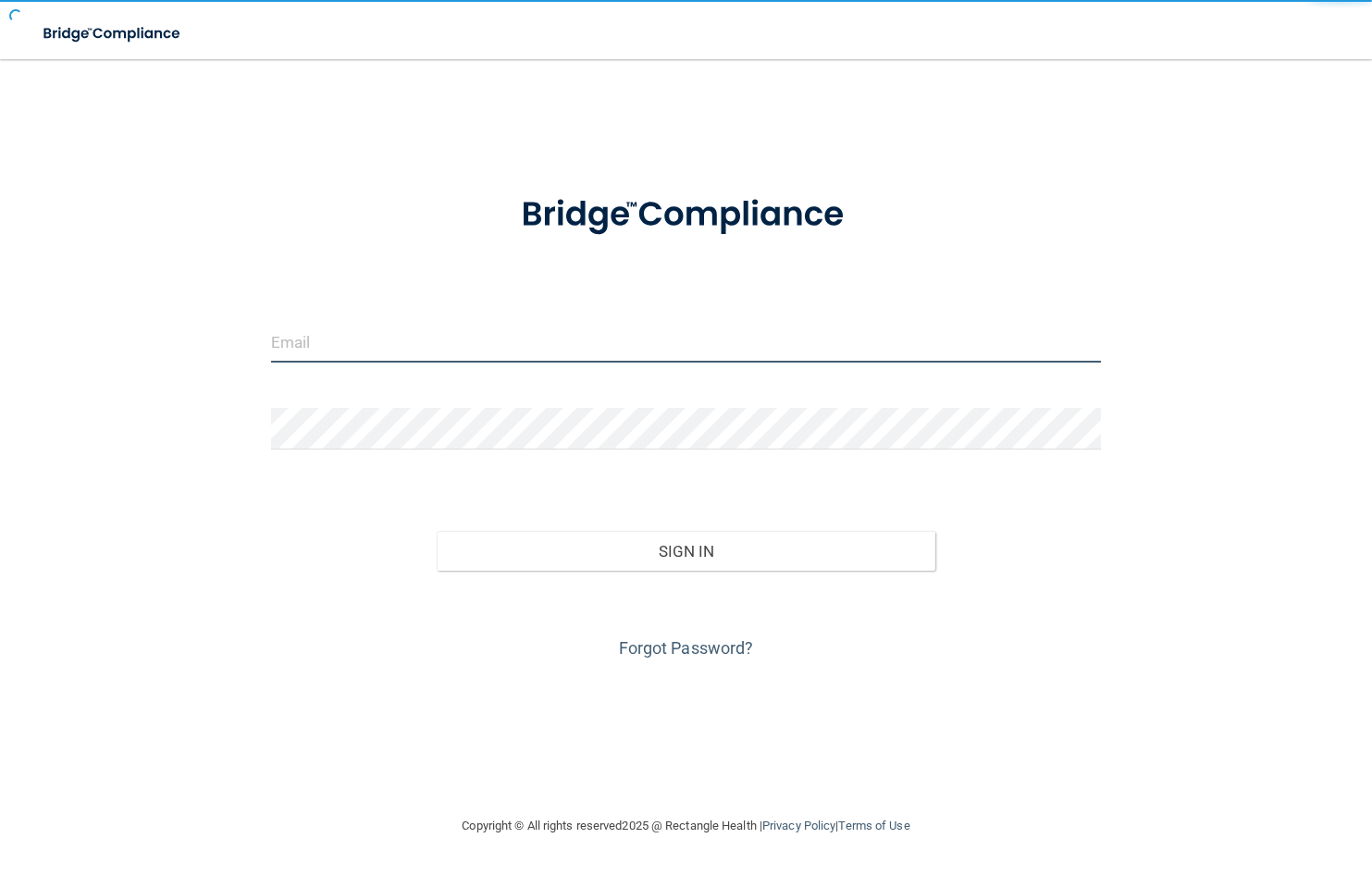
type input "[EMAIL_ADDRESS][DOMAIN_NAME]"
